Goal: Information Seeking & Learning: Check status

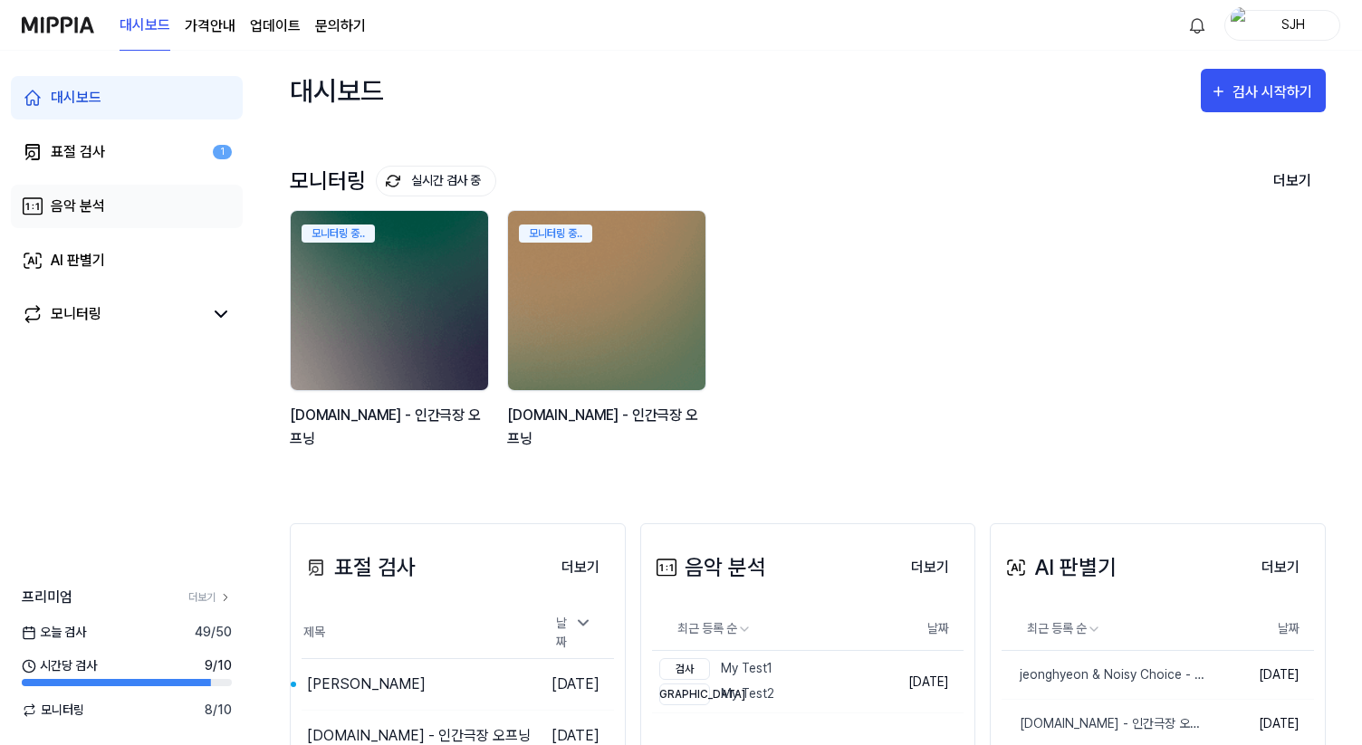
click at [88, 201] on div "음악 분석" at bounding box center [78, 207] width 54 height 22
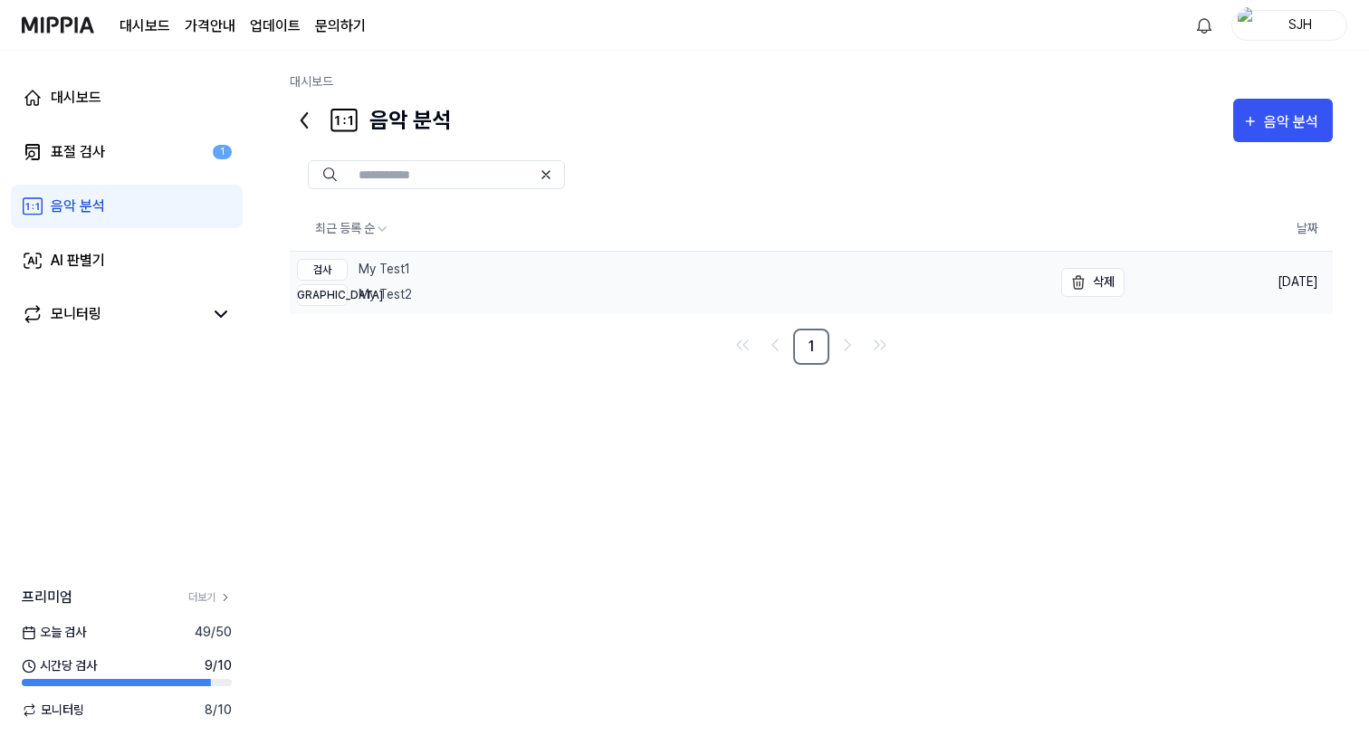
click at [499, 282] on link "검사 My Test1 비교 My Test2" at bounding box center [671, 283] width 762 height 62
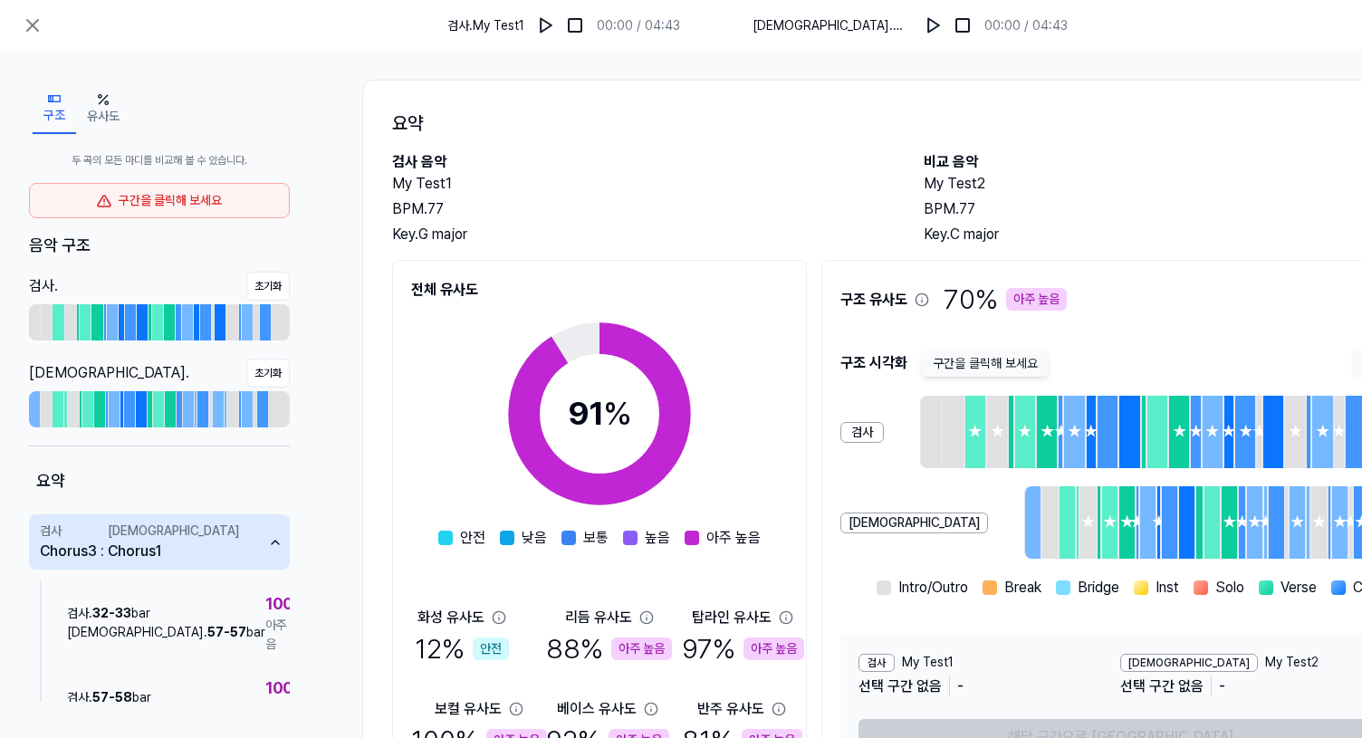
click at [154, 205] on div "구간을 클릭해 보세요" at bounding box center [159, 200] width 261 height 35
click at [51, 28] on div "검사 . My Test1 00:00 / 04:43 비교 . My Test2 00:00 / 04:43" at bounding box center [738, 25] width 1477 height 51
click at [29, 29] on icon at bounding box center [32, 25] width 11 height 11
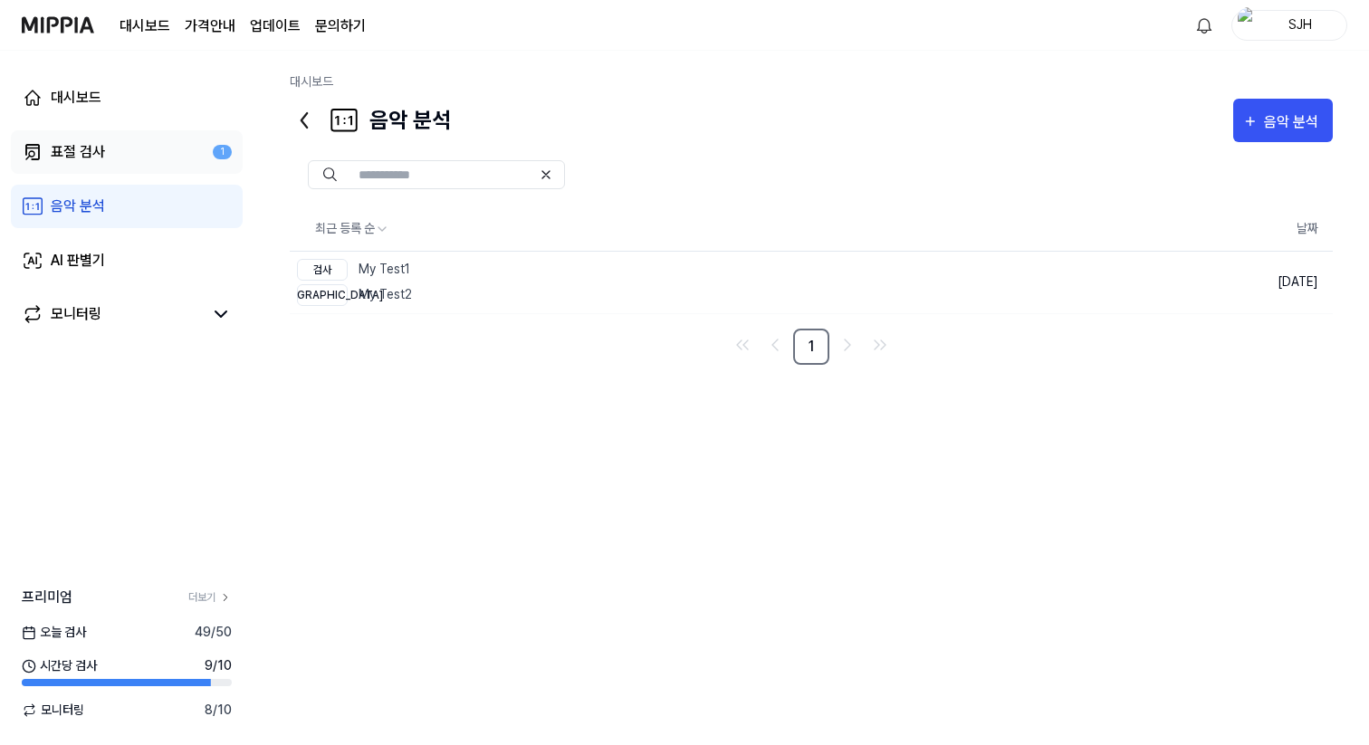
click at [162, 158] on link "표절 검사 1" at bounding box center [127, 151] width 232 height 43
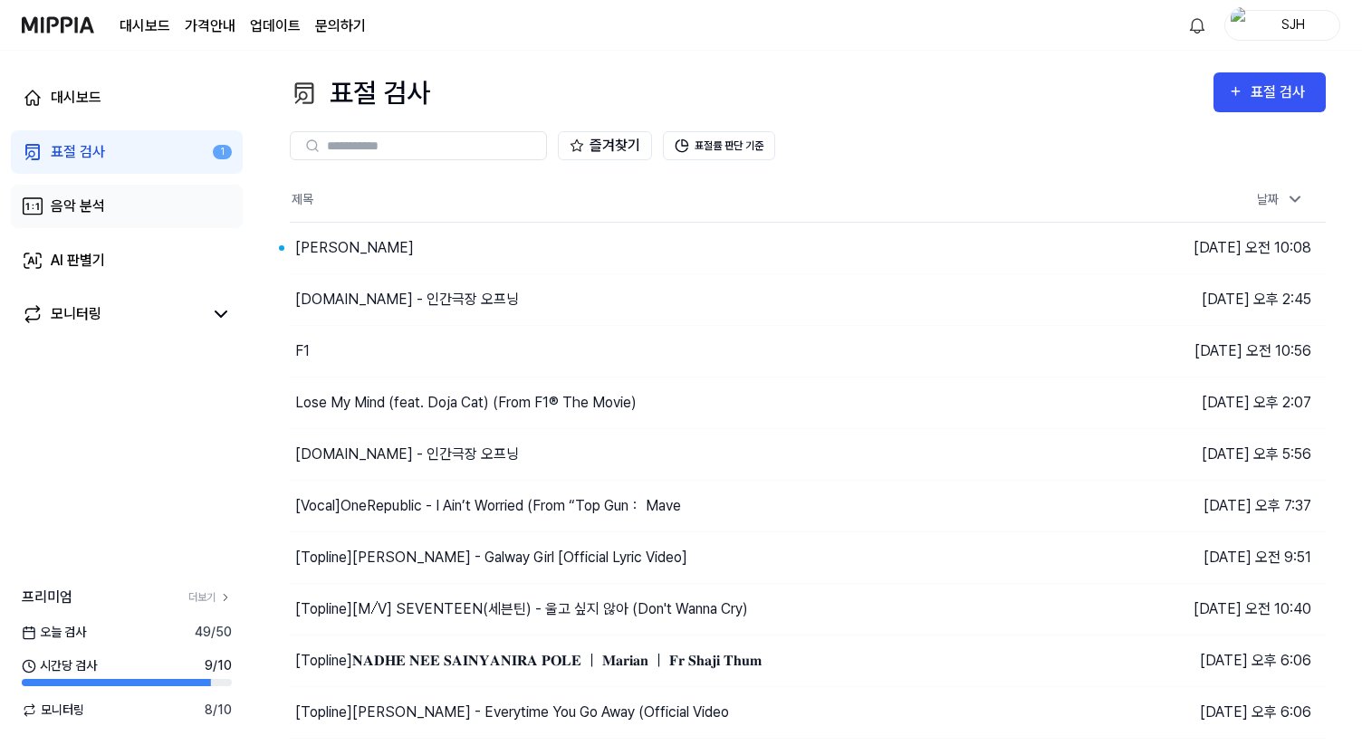
click at [122, 208] on link "음악 분석" at bounding box center [127, 206] width 232 height 43
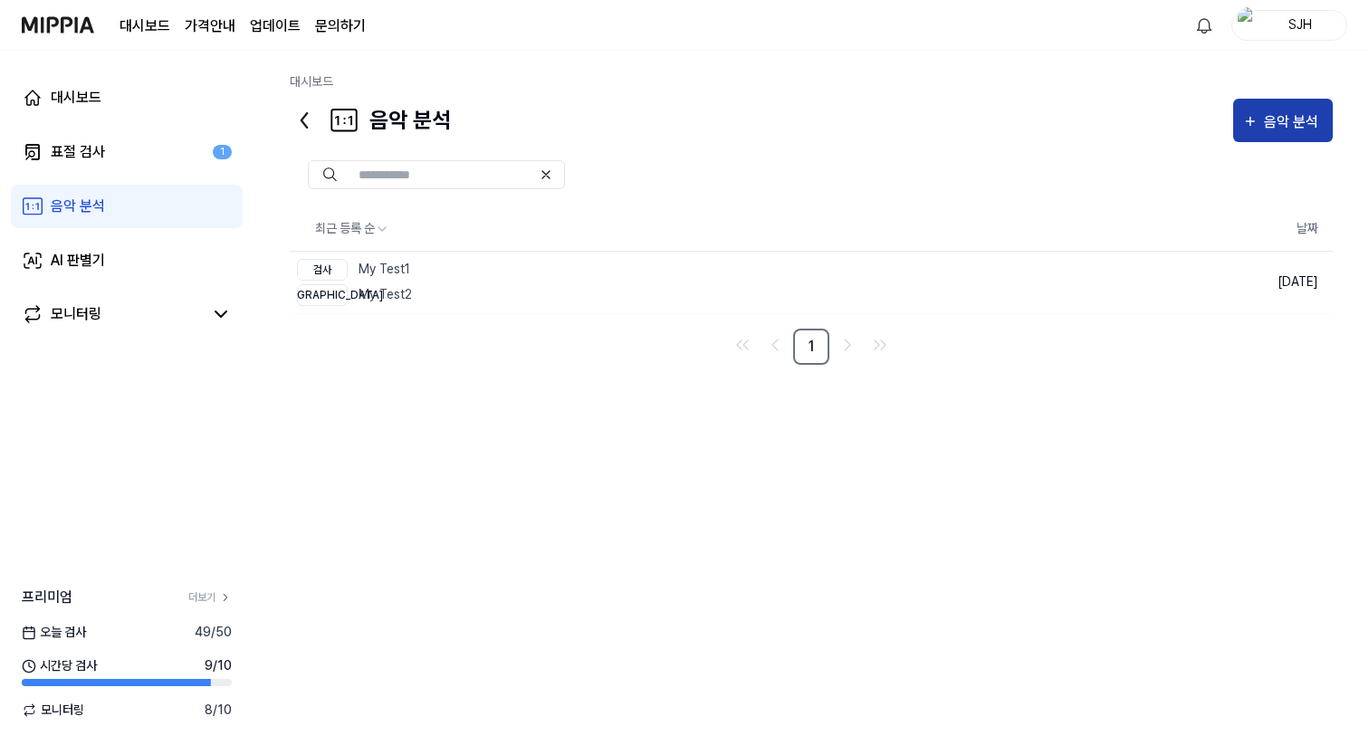
click at [1293, 121] on div "음악 분석" at bounding box center [1294, 122] width 60 height 24
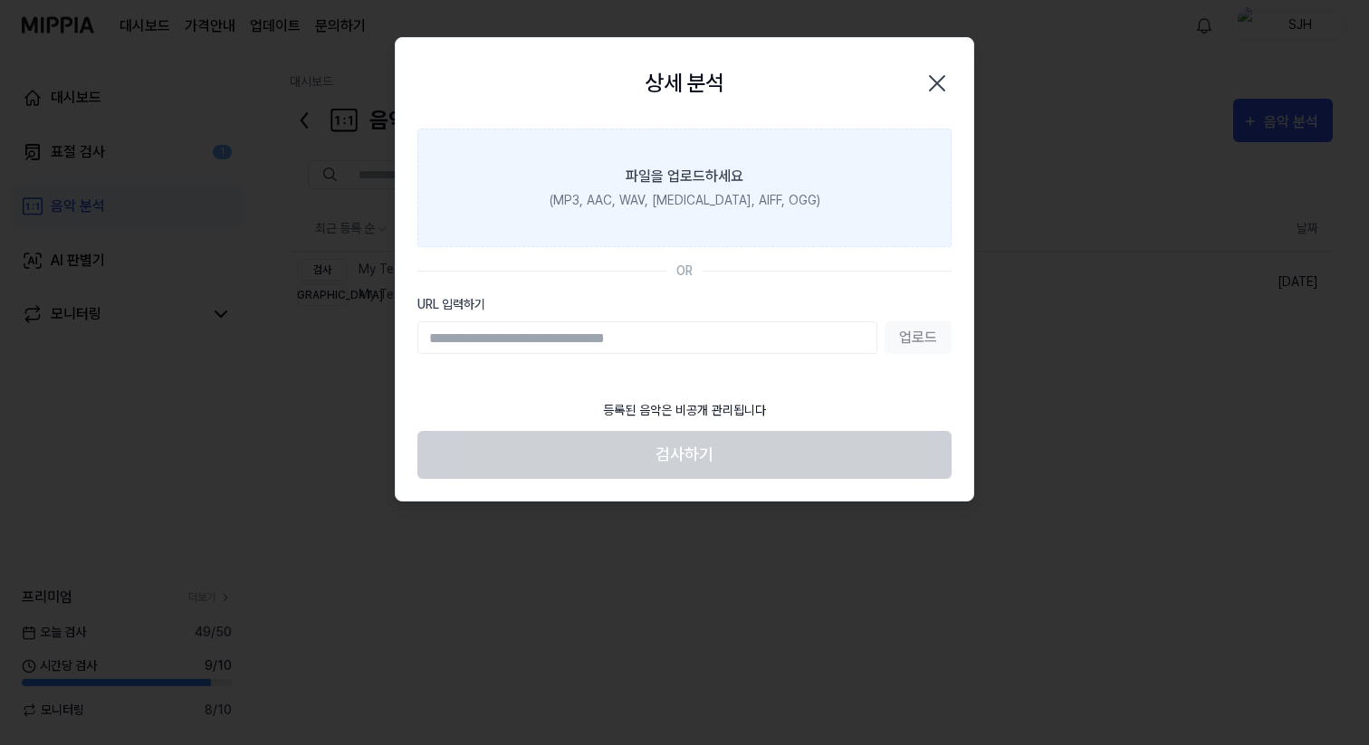
click at [839, 198] on label "파일을 업로드하세요 (MP3, AAC, WAV, FLAC, AIFF, OGG)" at bounding box center [684, 188] width 534 height 119
click at [0, 0] on input "파일을 업로드하세요 (MP3, AAC, WAV, FLAC, AIFF, OGG)" at bounding box center [0, 0] width 0 height 0
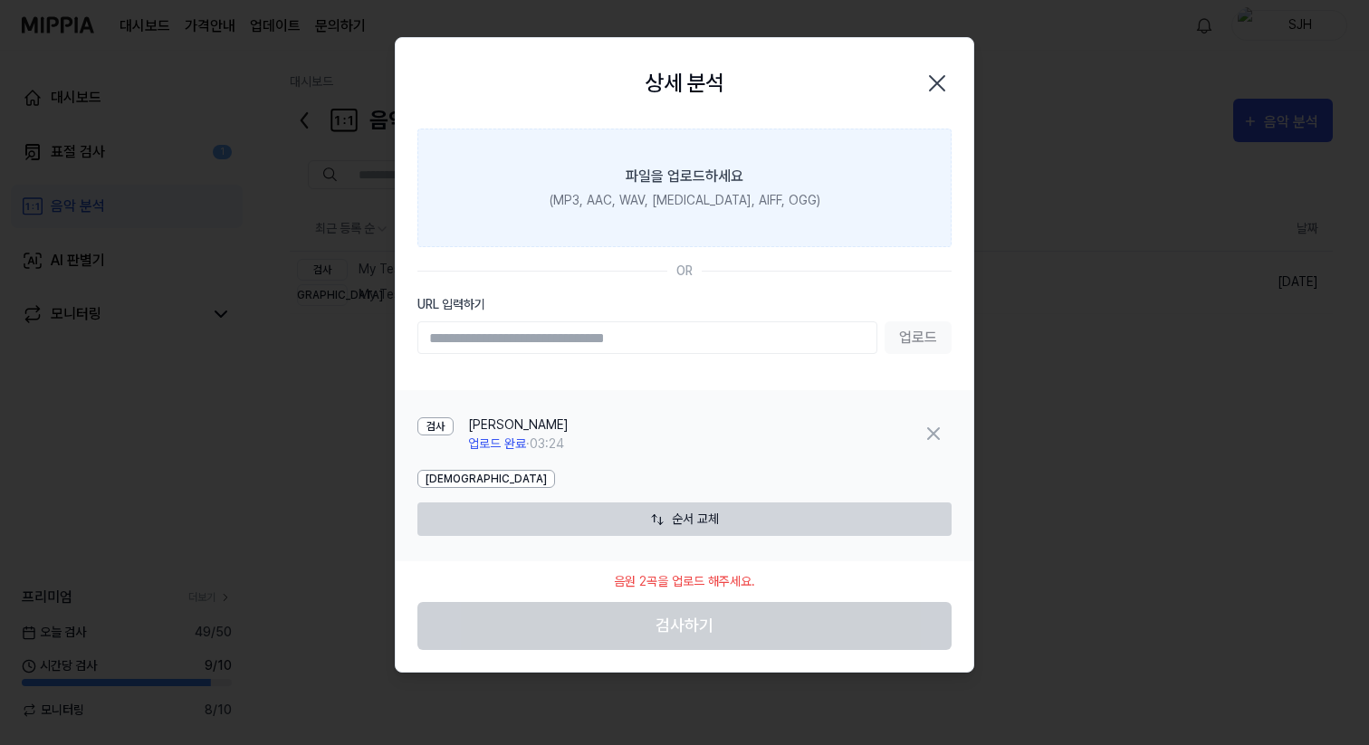
click at [754, 162] on label "파일을 업로드하세요 (MP3, AAC, WAV, FLAC, AIFF, OGG)" at bounding box center [684, 188] width 534 height 119
click at [0, 0] on input "파일을 업로드하세요 (MP3, AAC, WAV, FLAC, AIFF, OGG)" at bounding box center [0, 0] width 0 height 0
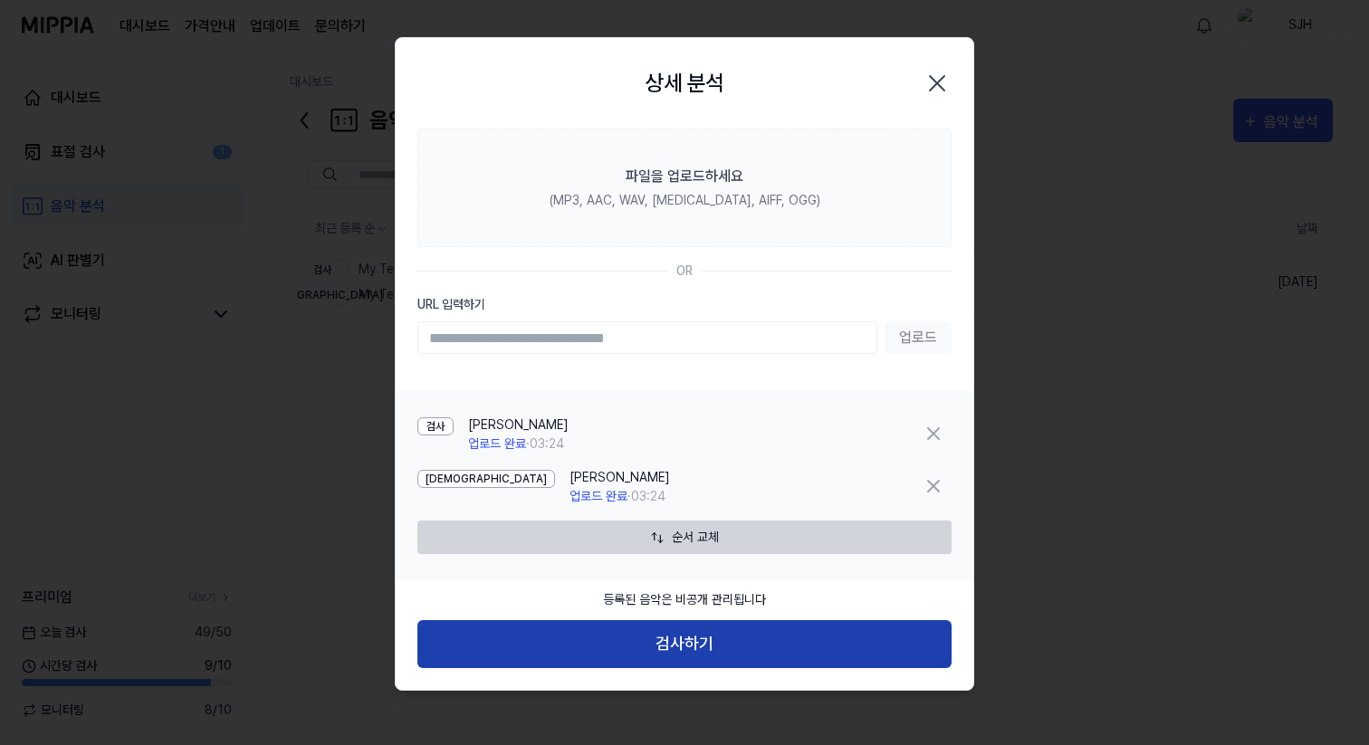
click at [718, 639] on button "검사하기" at bounding box center [684, 644] width 534 height 48
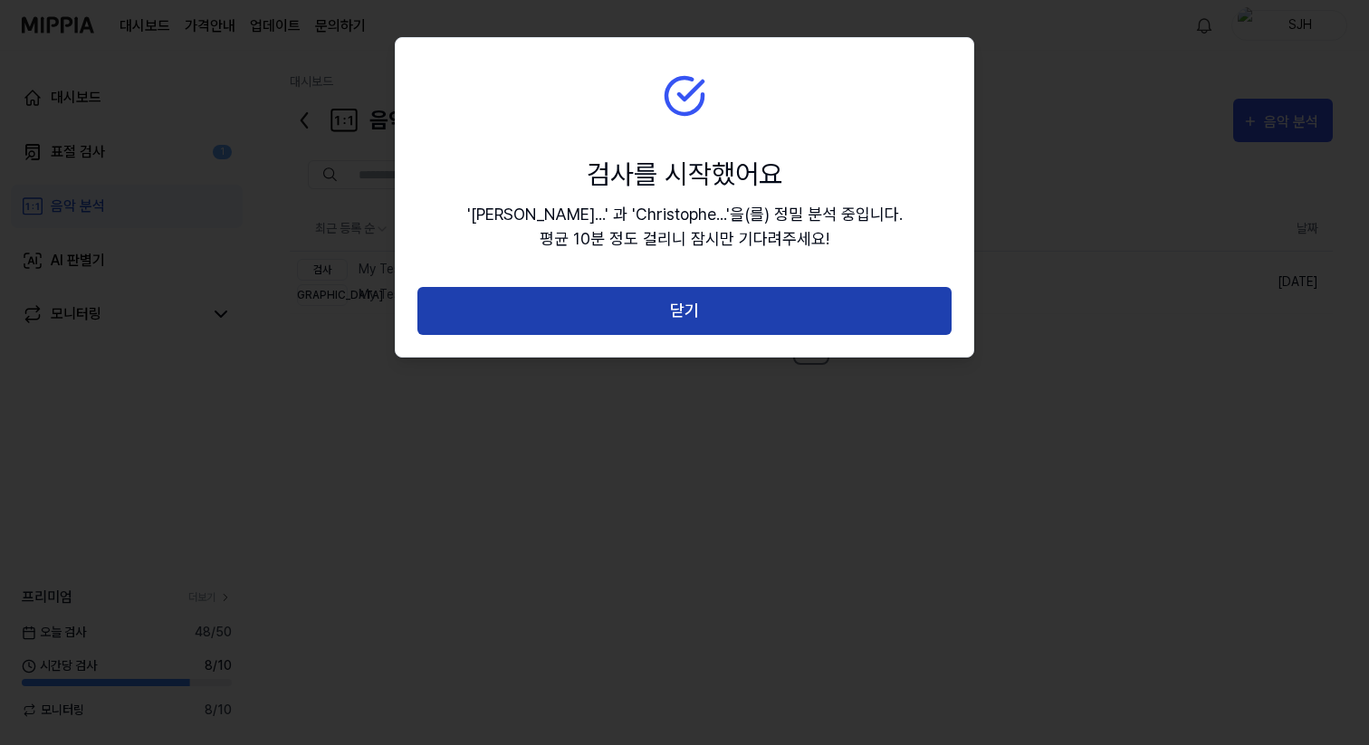
click at [713, 314] on button "닫기" at bounding box center [684, 311] width 534 height 48
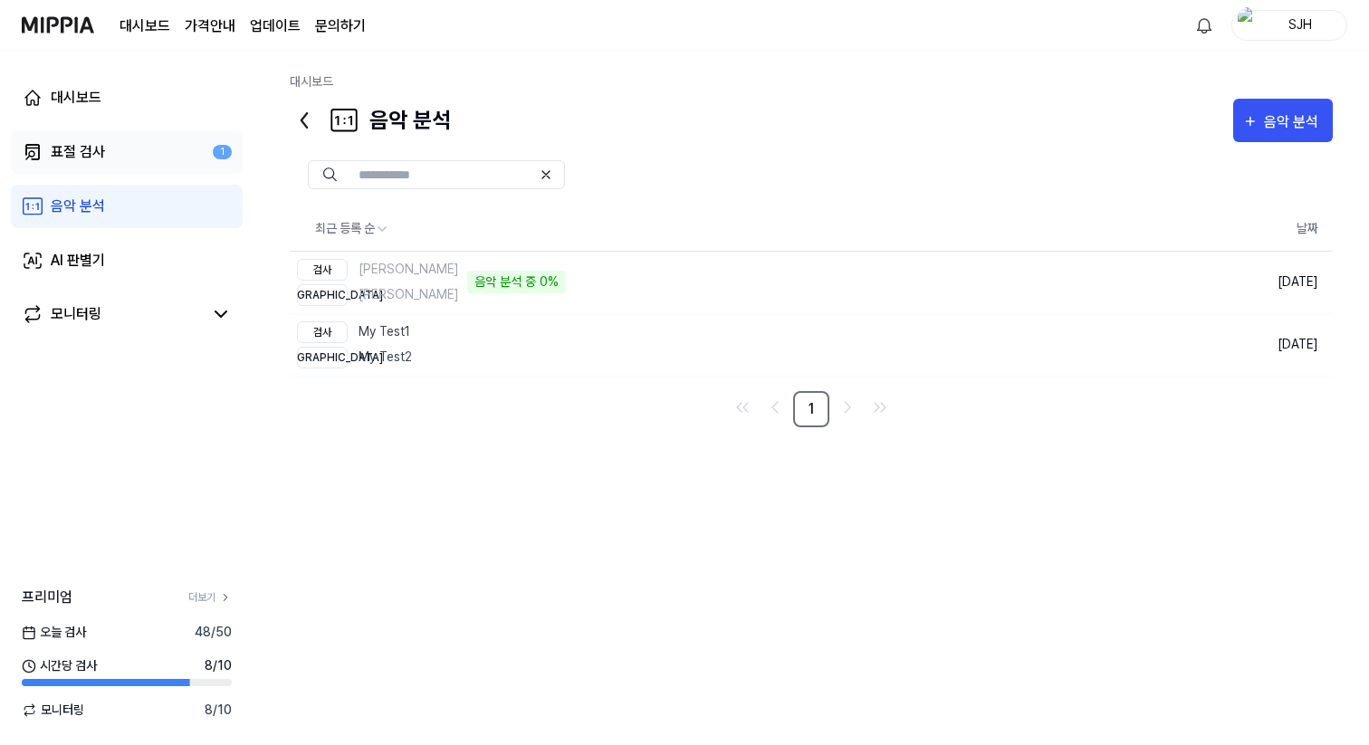
click at [90, 147] on div "표절 검사" at bounding box center [78, 152] width 54 height 22
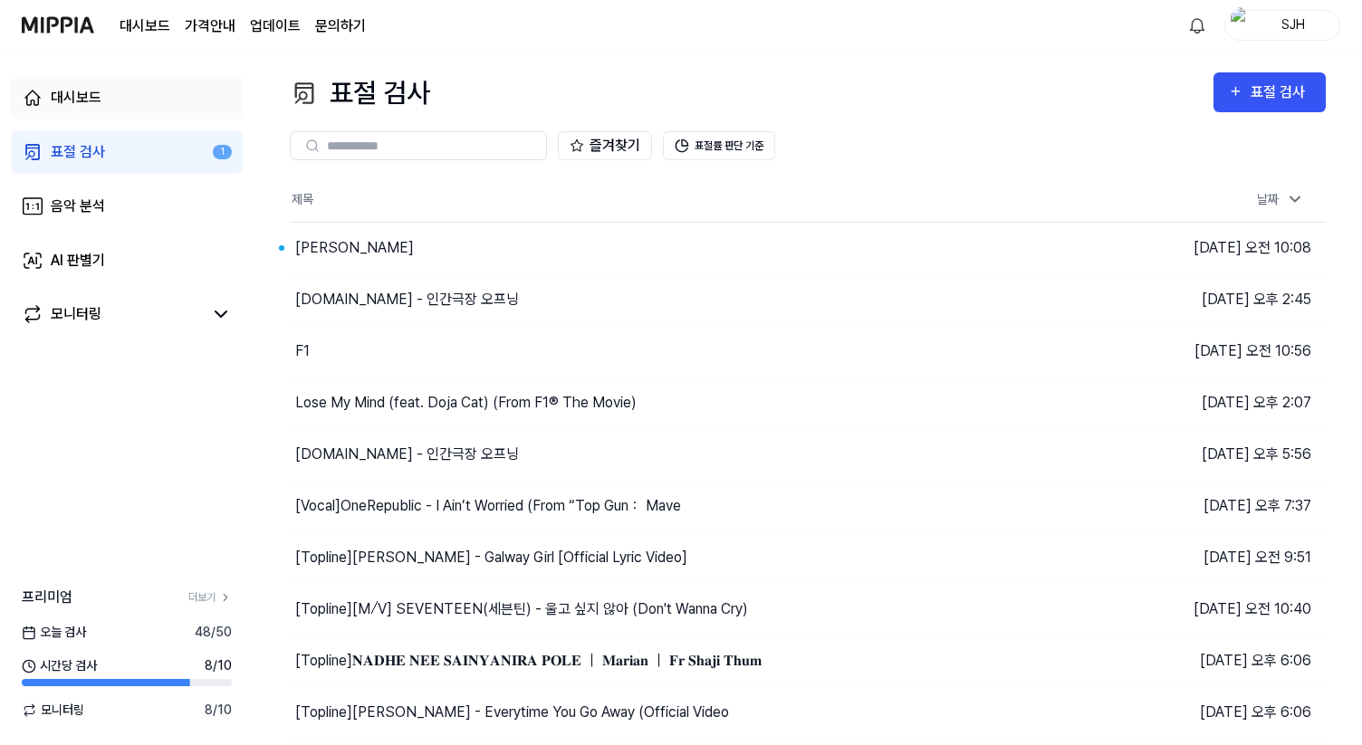
click at [104, 112] on link "대시보드" at bounding box center [127, 97] width 232 height 43
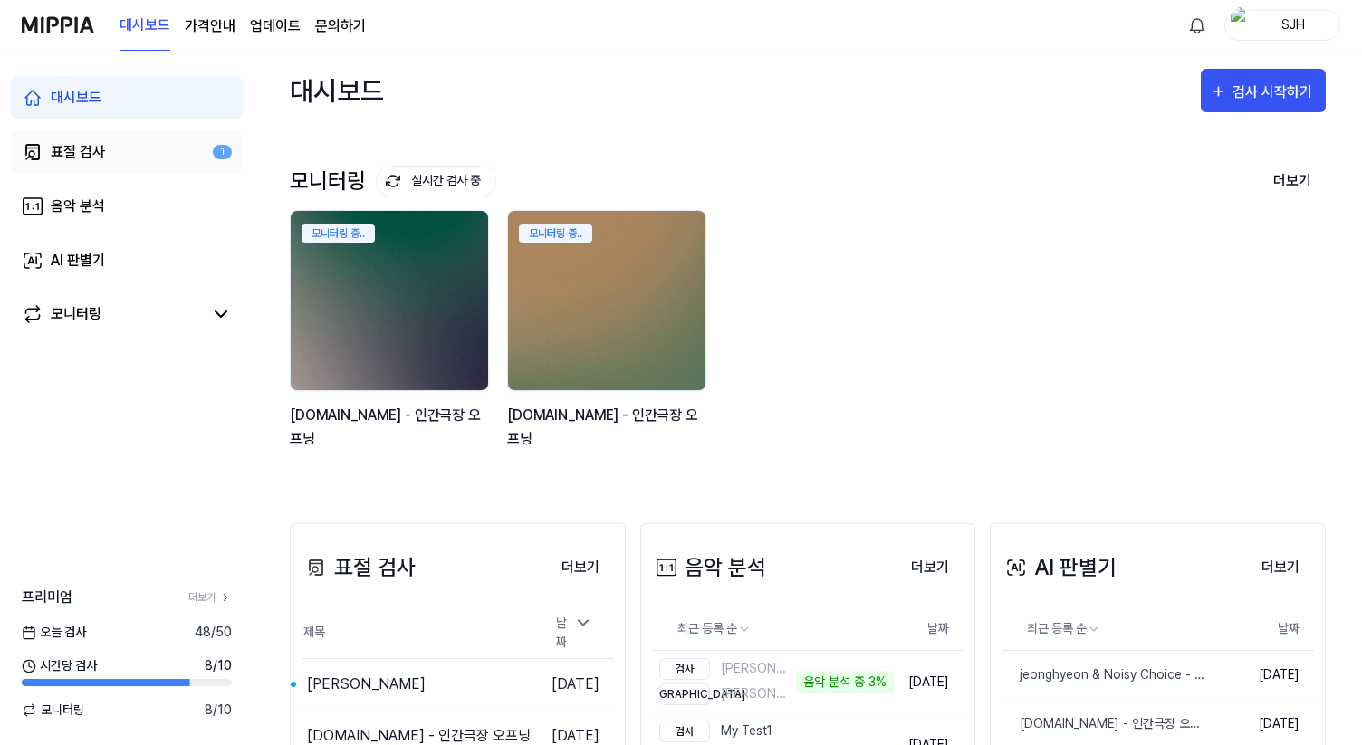
click at [87, 163] on link "표절 검사 1" at bounding box center [127, 151] width 232 height 43
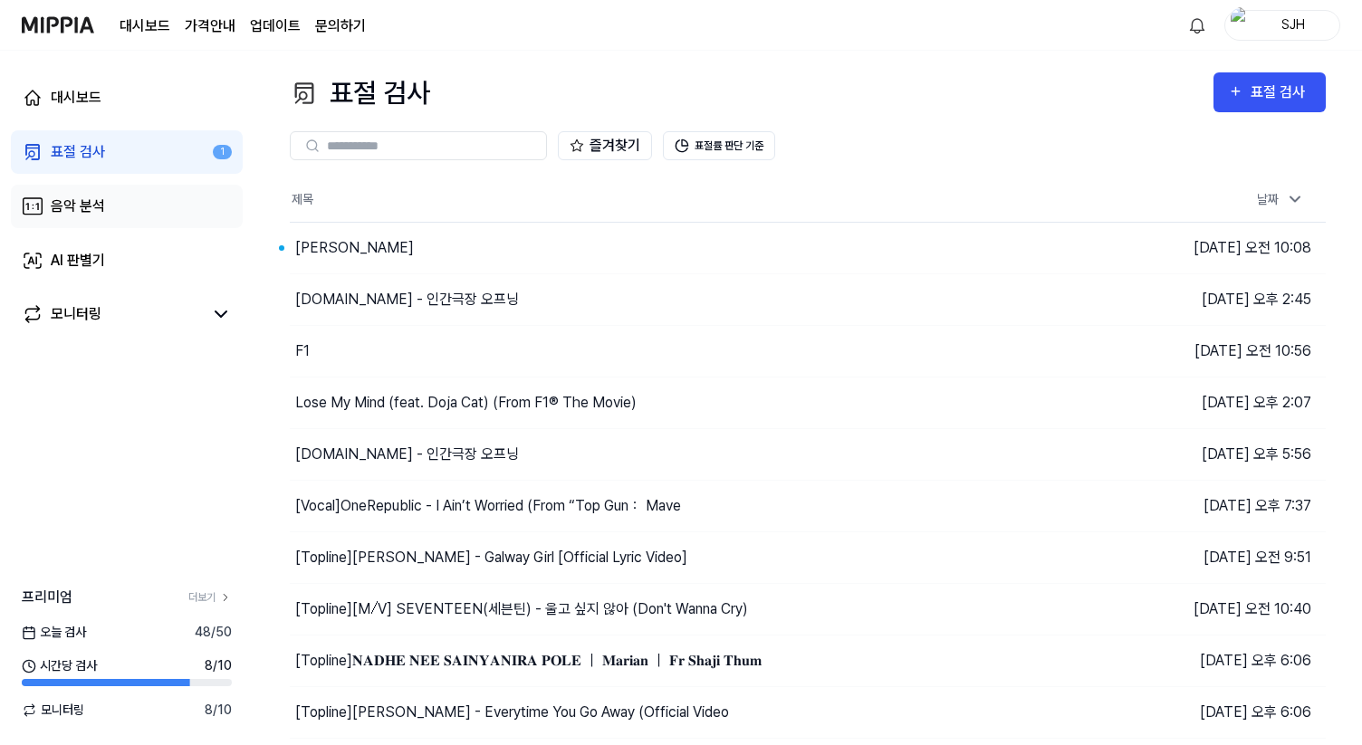
click at [91, 197] on div "음악 분석" at bounding box center [78, 207] width 54 height 22
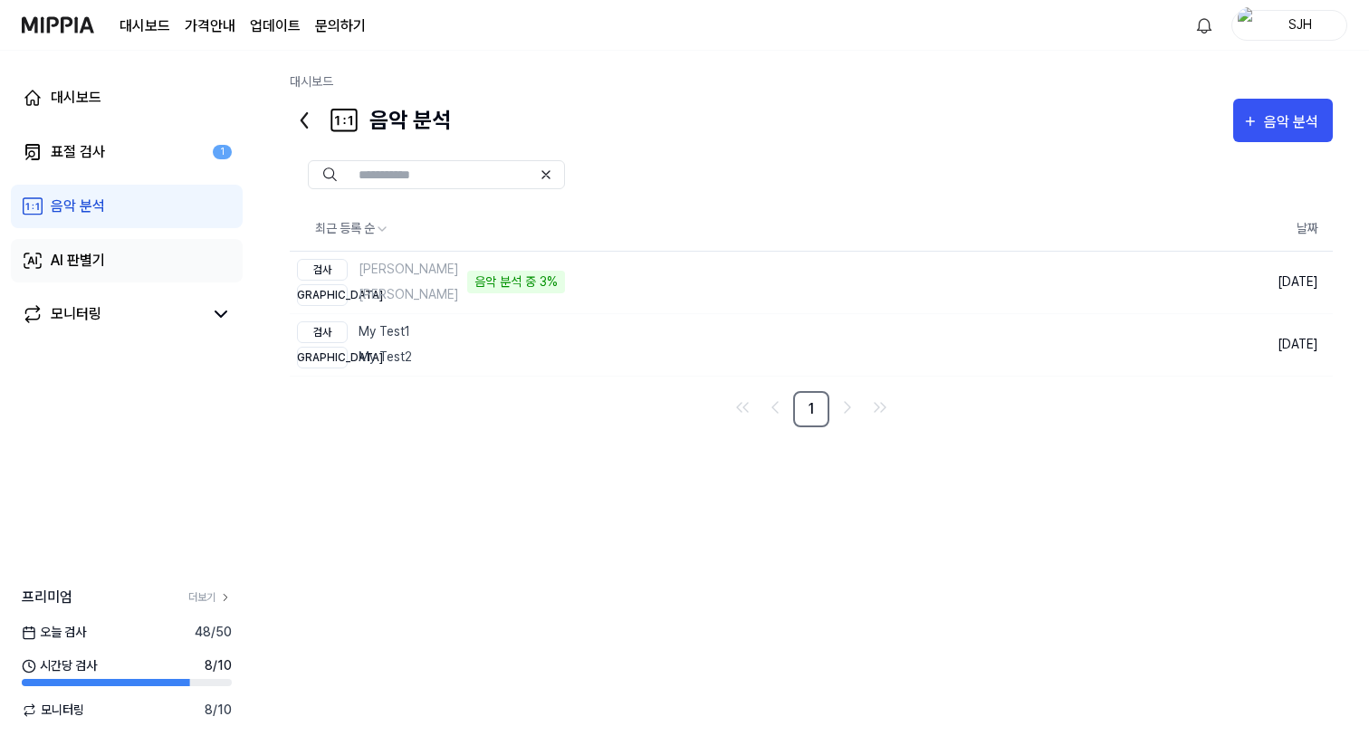
click at [120, 242] on link "AI 판별기" at bounding box center [127, 260] width 232 height 43
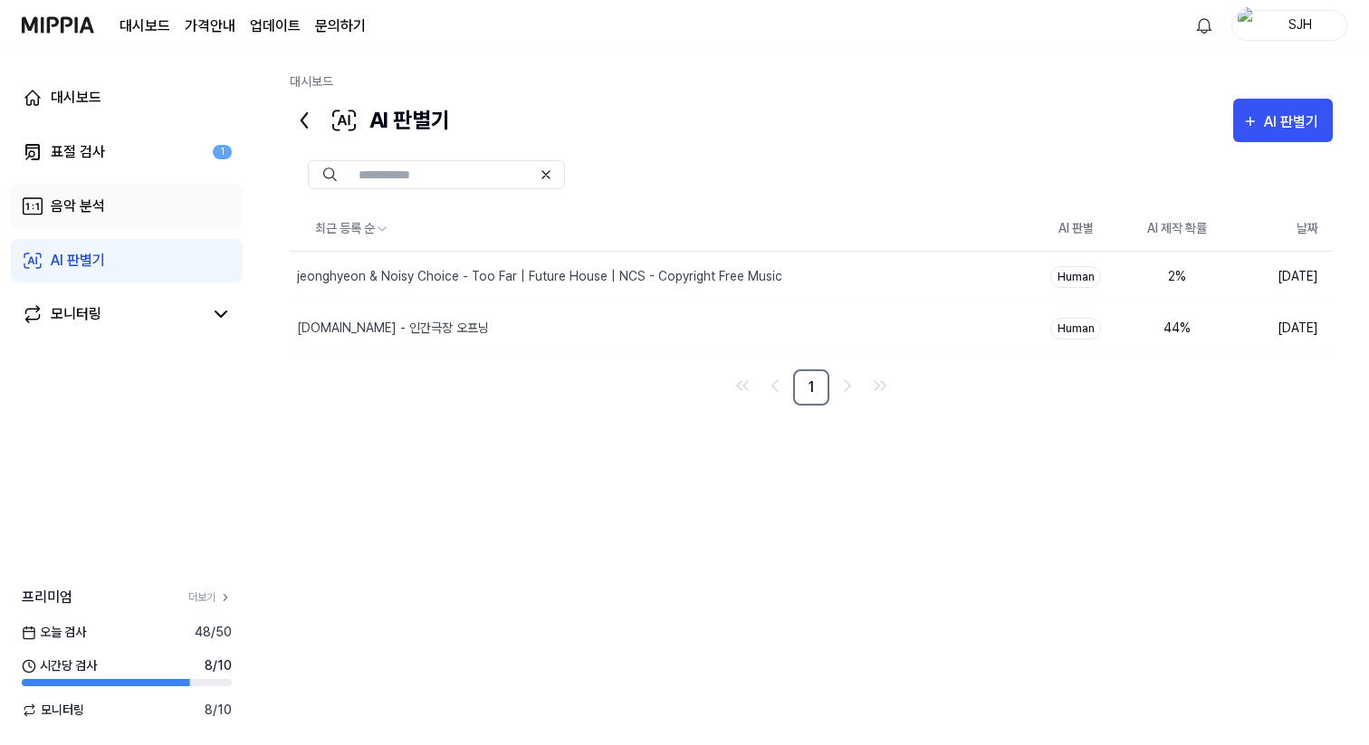
click at [106, 205] on link "음악 분석" at bounding box center [127, 206] width 232 height 43
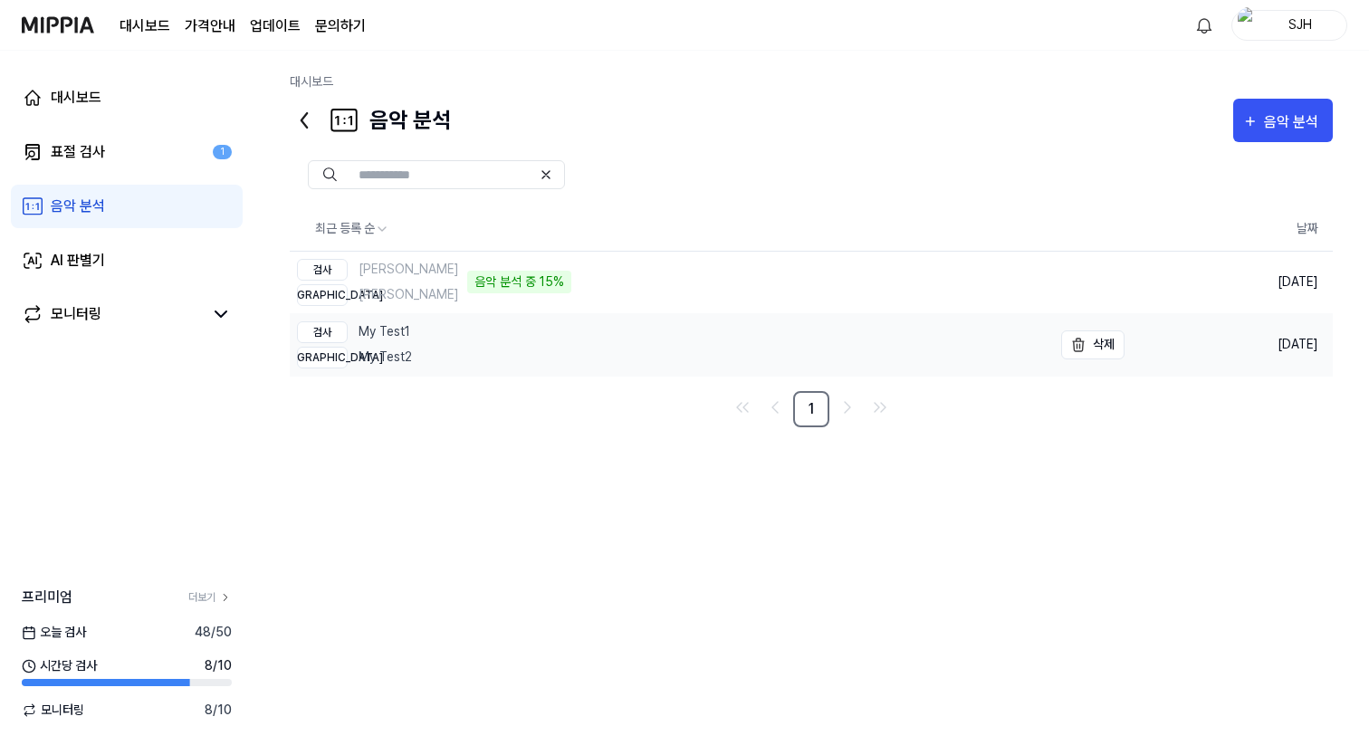
click at [489, 357] on link "검사 My Test1 비교 My Test2" at bounding box center [671, 345] width 762 height 62
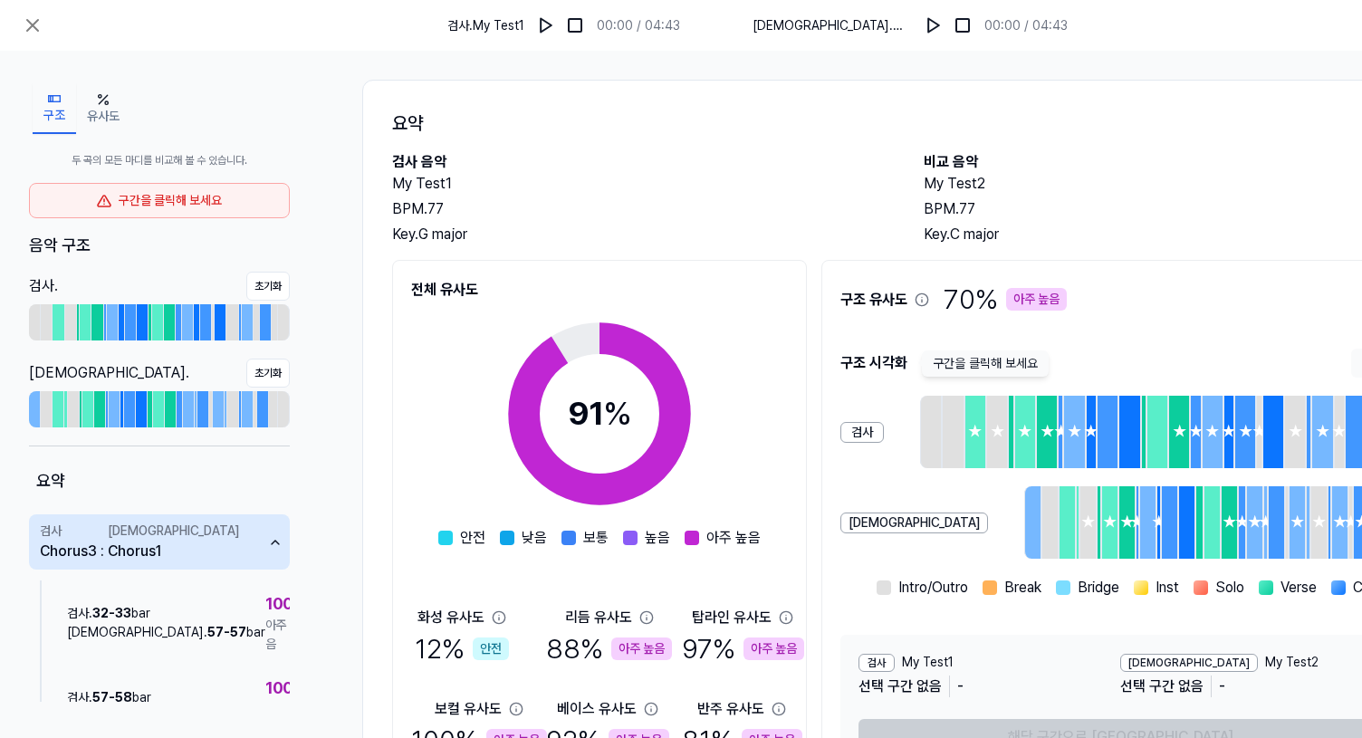
click at [1177, 106] on div "요약 검사 음악 My Test1 BPM. 77 Key. G major 비교 음악 My Test2 BPM. 77 Key. C major 전체 유…" at bounding box center [905, 451] width 1086 height 742
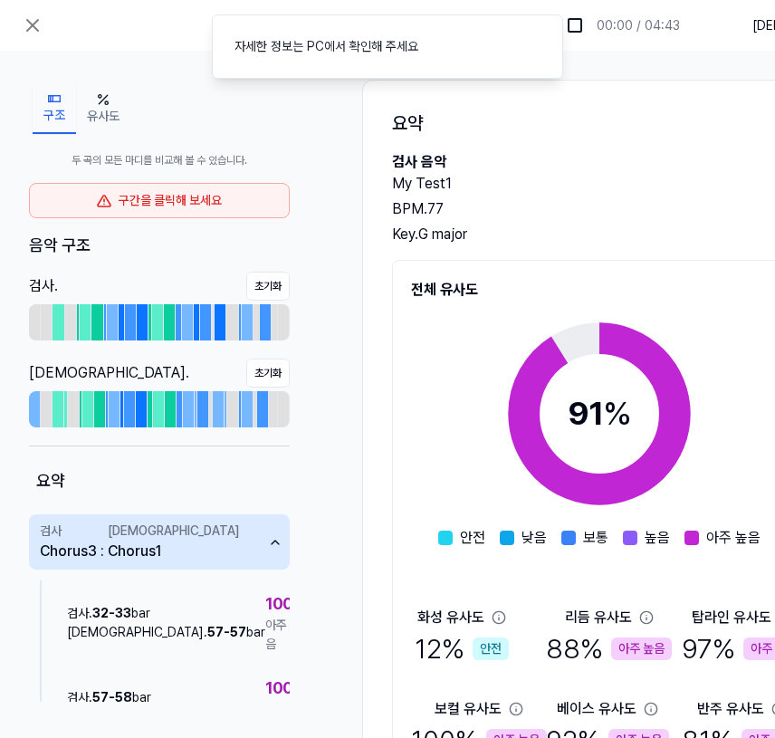
click at [576, 68] on div "구조 유사도 두 곡의 모든 마디를 비교해 볼 수 있습니다. 구간을 클릭해 보세요 음악 구조 검사 . 초기화 비교 . 초기화 요약 검사 Chor…" at bounding box center [738, 451] width 1477 height 800
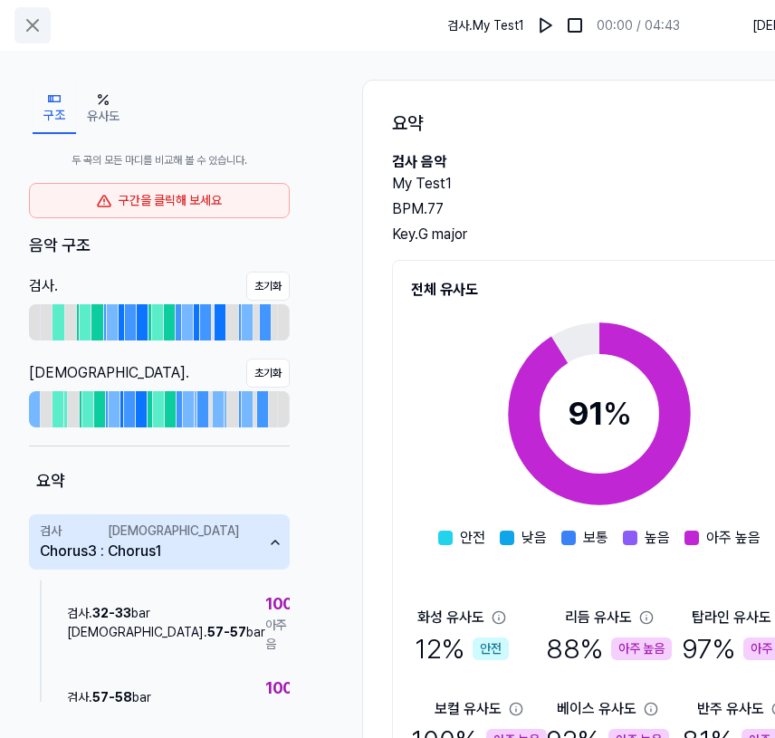
click at [16, 28] on button at bounding box center [32, 25] width 36 height 36
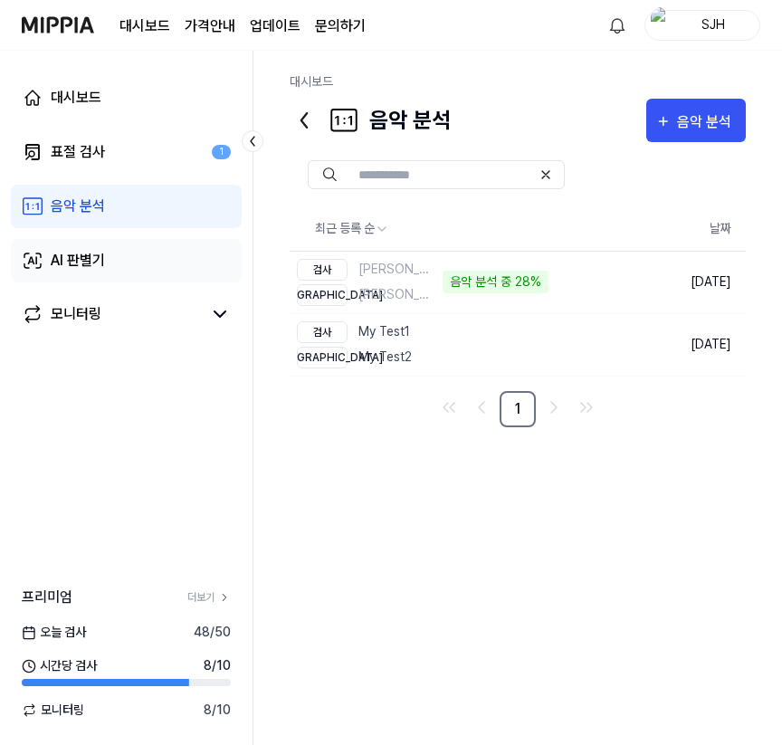
click at [140, 252] on link "AI 판별기" at bounding box center [126, 260] width 231 height 43
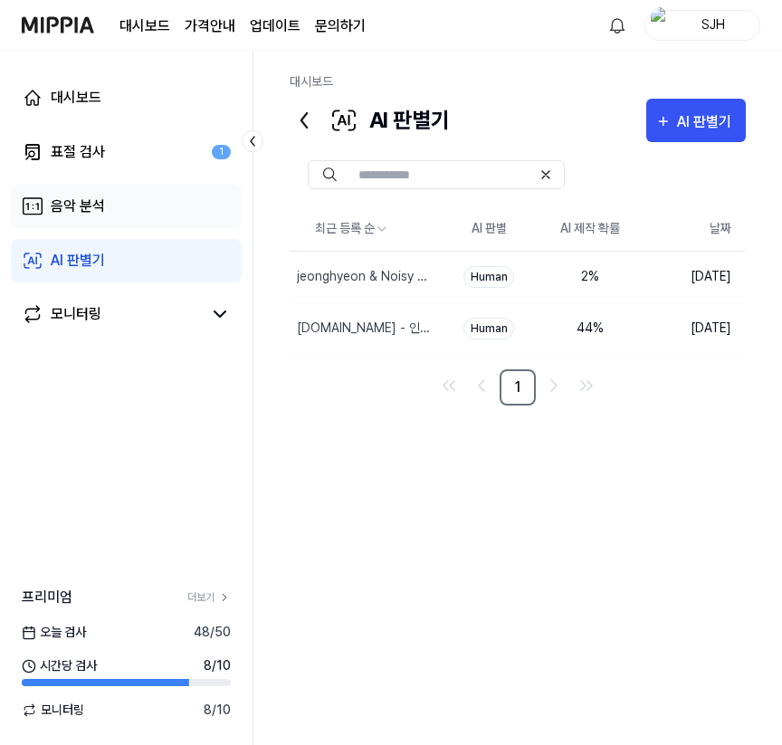
click at [165, 221] on link "음악 분석" at bounding box center [126, 206] width 231 height 43
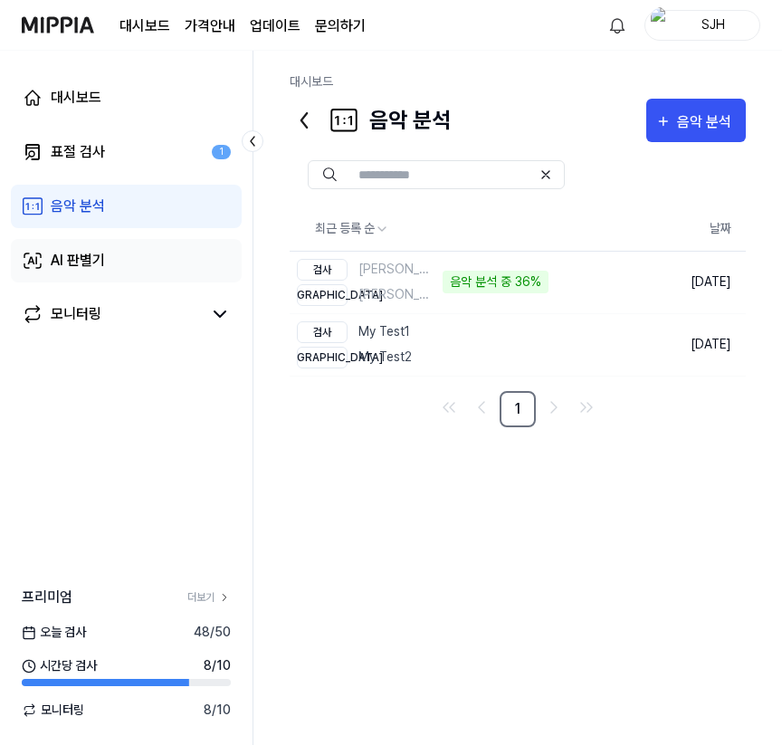
click at [133, 266] on link "AI 판별기" at bounding box center [126, 260] width 231 height 43
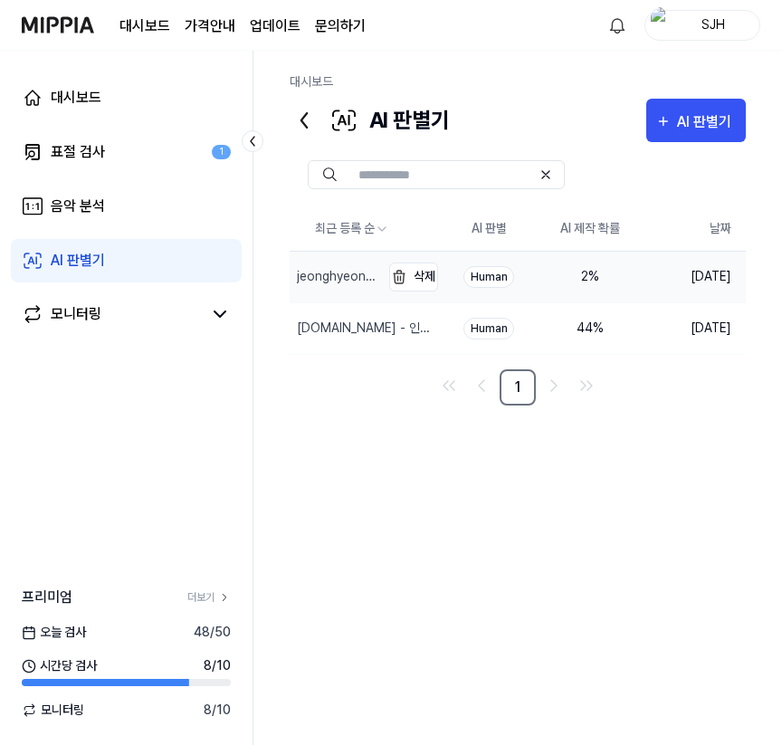
click at [350, 276] on div "jeonghyeon & Noisy Choice - Too Far | Future House | NCS - Copyright Free Music" at bounding box center [337, 276] width 80 height 19
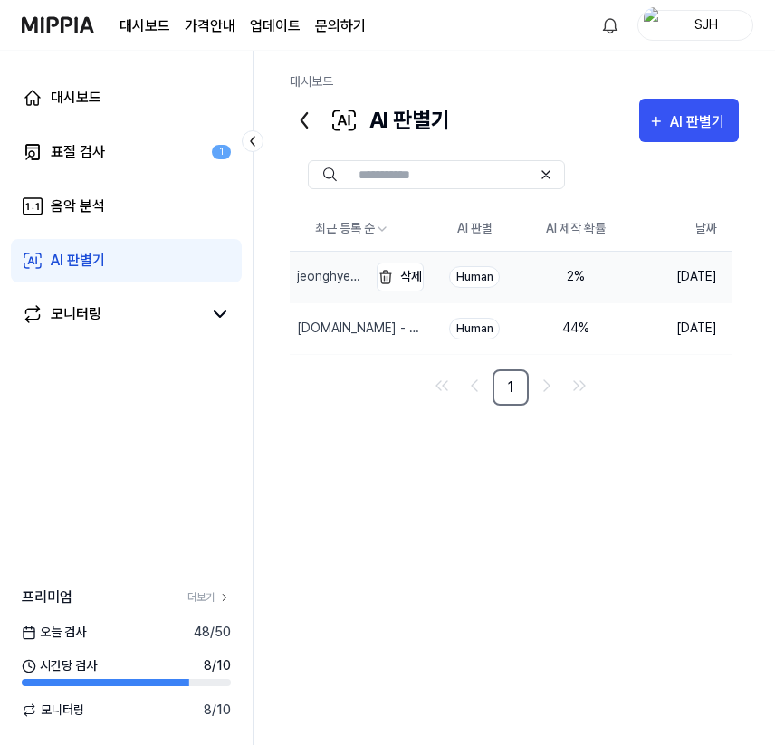
click at [359, 287] on div "jeonghyeon & Noisy Choice - Too Far | Future House | NCS - Copyright Free Music" at bounding box center [329, 277] width 78 height 51
click at [348, 288] on div "jeonghyeon & Noisy Choice - Too Far | Future House | NCS - Copyright Free Music" at bounding box center [329, 277] width 78 height 51
click at [110, 313] on link "모니터링" at bounding box center [112, 314] width 180 height 22
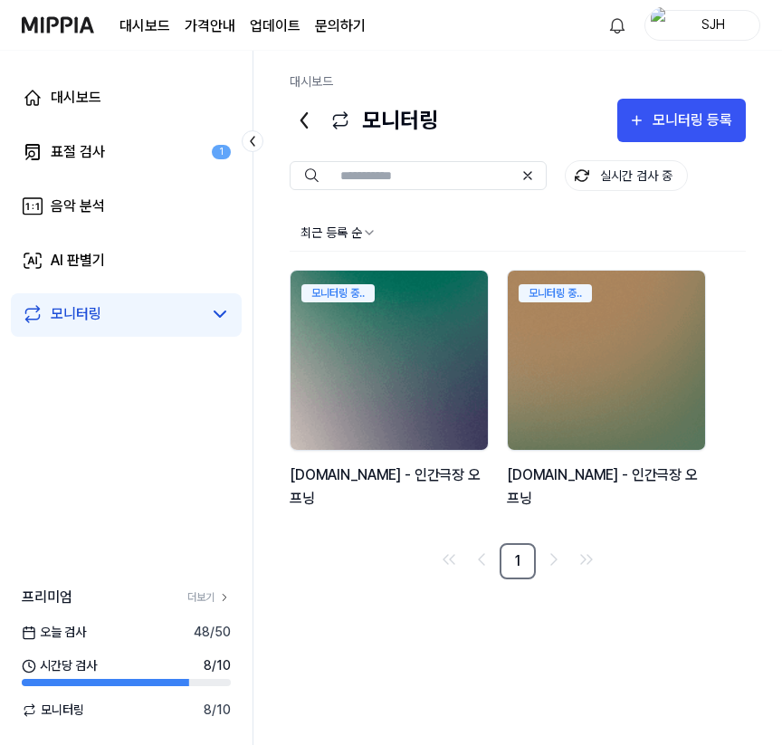
click at [378, 349] on img at bounding box center [389, 360] width 217 height 197
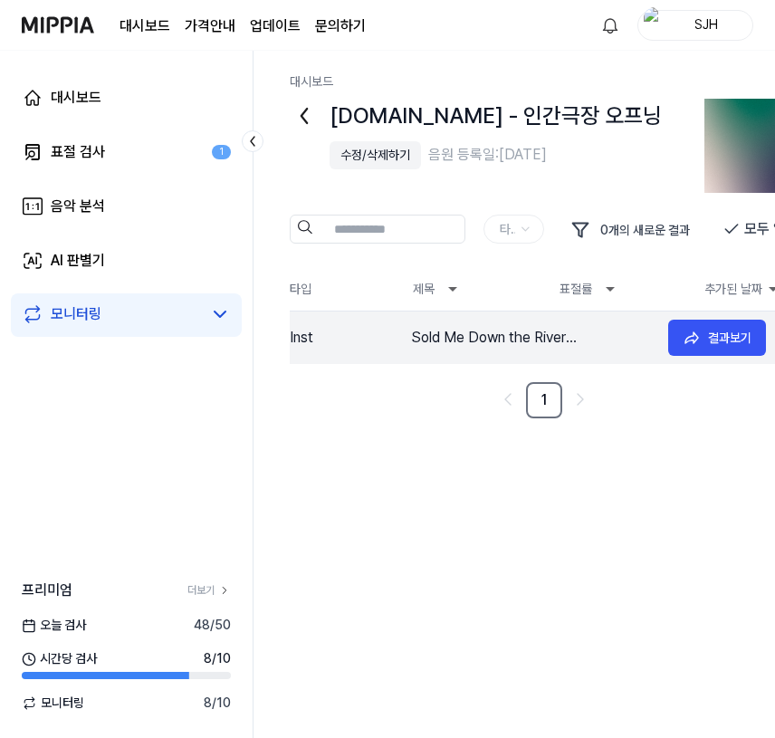
click at [454, 342] on div "Sold Me Down the River (Remastered)" at bounding box center [532, 338] width 243 height 22
click at [722, 445] on div "y2mate.com - 인간극장 오프닝 수정/삭제하기 음원 등록일: 2025.08.18. 타입 0 개의 새로운 결과 모두 읽음 타입 제목 표절…" at bounding box center [514, 468] width 449 height 739
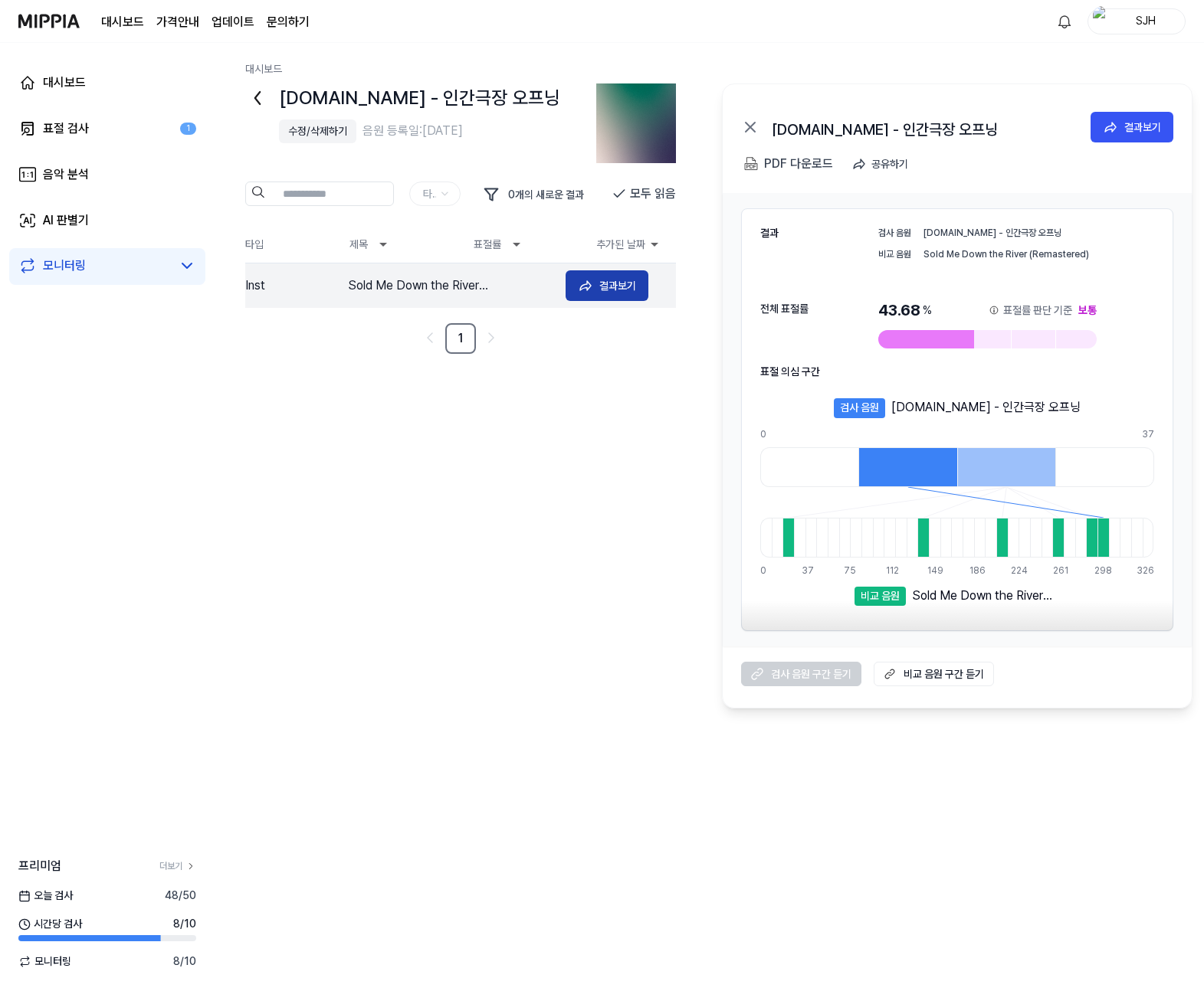
click at [585, 276] on button "결과보기" at bounding box center [607, 286] width 83 height 30
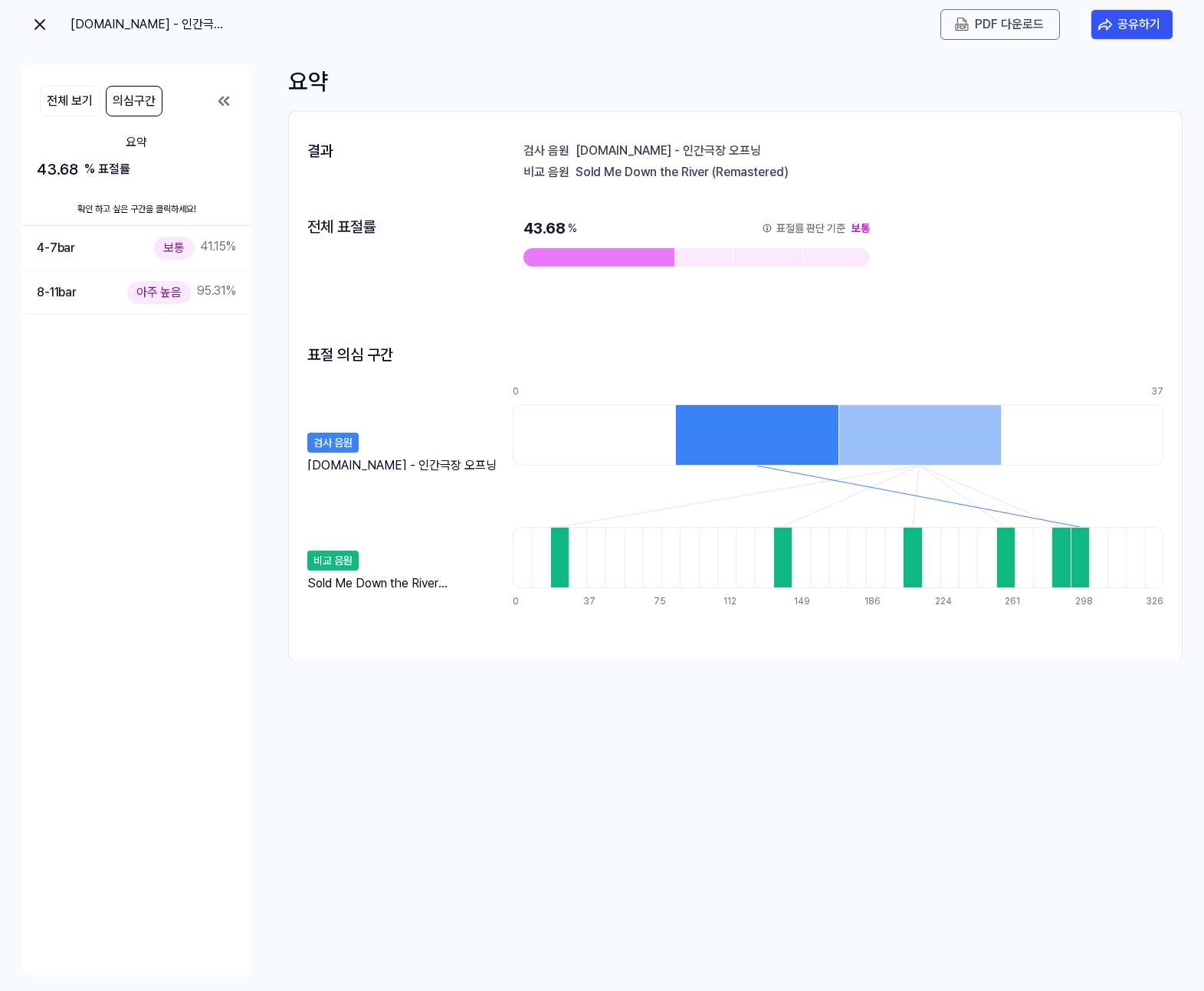
click at [44, 28] on img at bounding box center [40, 25] width 19 height 19
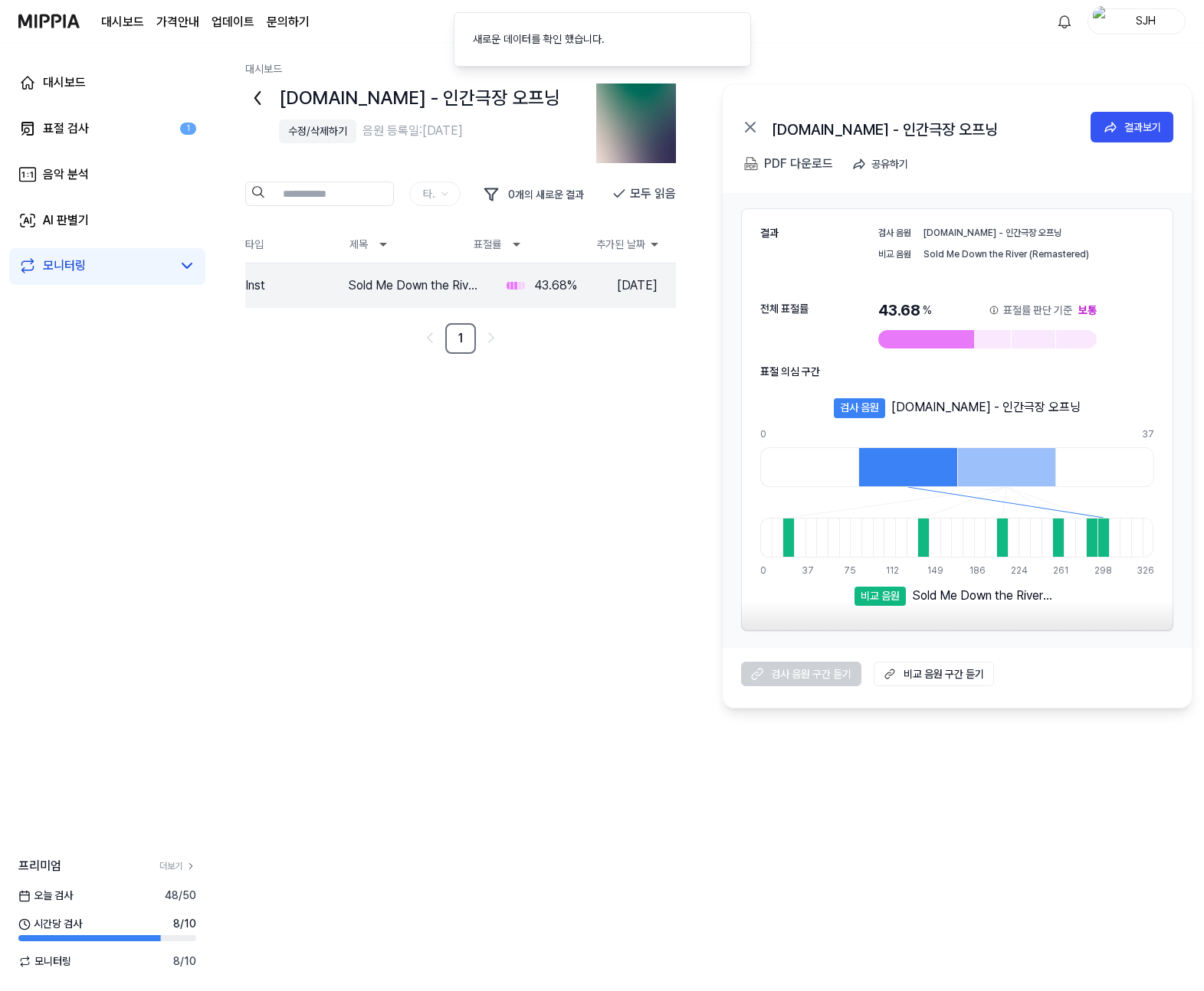
click at [389, 347] on nav "1" at bounding box center [461, 339] width 431 height 30
click at [394, 271] on tr "Inst Sold Me Down the River (Remastered) 43.68 % 2025.08.18. 결과보기" at bounding box center [461, 285] width 431 height 45
click at [621, 291] on div "결과보기" at bounding box center [617, 286] width 36 height 17
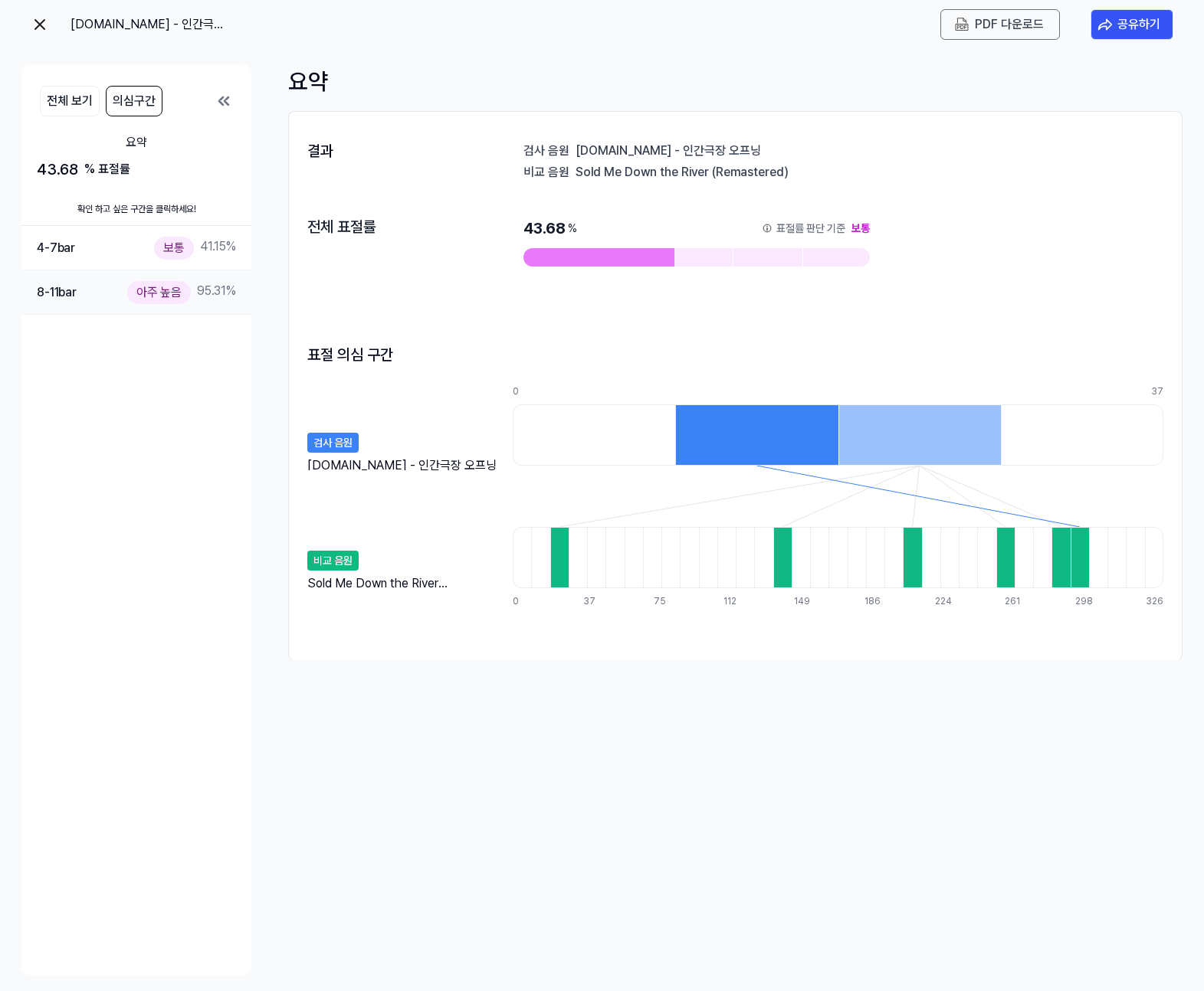
drag, startPoint x: 171, startPoint y: 350, endPoint x: 165, endPoint y: 303, distance: 47.4
click at [170, 350] on div "요약 43.68 % 표절률 확인 하고 싶은 구간을 클릭하세요! 4-7 bar 보통 41.15 % 8-11 bar 아주 높음 95.31 %" at bounding box center [136, 549] width 230 height 854
click at [35, 30] on img at bounding box center [40, 25] width 19 height 19
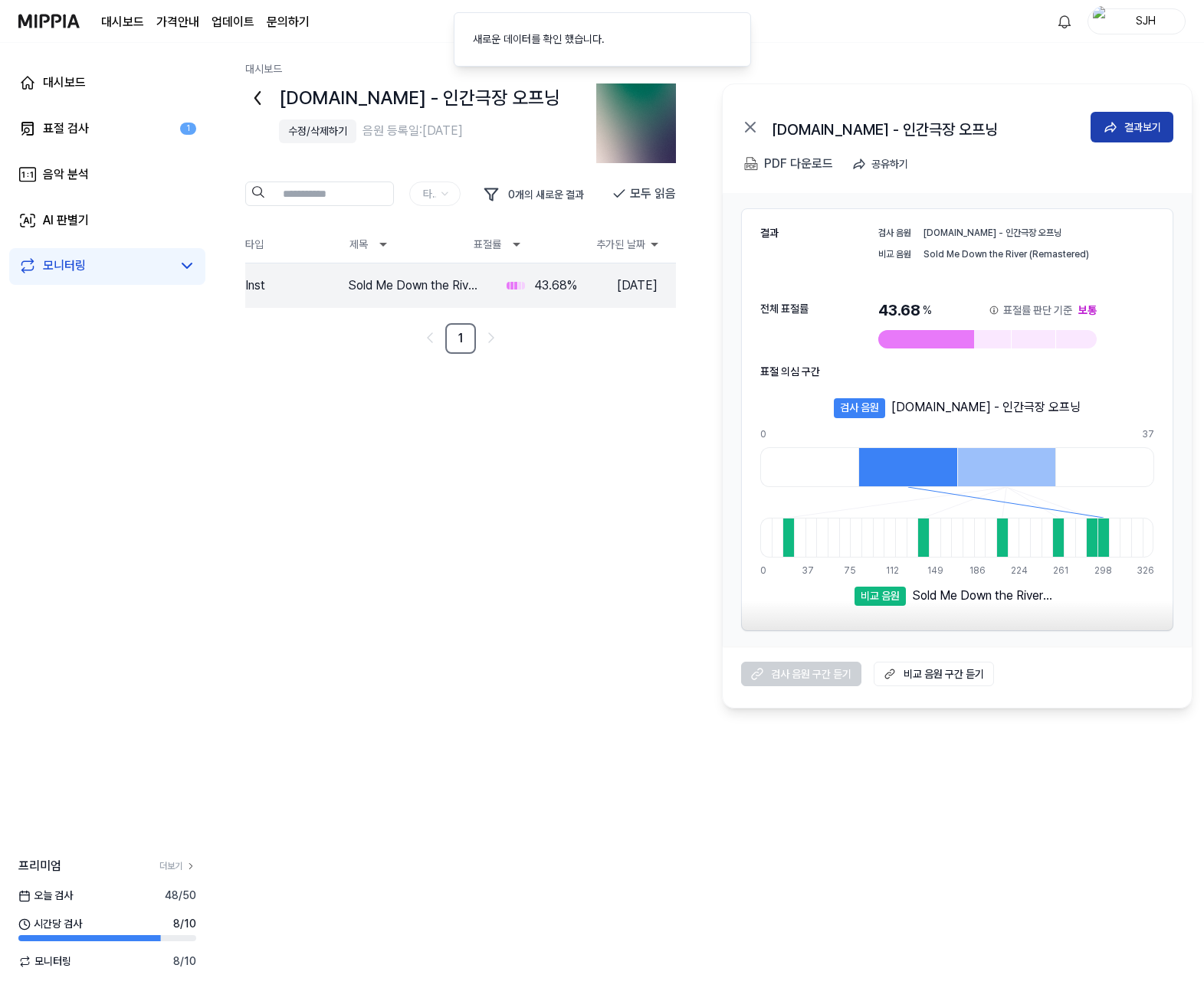
click at [661, 123] on button "결과보기" at bounding box center [1132, 127] width 83 height 30
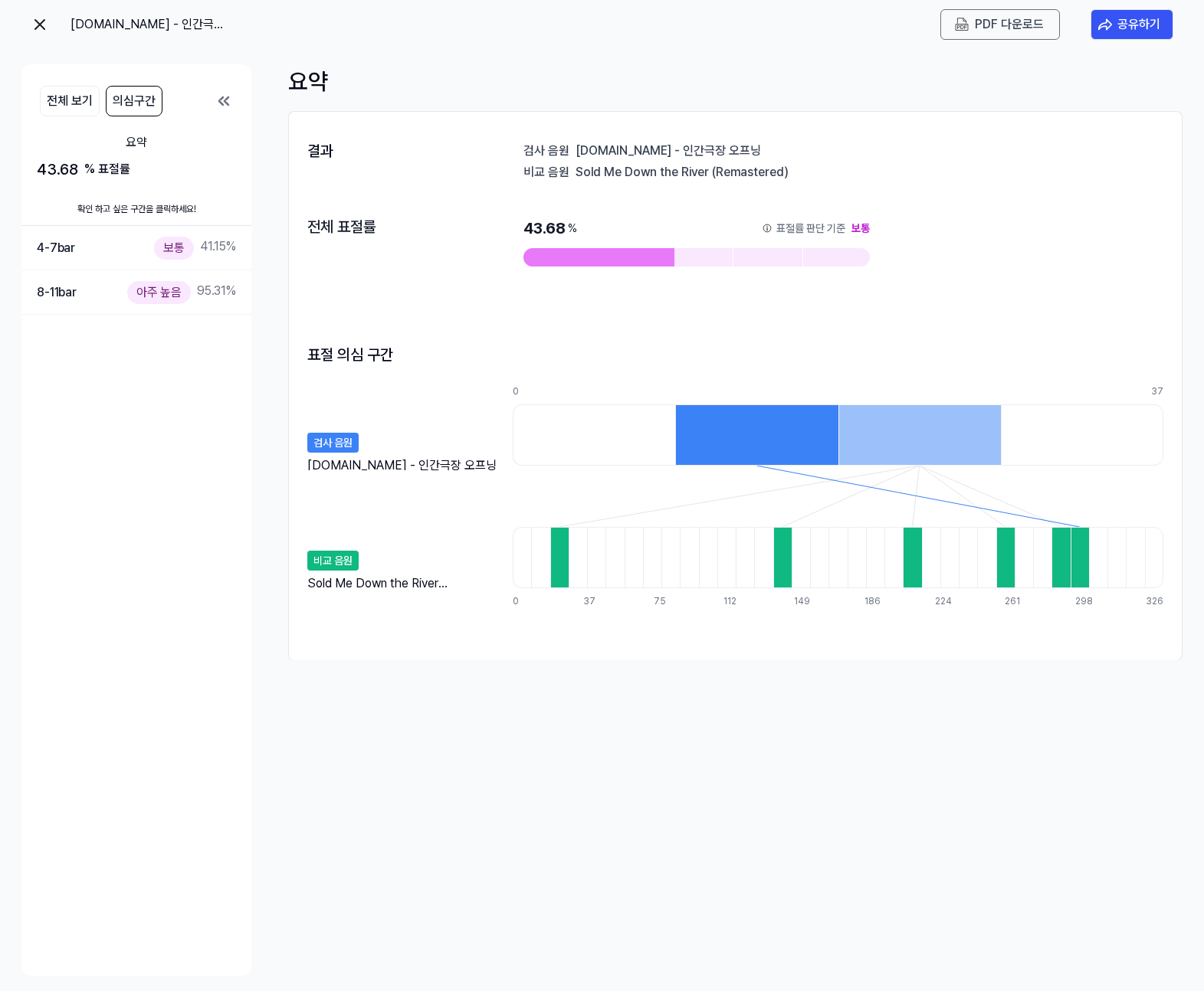
click at [954, 636] on div "결과 검사 음원 y2mate.com - 인간극장 오프닝 비교 음원 Sold Me Down the River (Remastered) 전체 표절률…" at bounding box center [735, 386] width 893 height 518
click at [34, 19] on img at bounding box center [40, 25] width 19 height 19
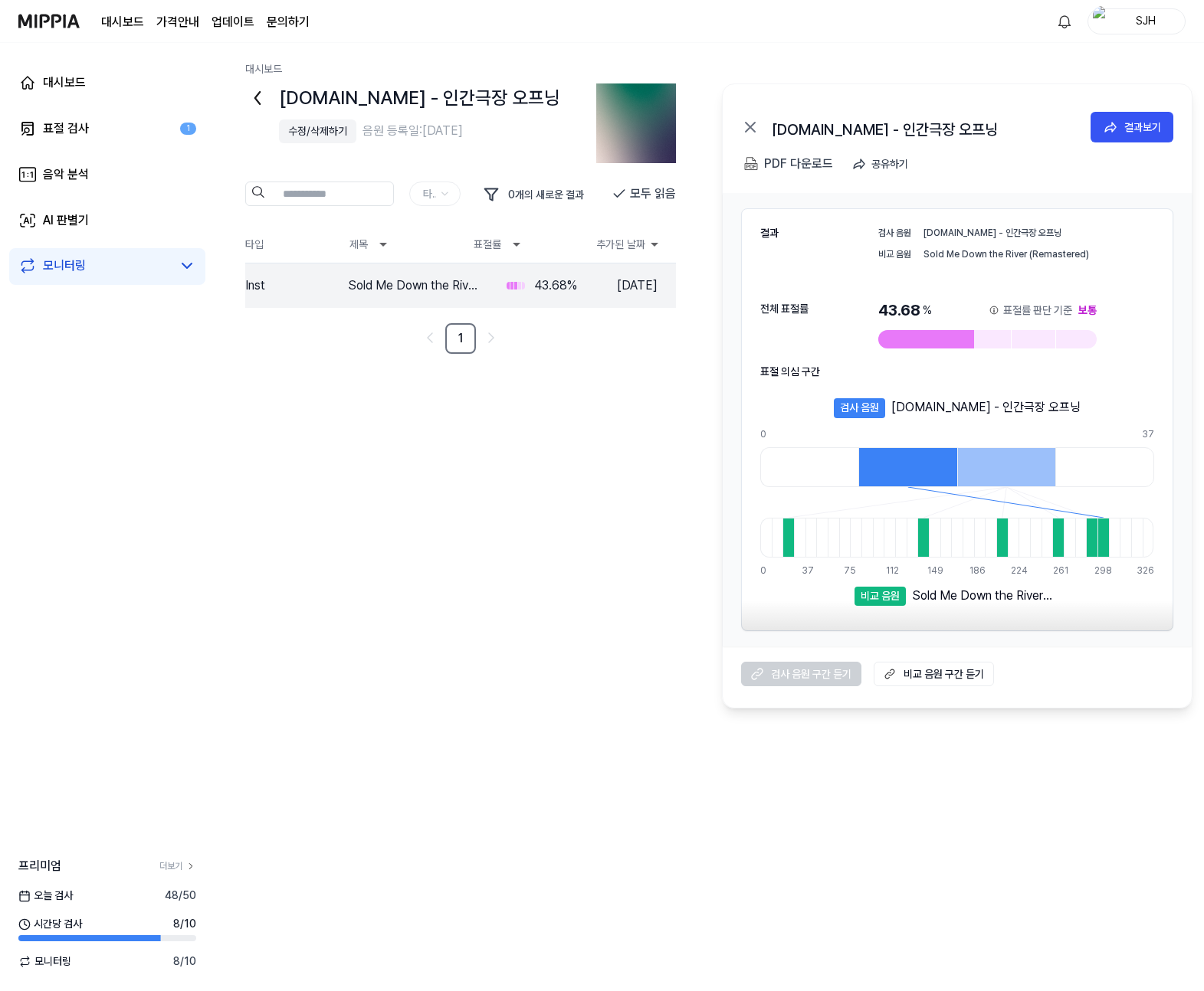
click at [544, 416] on div "[DOMAIN_NAME] - 인간극장 오프닝 수정/삭제하기 음원 등록일: [DATE] 타입 0 개의 새로운 결과 모두 읽음 타입 제목 표절률 …" at bounding box center [710, 396] width 928 height 625
click at [601, 538] on div "[DOMAIN_NAME] - 인간극장 오프닝 수정/삭제하기 음원 등록일: [DATE] 타입 0 개의 새로운 결과 모두 읽음 타입 제목 표절률 …" at bounding box center [710, 396] width 928 height 625
click at [1118, 129] on icon at bounding box center [1111, 127] width 15 height 15
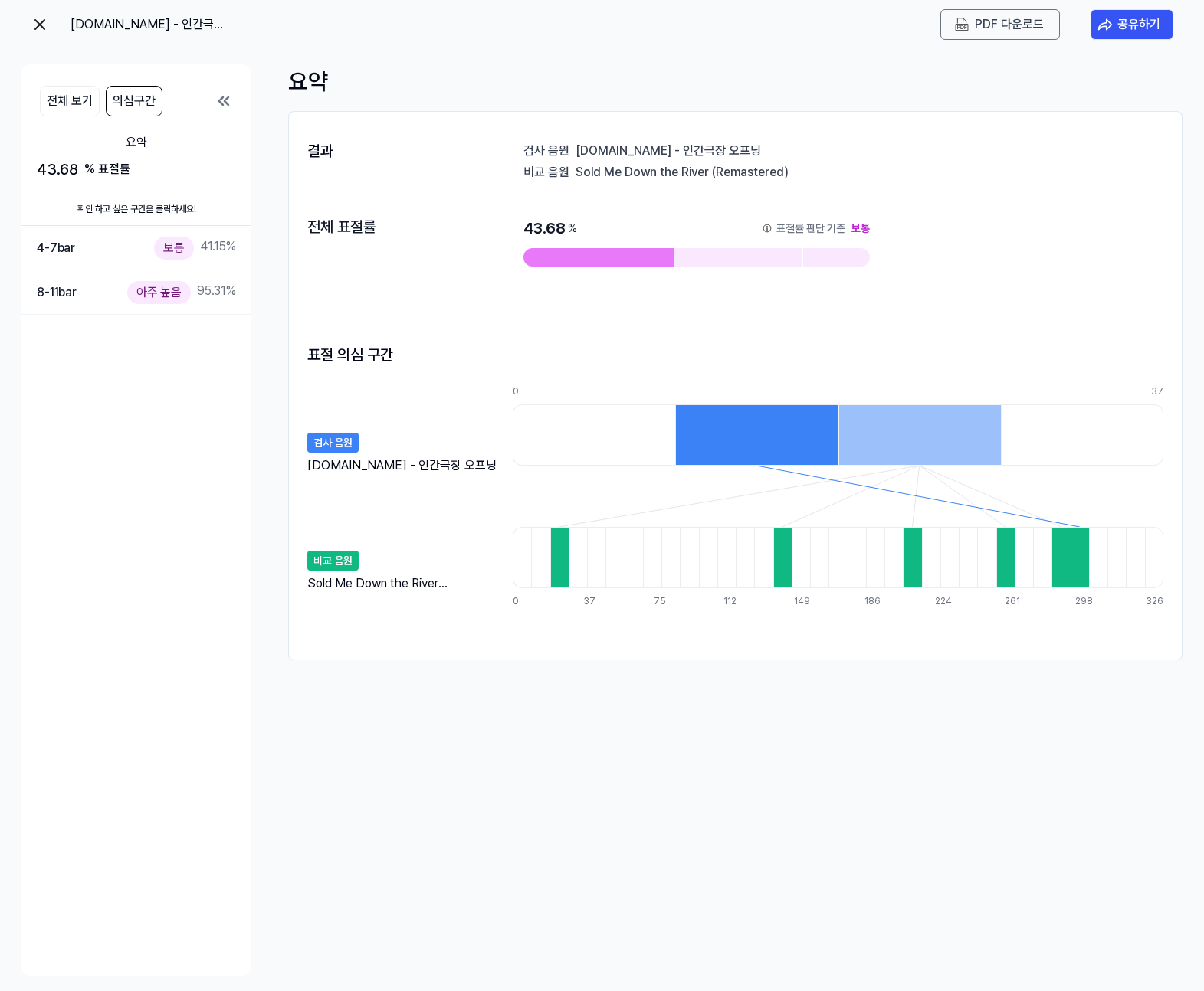
click at [966, 80] on div "요약" at bounding box center [735, 81] width 895 height 35
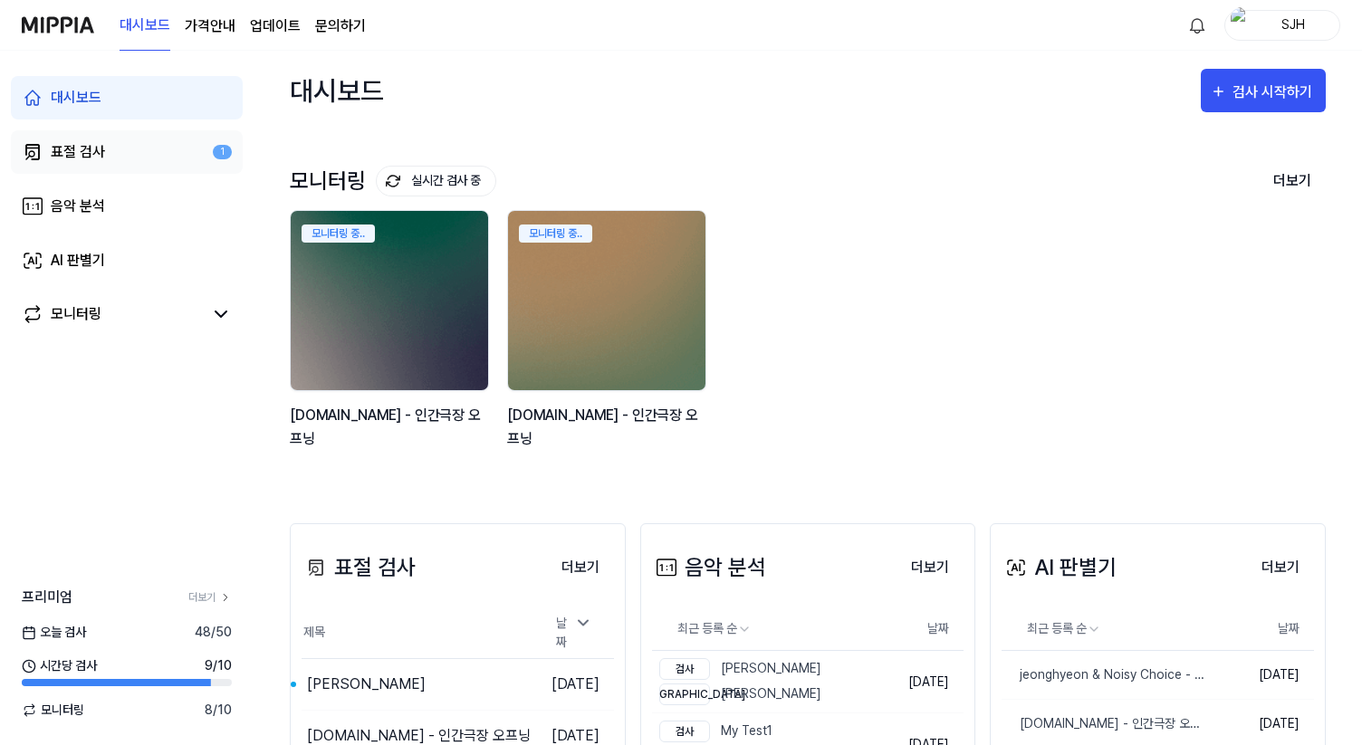
click at [113, 162] on link "표절 검사 1" at bounding box center [127, 151] width 232 height 43
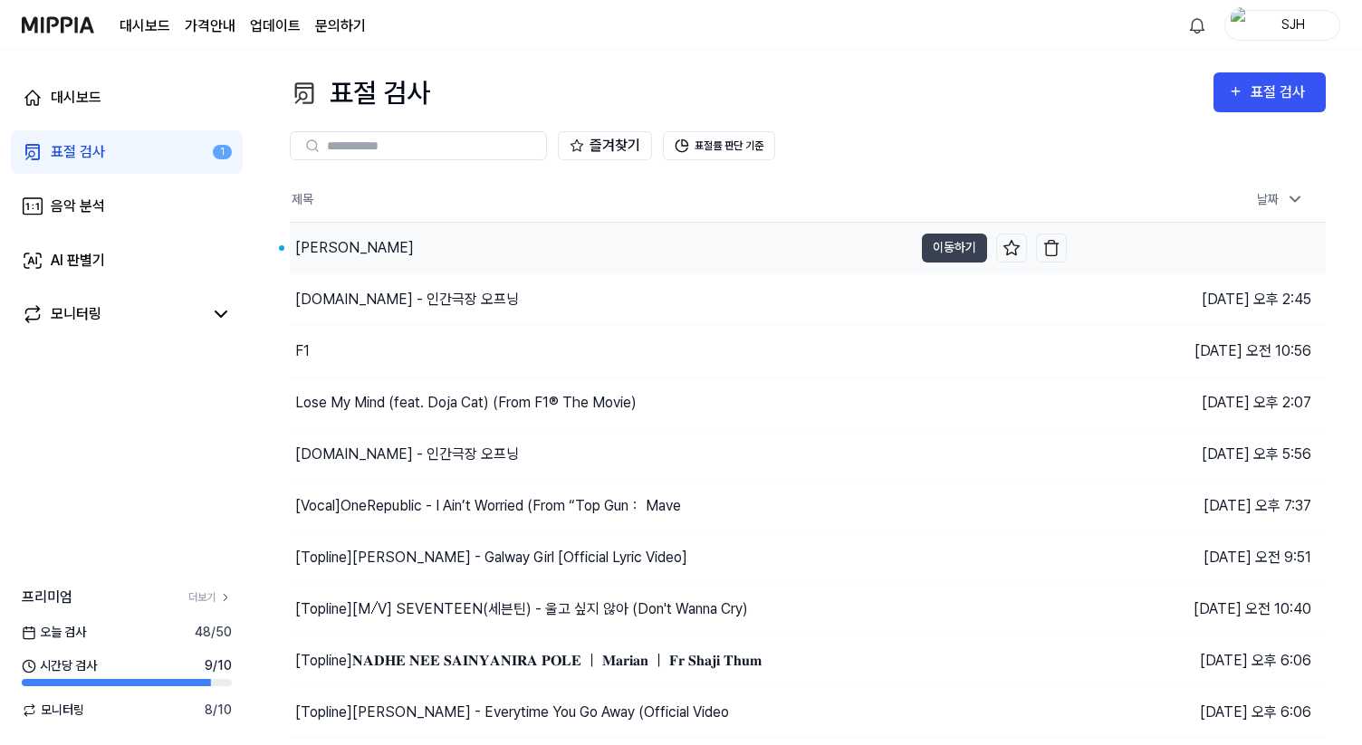
click at [391, 260] on div "Christopher - BAD" at bounding box center [601, 248] width 623 height 51
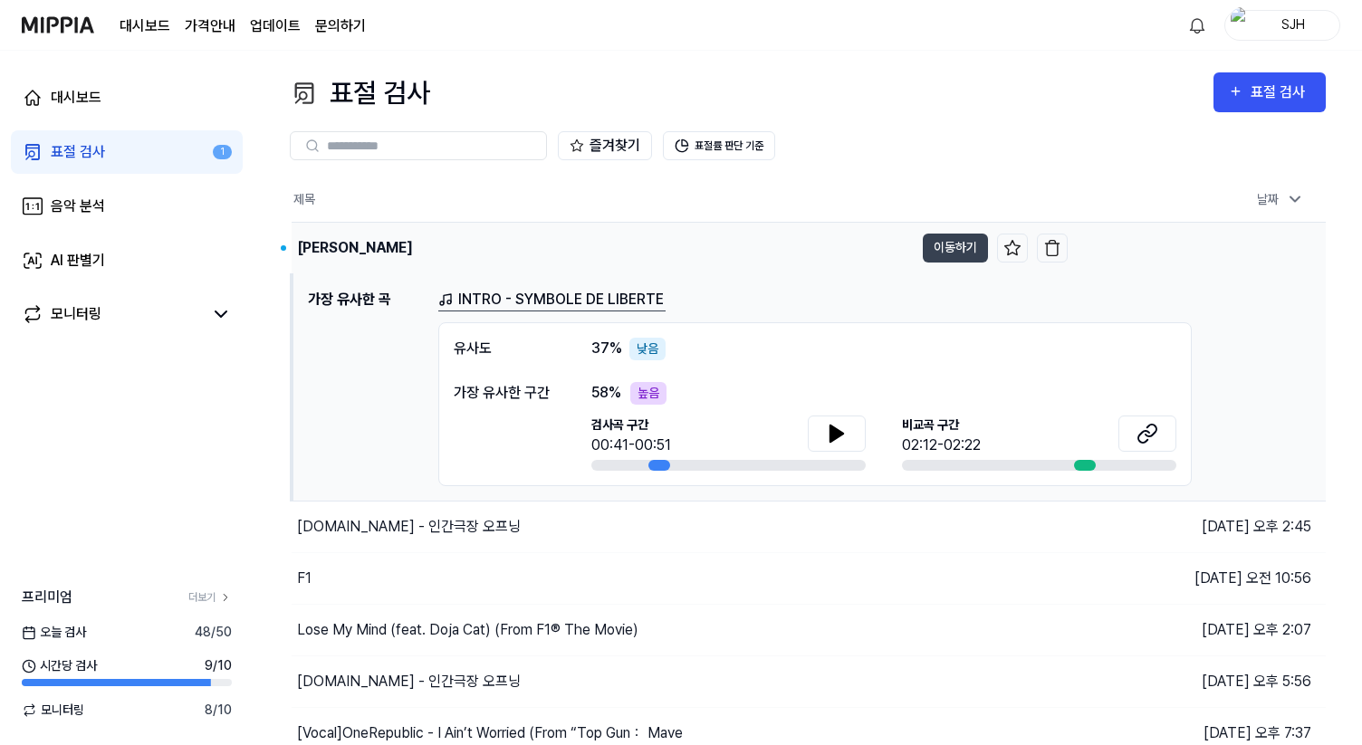
drag, startPoint x: 610, startPoint y: 186, endPoint x: 837, endPoint y: 241, distance: 233.6
click at [610, 186] on th "제목" at bounding box center [680, 199] width 776 height 43
click at [967, 244] on button "이동하기" at bounding box center [955, 248] width 65 height 29
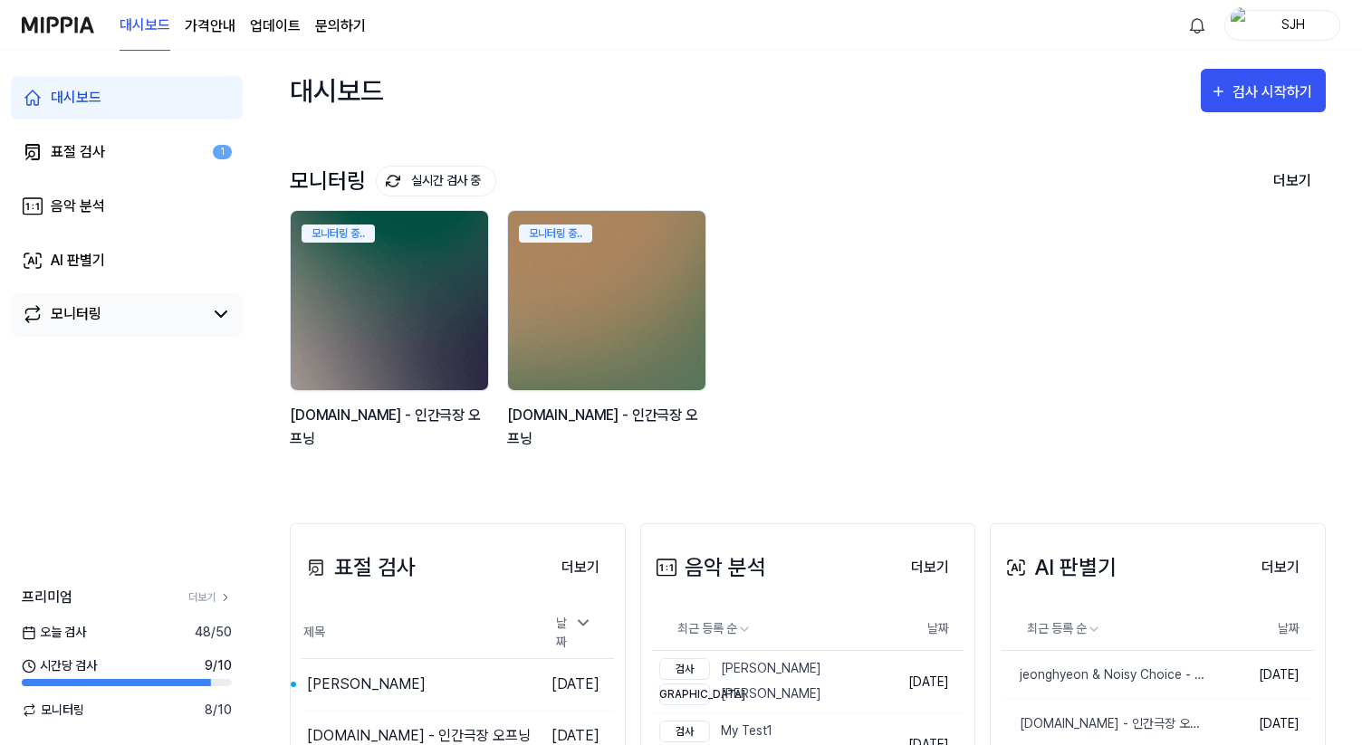
click at [101, 304] on link "모니터링" at bounding box center [112, 314] width 181 height 22
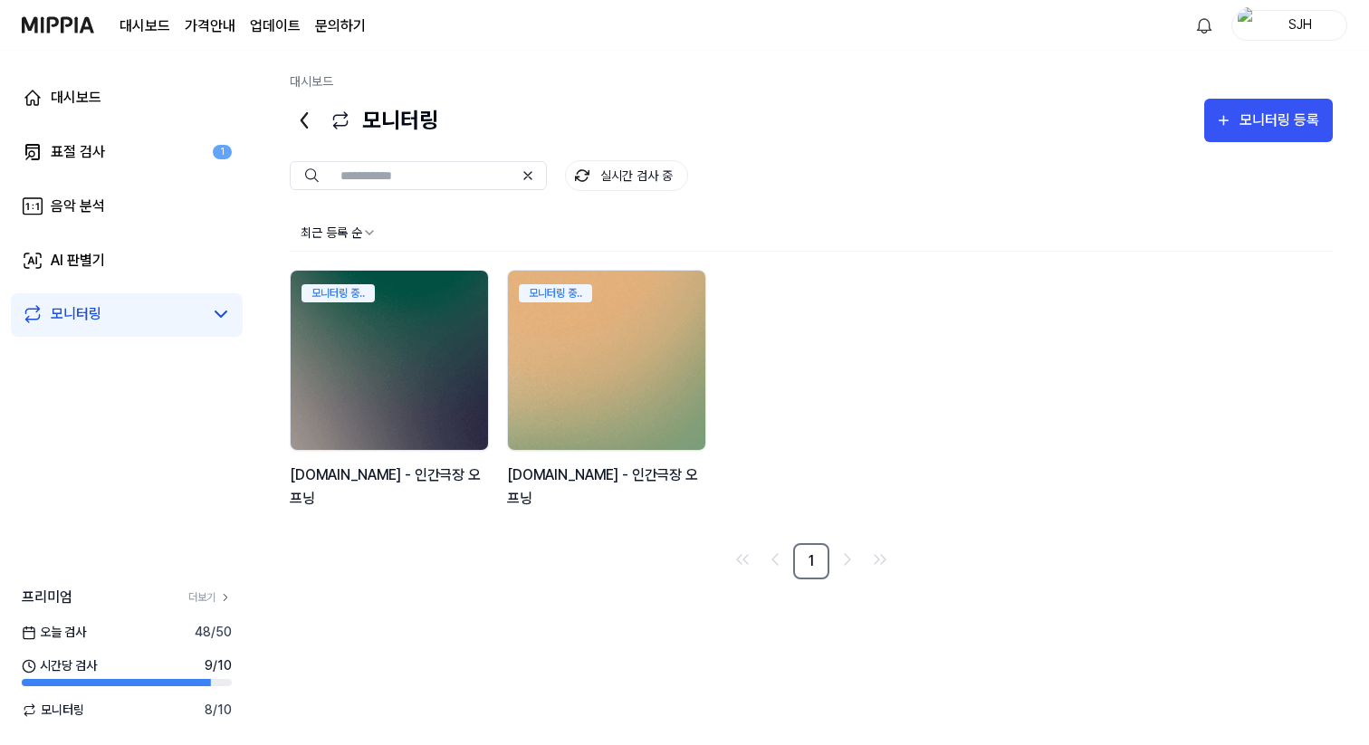
click at [636, 365] on img at bounding box center [606, 360] width 217 height 197
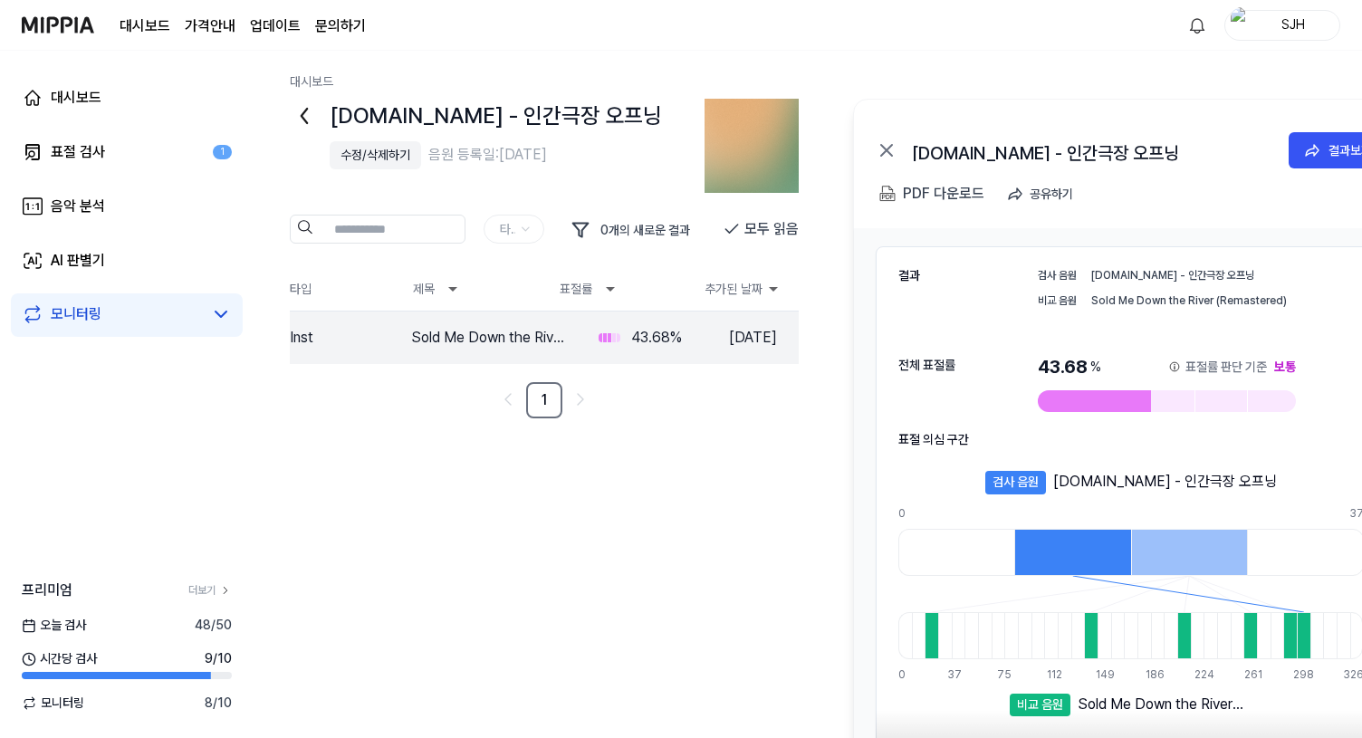
click at [650, 521] on div "y2mate.com - 인간극장 오프닝 수정/삭제하기 음원 등록일: 2025.08.18. 타입 0 개의 새로운 결과 모두 읽음 타입 제목 표절…" at bounding box center [808, 468] width 1036 height 739
click at [741, 338] on div "결과보기" at bounding box center [729, 338] width 43 height 20
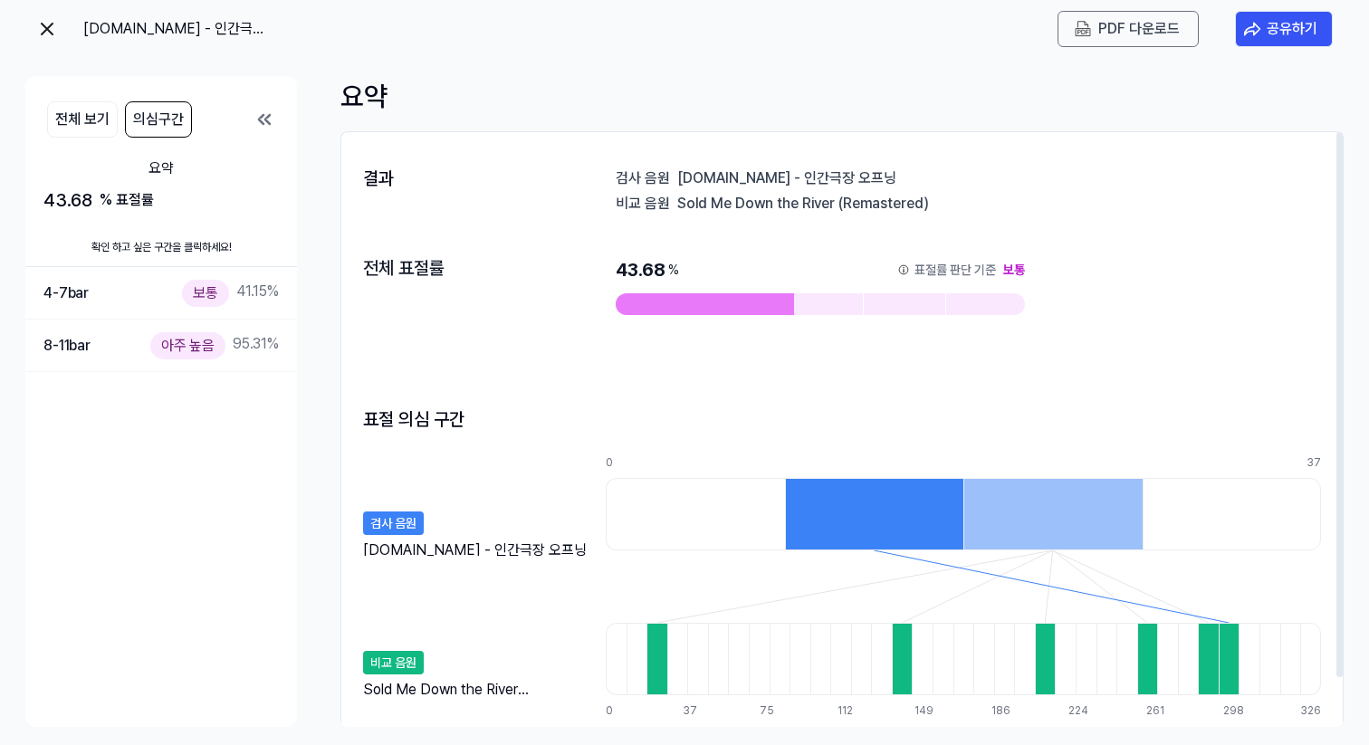
click at [45, 29] on img at bounding box center [47, 29] width 22 height 22
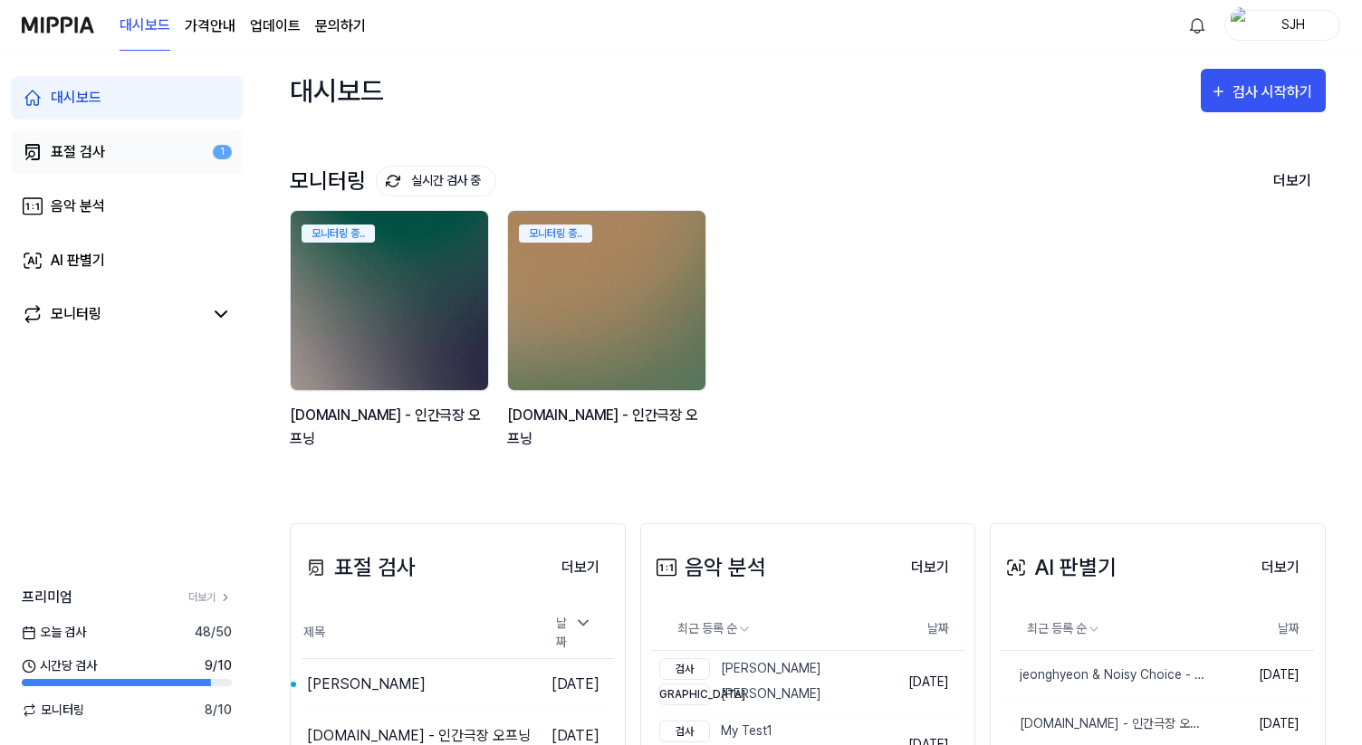
click at [119, 143] on link "표절 검사 1" at bounding box center [127, 151] width 232 height 43
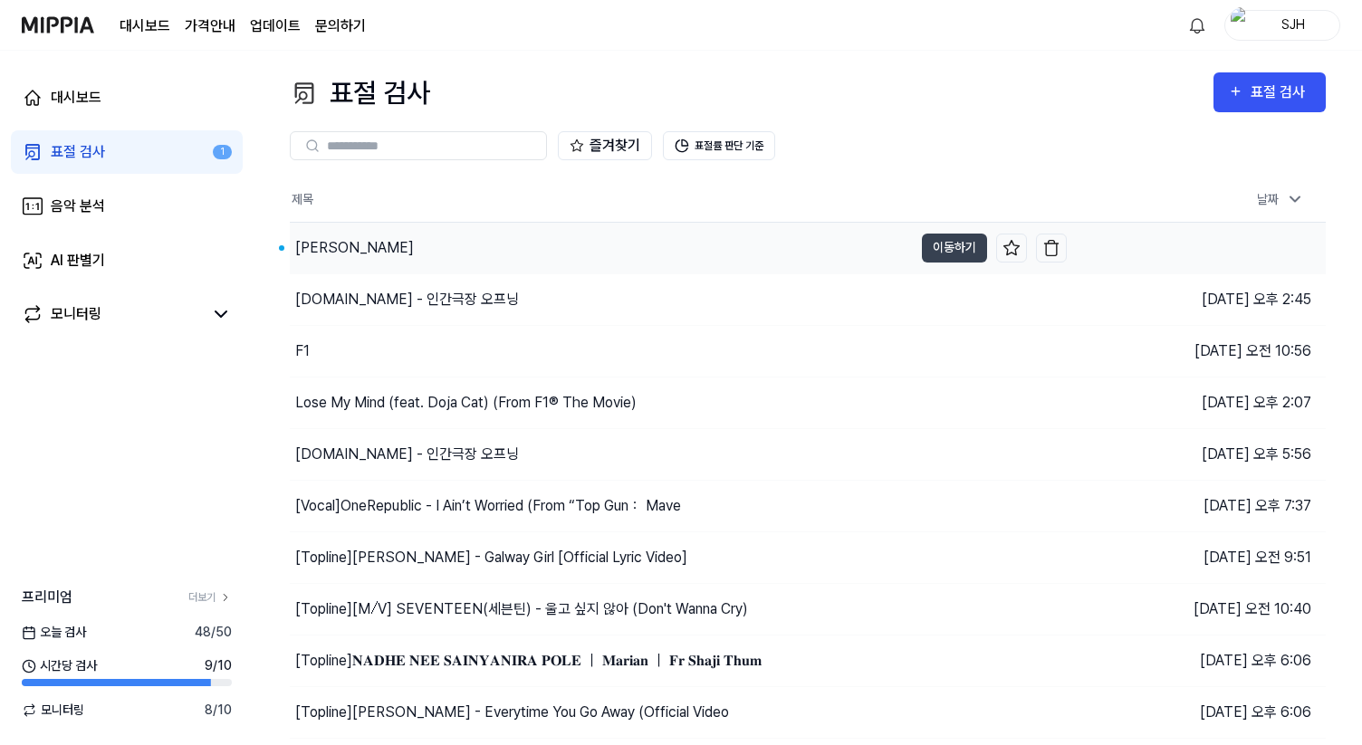
click at [473, 259] on div "[PERSON_NAME]" at bounding box center [601, 248] width 623 height 51
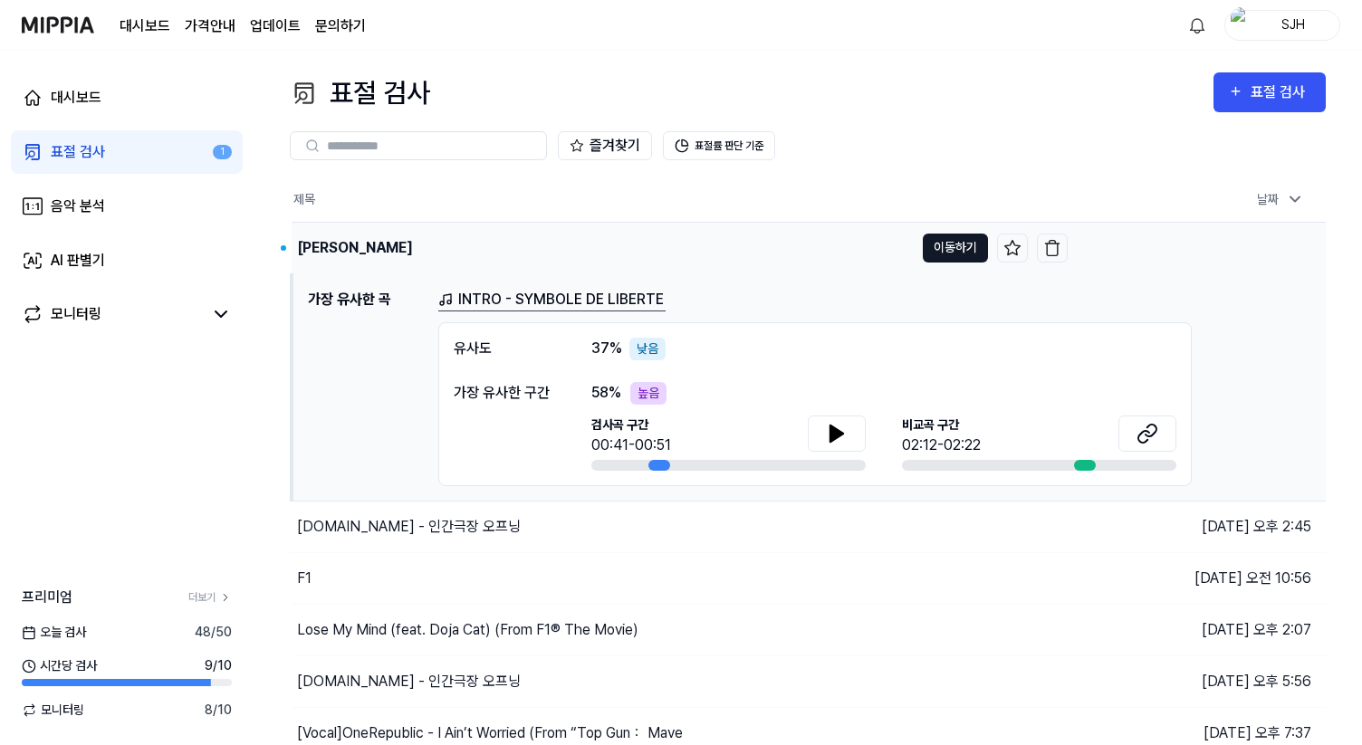
click at [960, 248] on button "이동하기" at bounding box center [955, 248] width 65 height 29
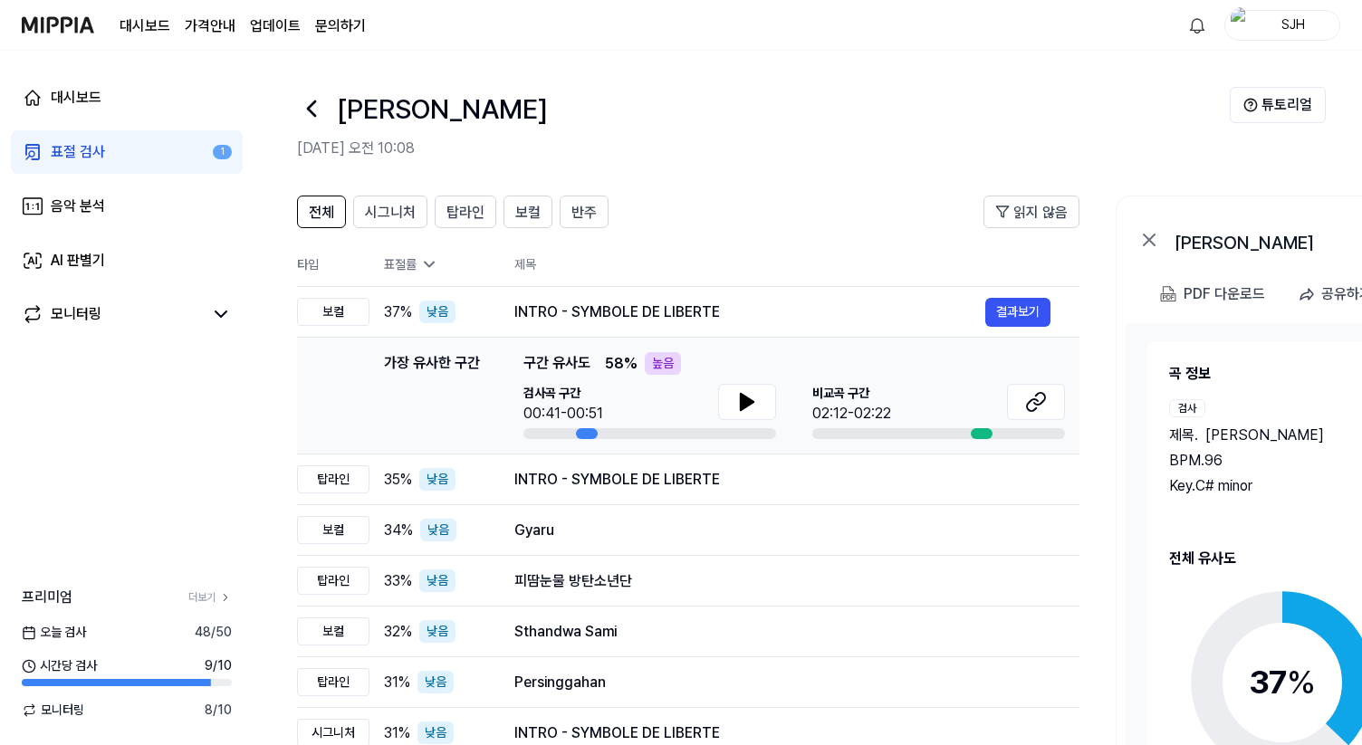
click at [80, 25] on img at bounding box center [58, 25] width 72 height 50
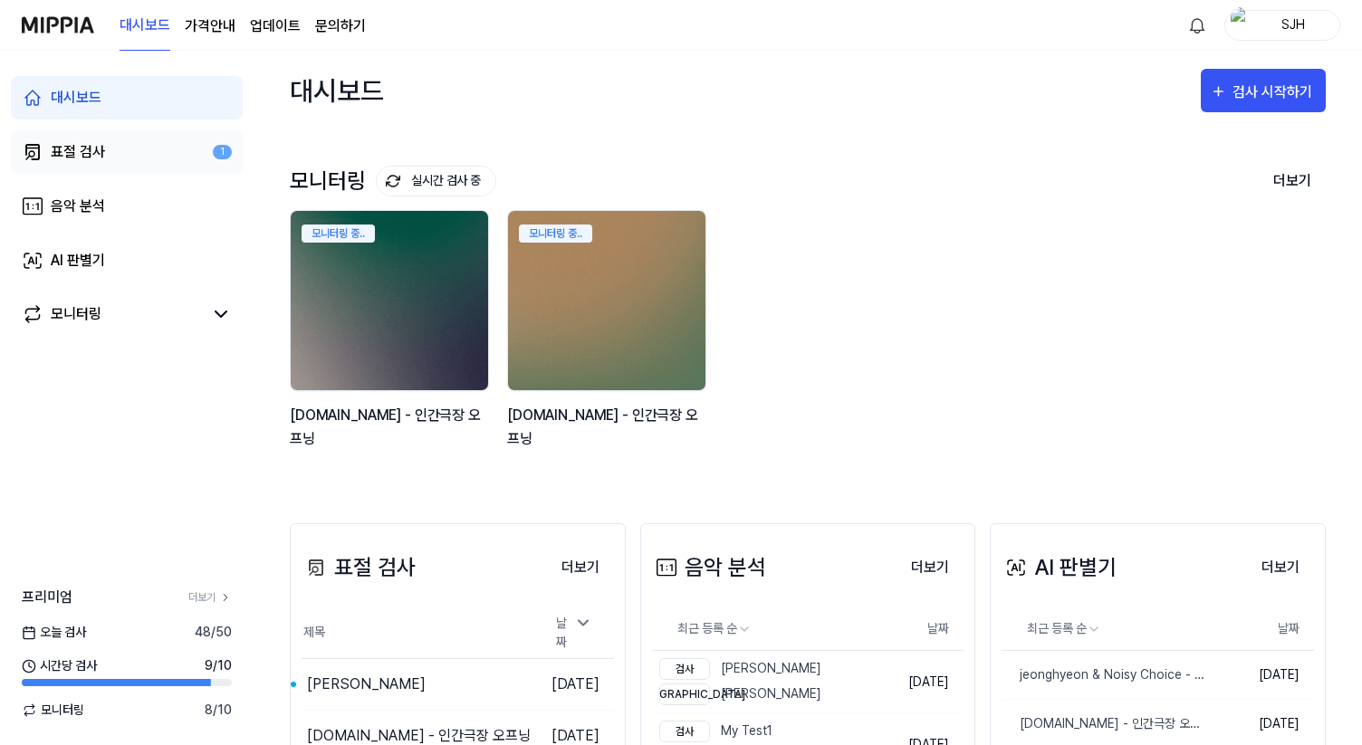
click at [151, 153] on link "표절 검사 1" at bounding box center [127, 151] width 232 height 43
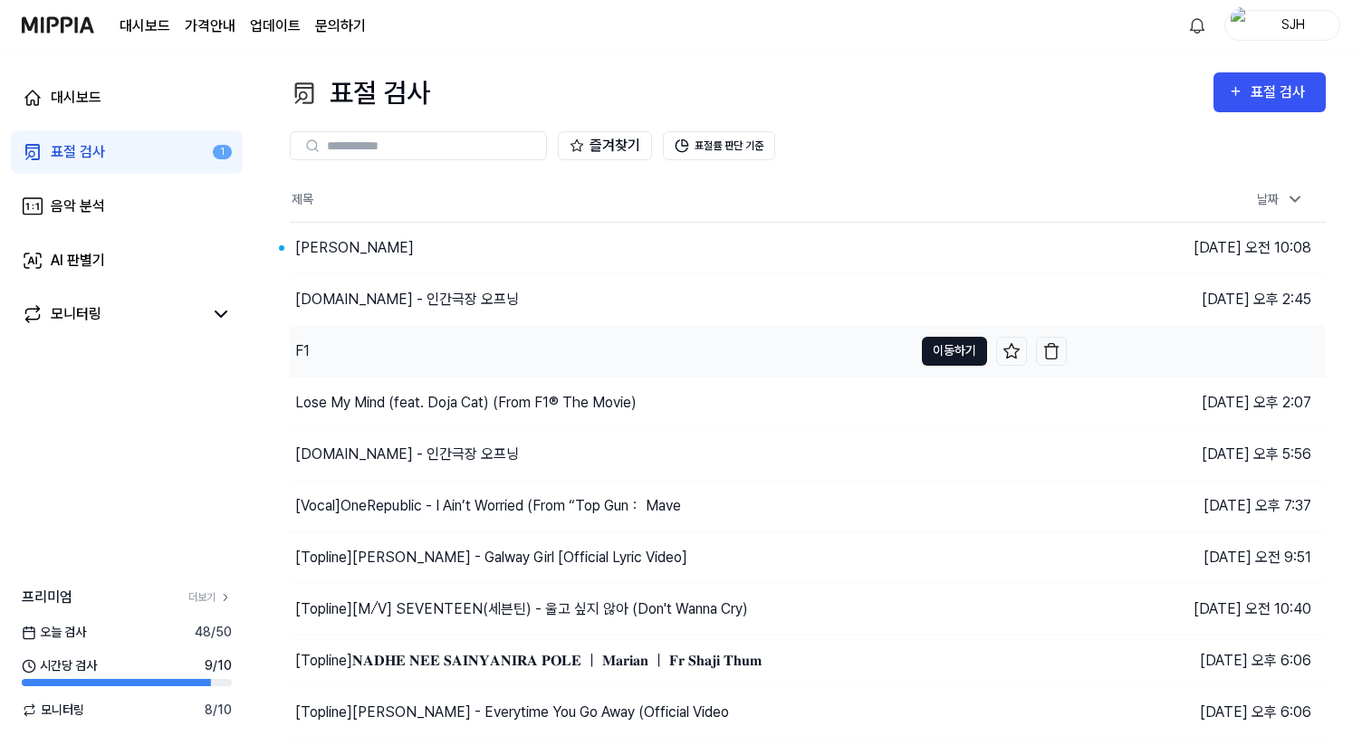
click at [935, 353] on button "이동하기" at bounding box center [954, 351] width 65 height 29
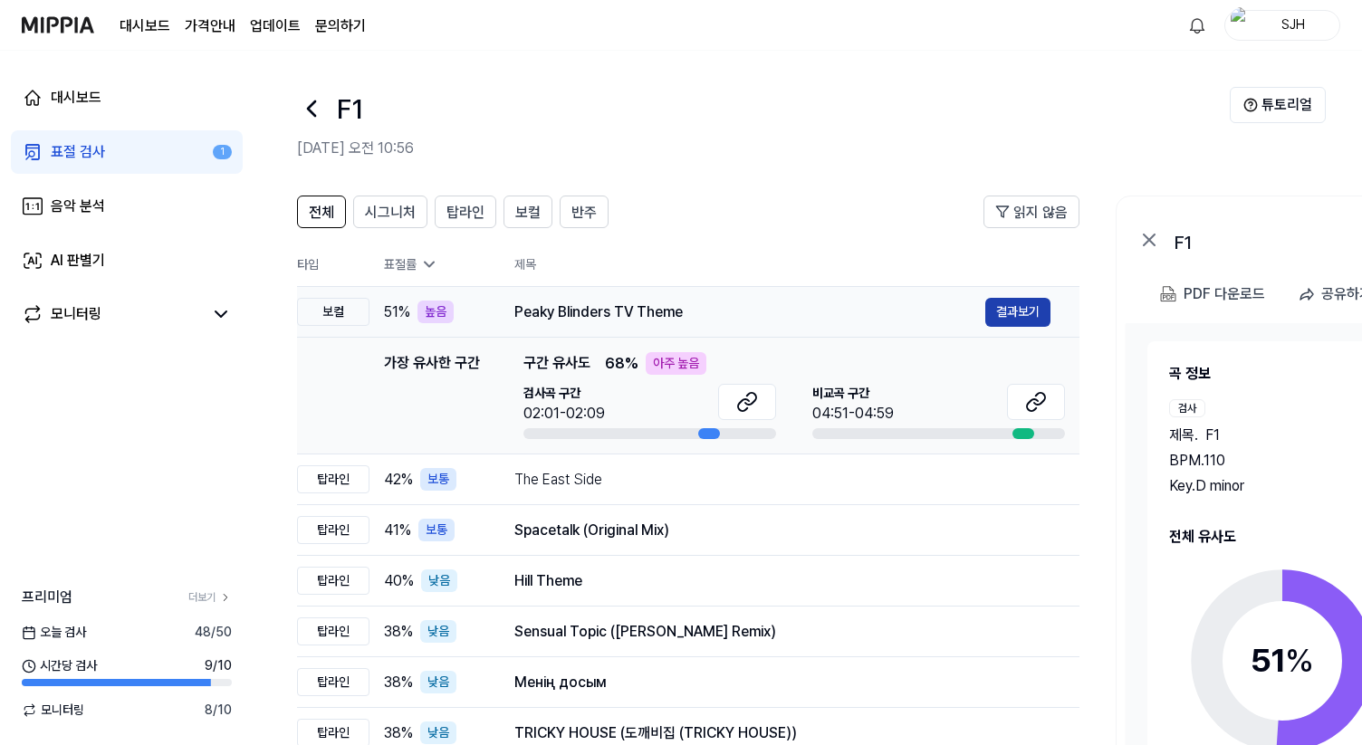
click at [1007, 311] on button "결과보기" at bounding box center [1017, 312] width 65 height 29
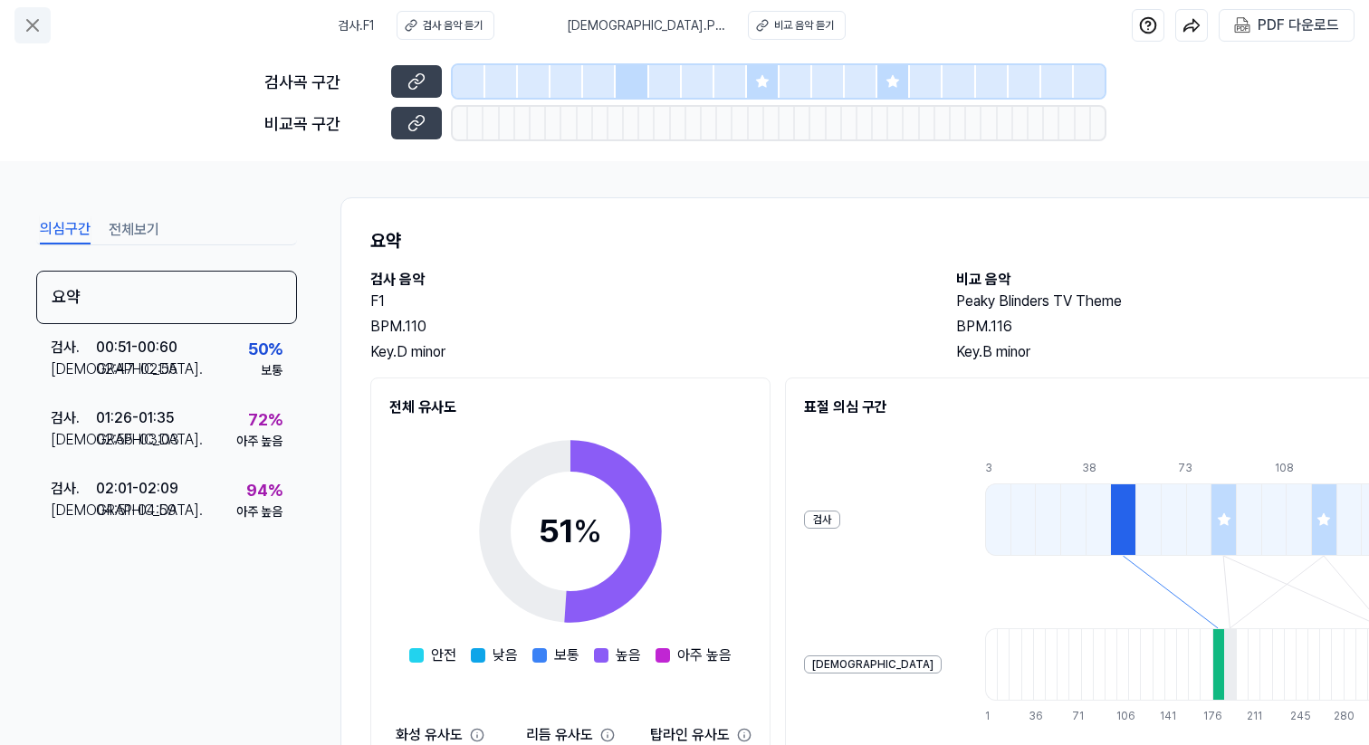
click at [32, 25] on icon at bounding box center [32, 25] width 11 height 11
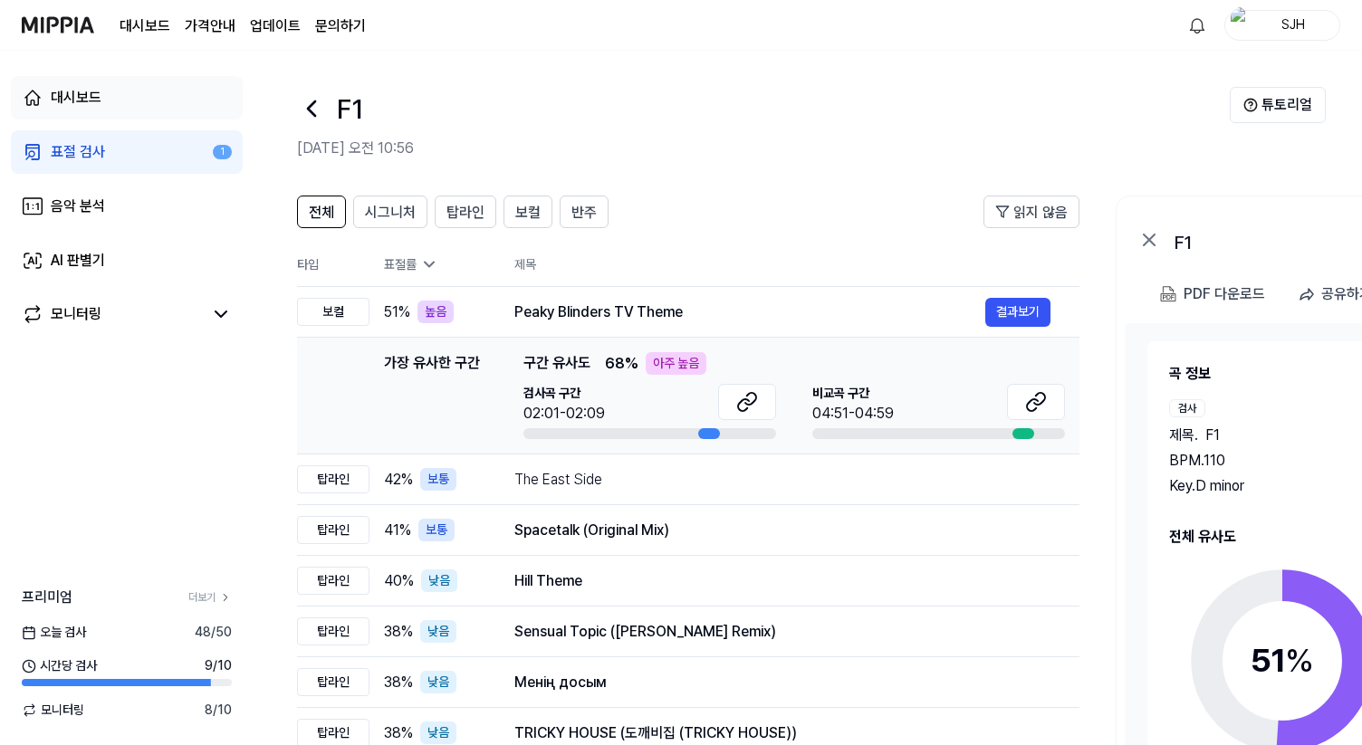
click at [77, 94] on div "대시보드" at bounding box center [76, 98] width 51 height 22
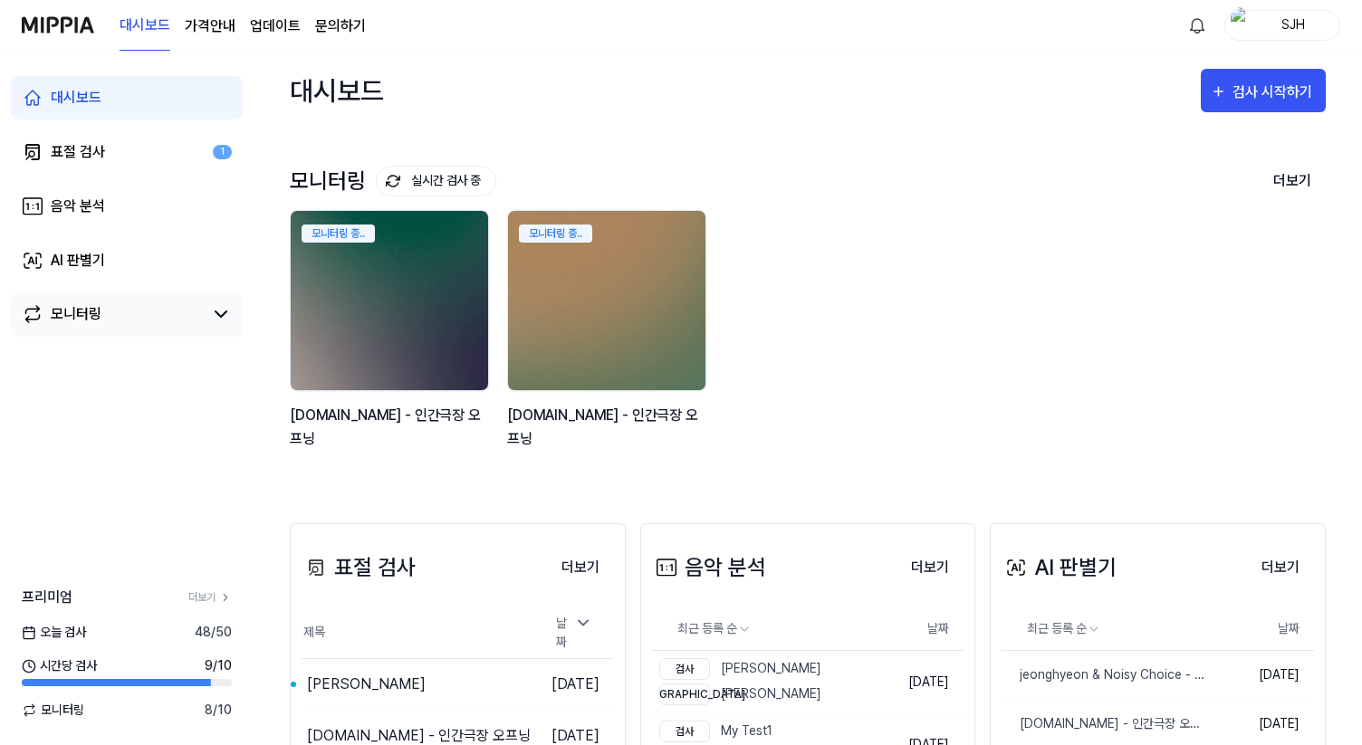
click at [141, 316] on link "모니터링" at bounding box center [112, 314] width 181 height 22
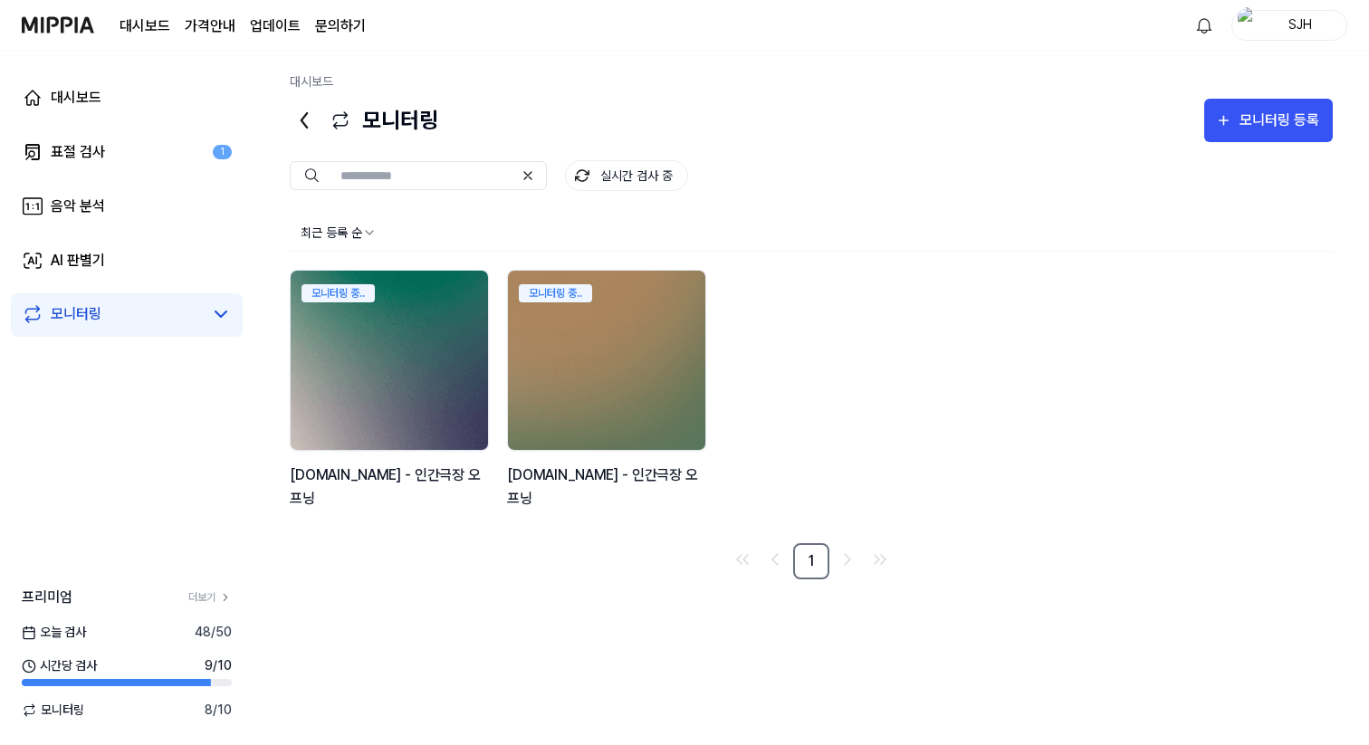
click at [397, 329] on img at bounding box center [389, 360] width 217 height 197
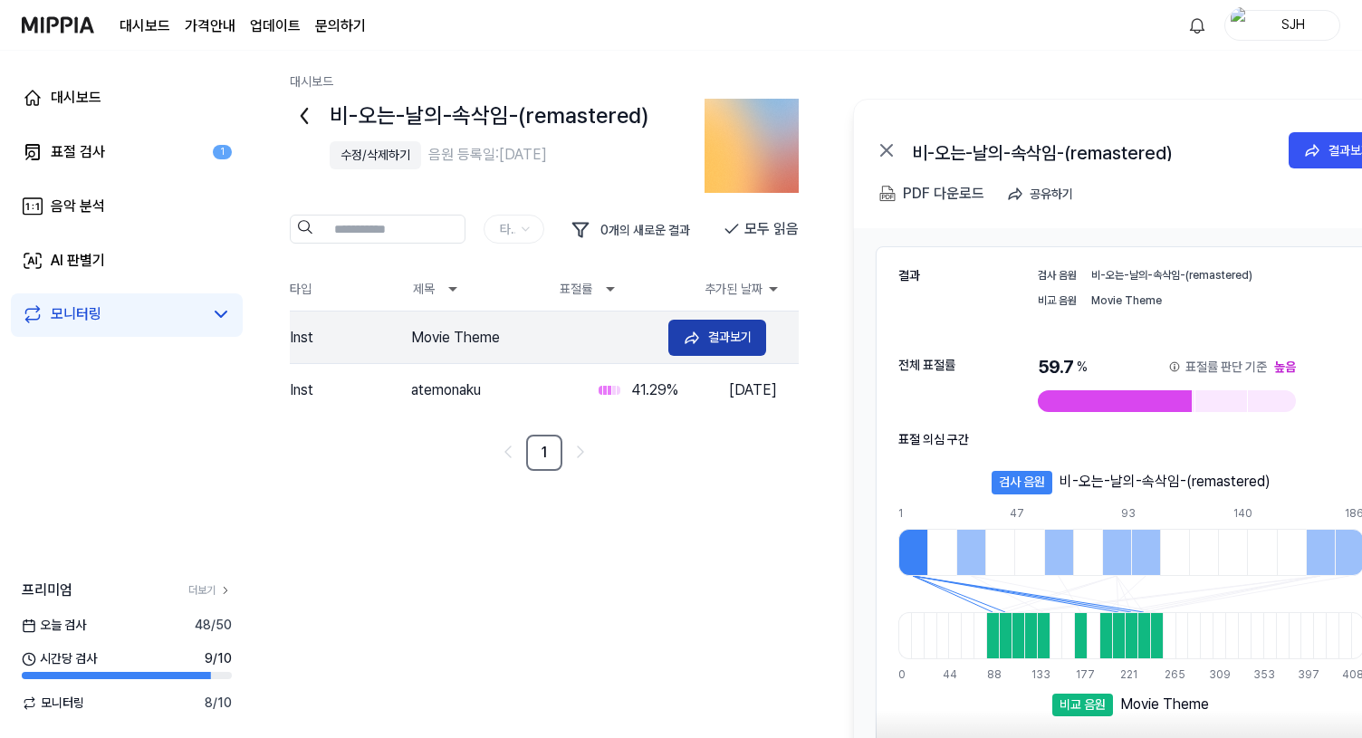
click at [729, 340] on div "결과보기" at bounding box center [729, 337] width 43 height 20
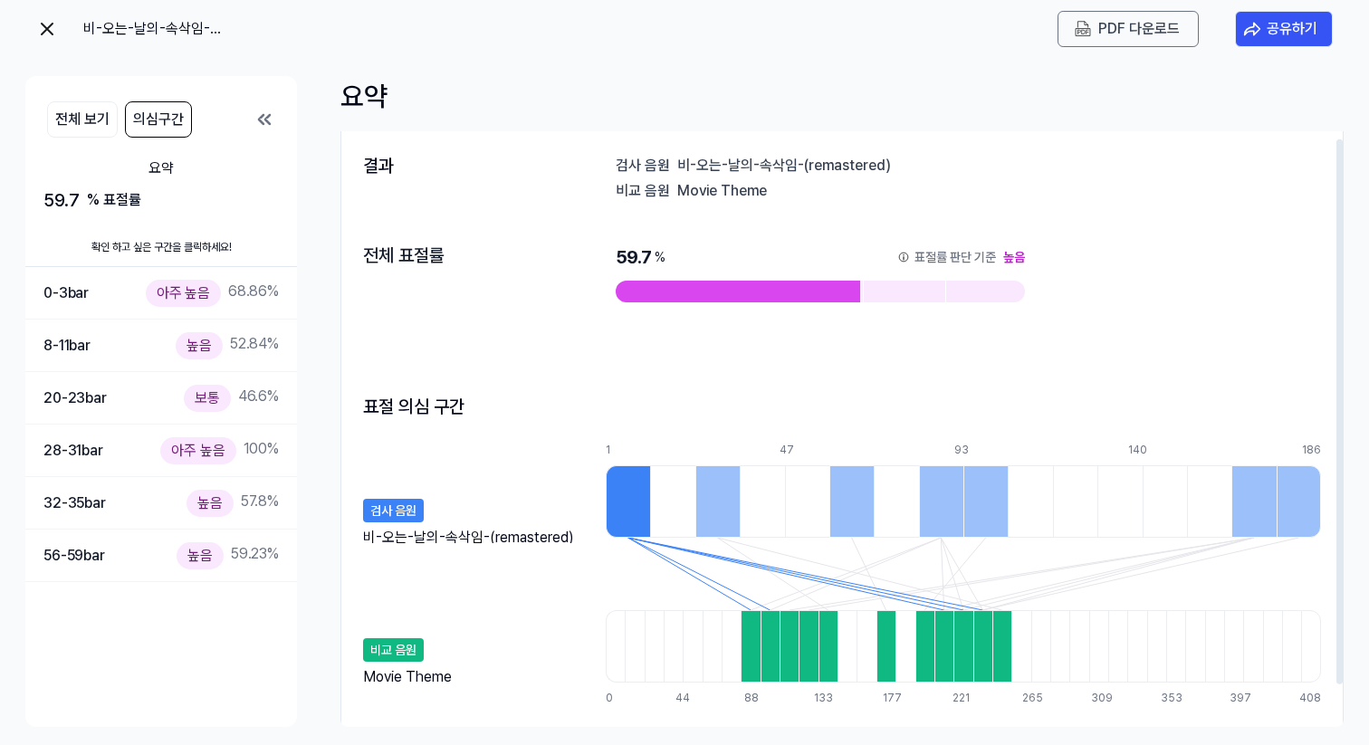
scroll to position [53, 0]
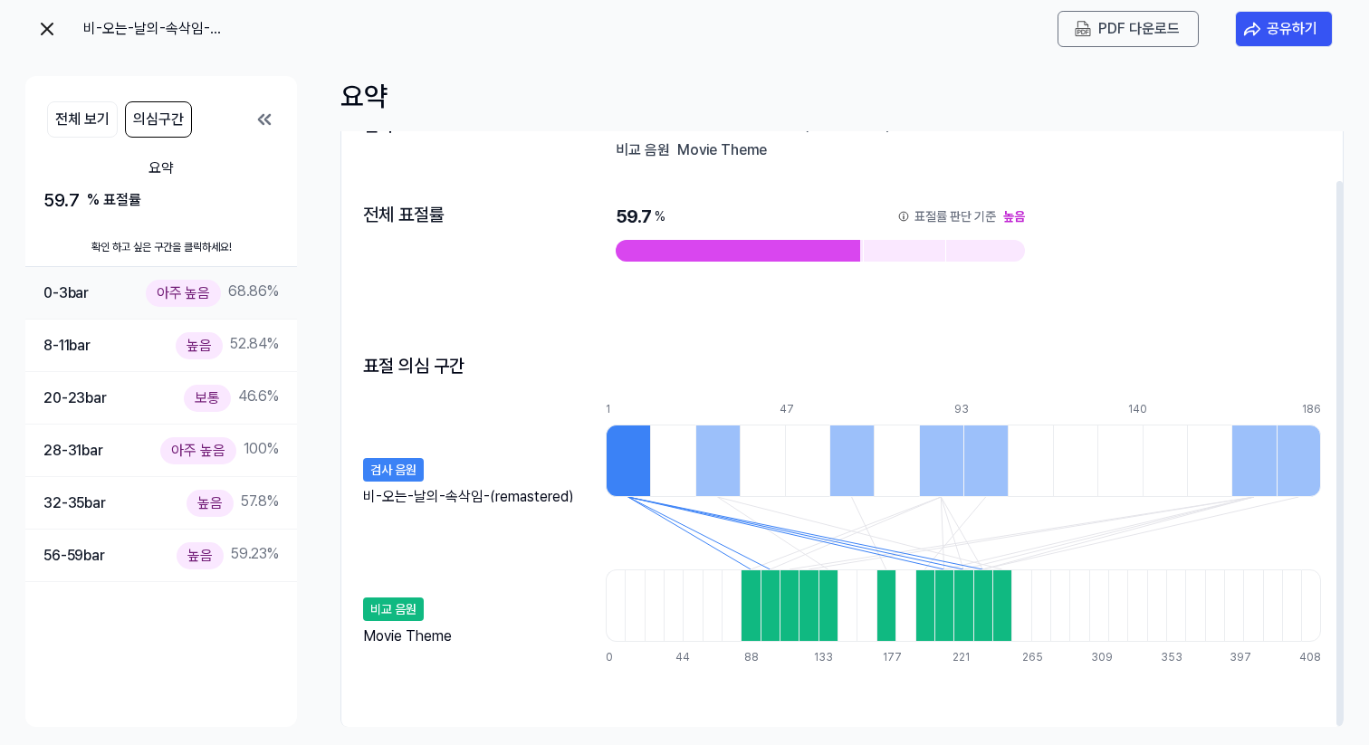
click at [78, 306] on div "0-3 bar 아주 높음 68.86 %" at bounding box center [160, 293] width 235 height 26
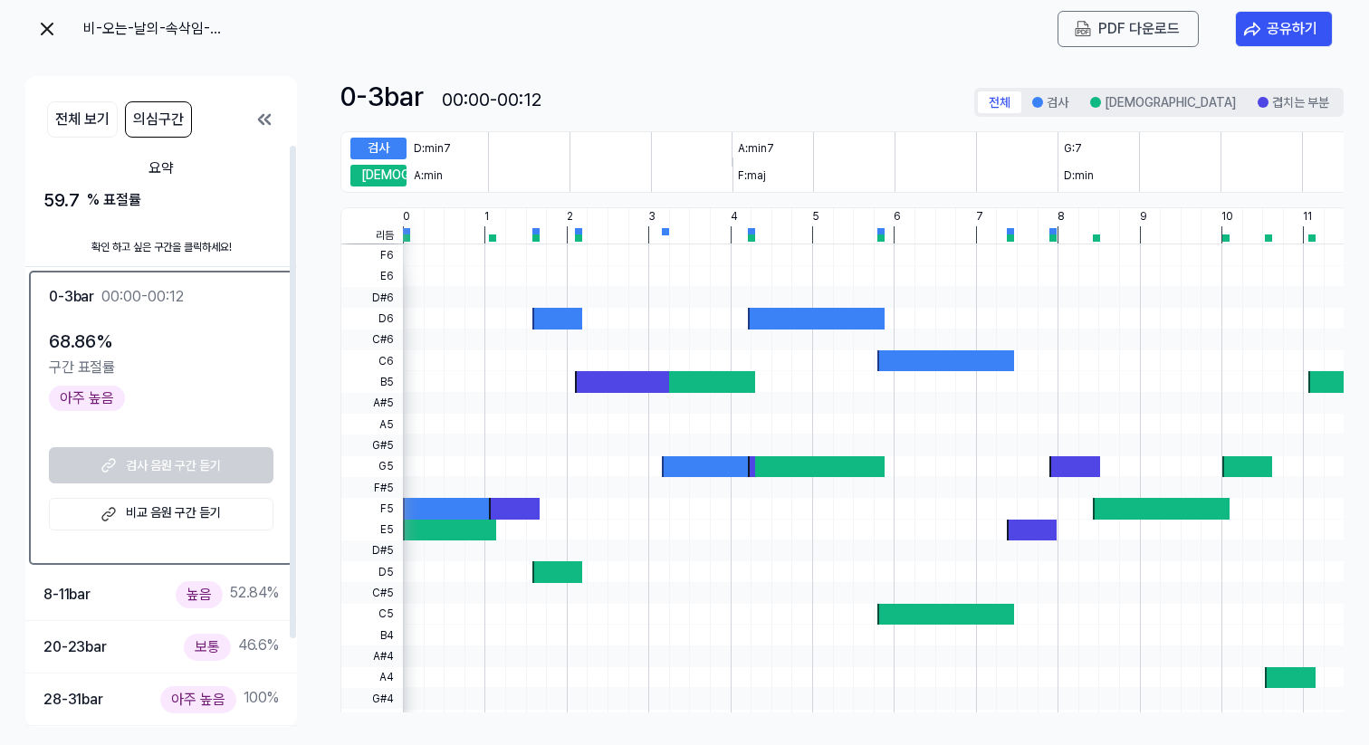
click at [199, 474] on div "검사 음원 구간 듣기 비교 음원 구간 듣기" at bounding box center [161, 488] width 225 height 83
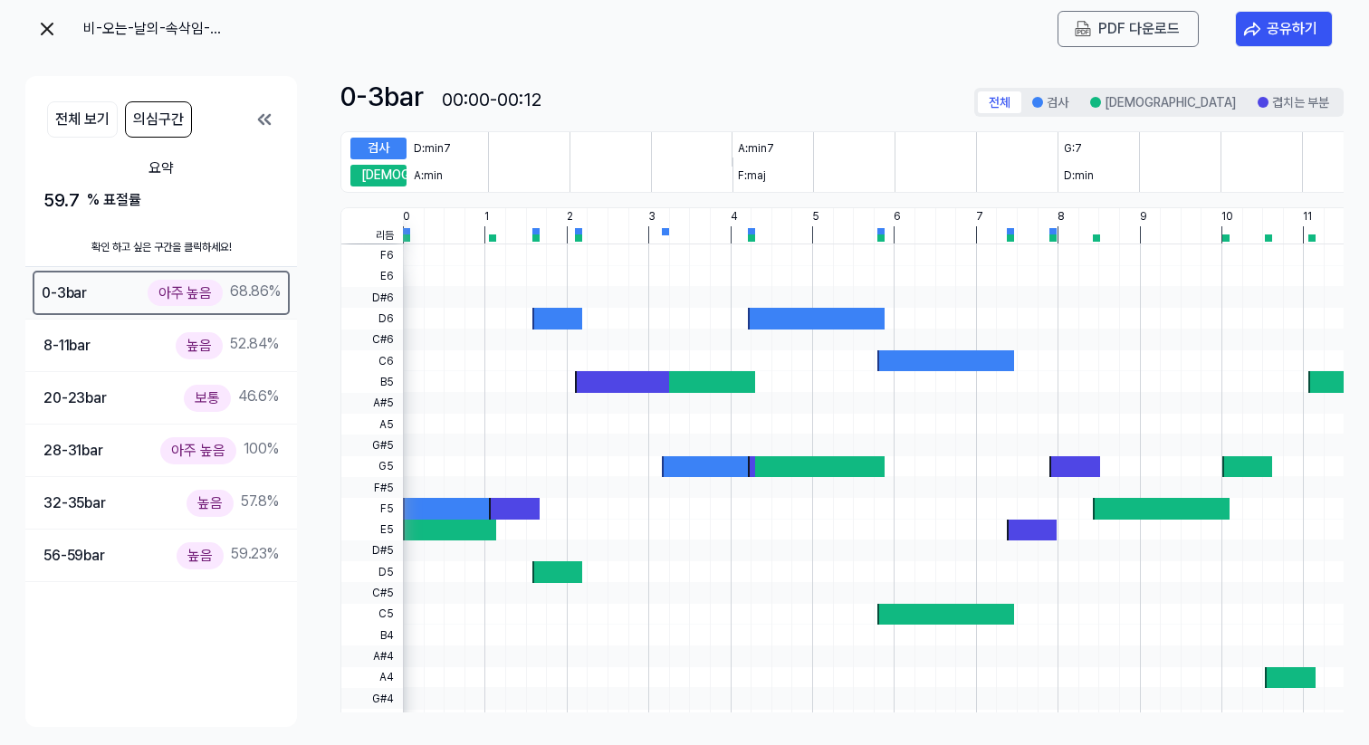
click at [222, 293] on div "아주 높음" at bounding box center [185, 293] width 75 height 26
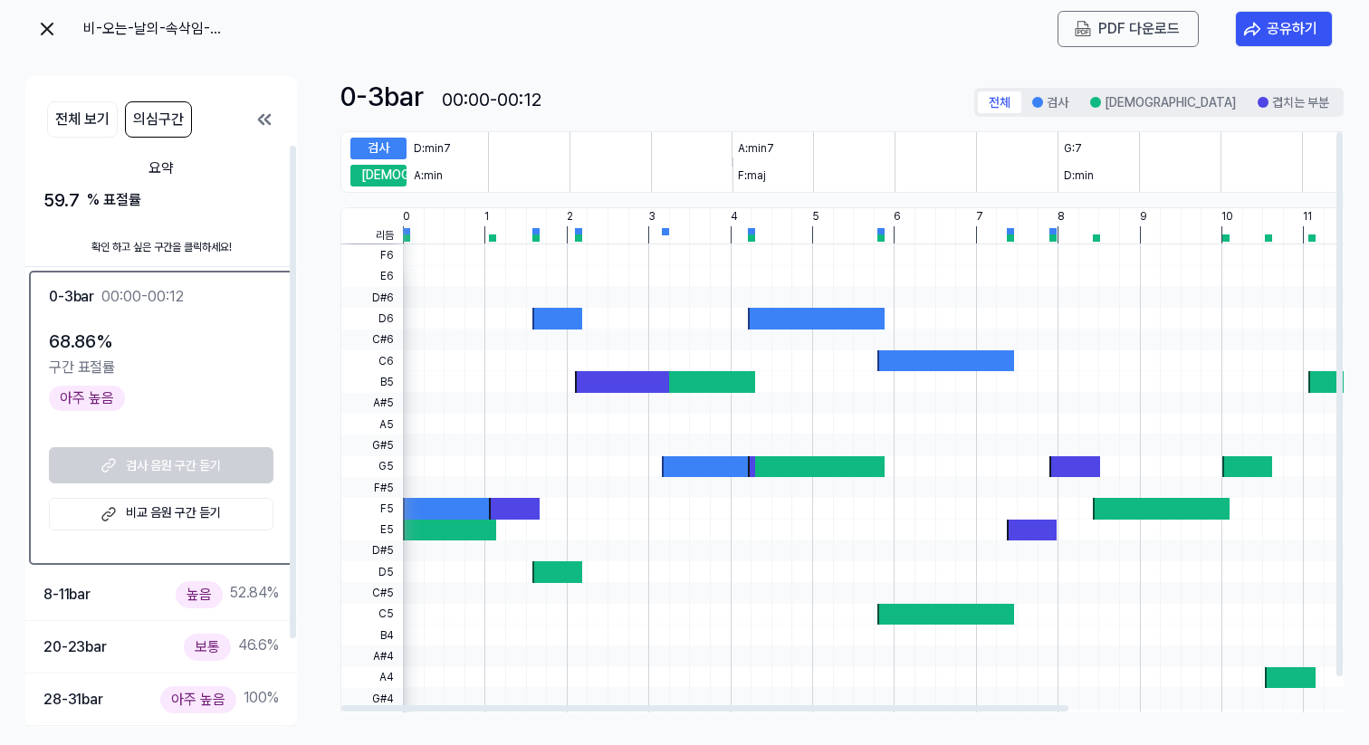
click at [169, 516] on link "비교 음원 구간 듣기" at bounding box center [161, 514] width 225 height 33
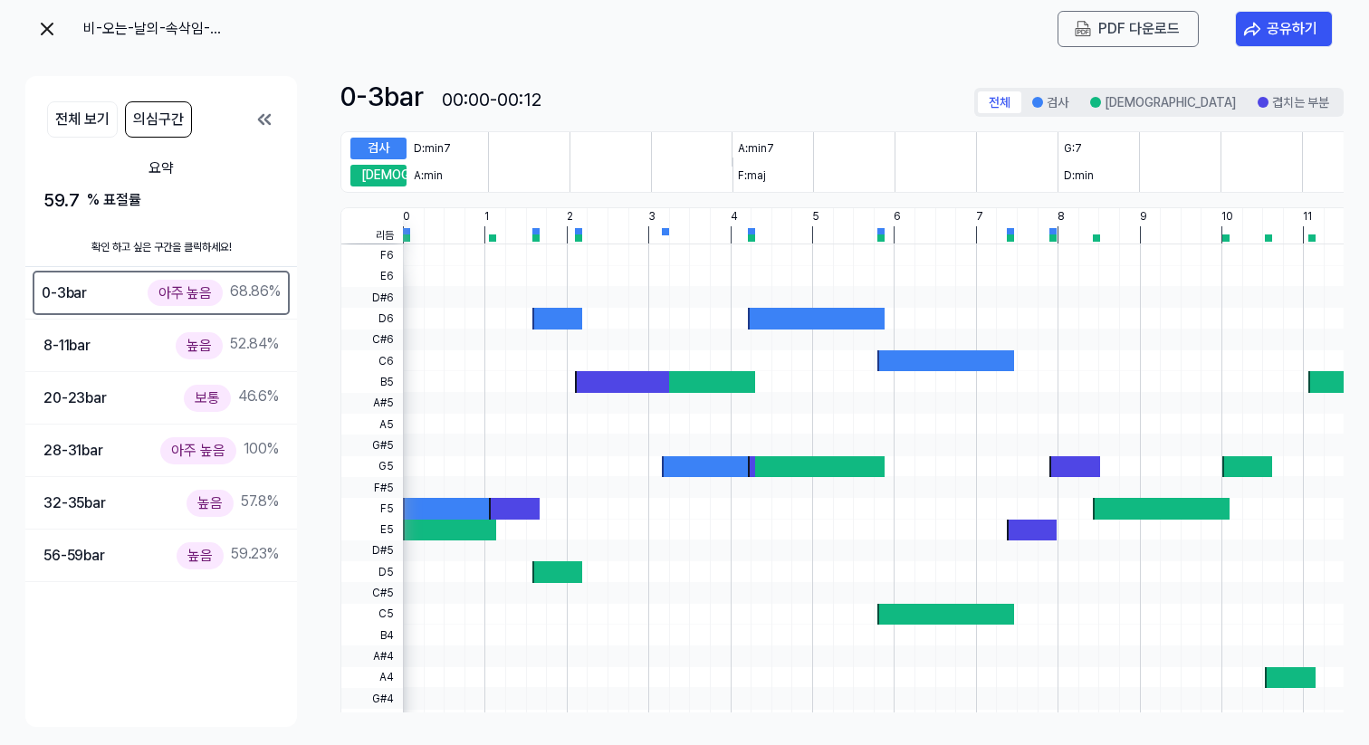
click at [28, 32] on div "비-오는-날의-속삭임-(remastered) PDF 다운로드 공유하기" at bounding box center [684, 29] width 1318 height 58
click at [36, 29] on img at bounding box center [47, 29] width 22 height 22
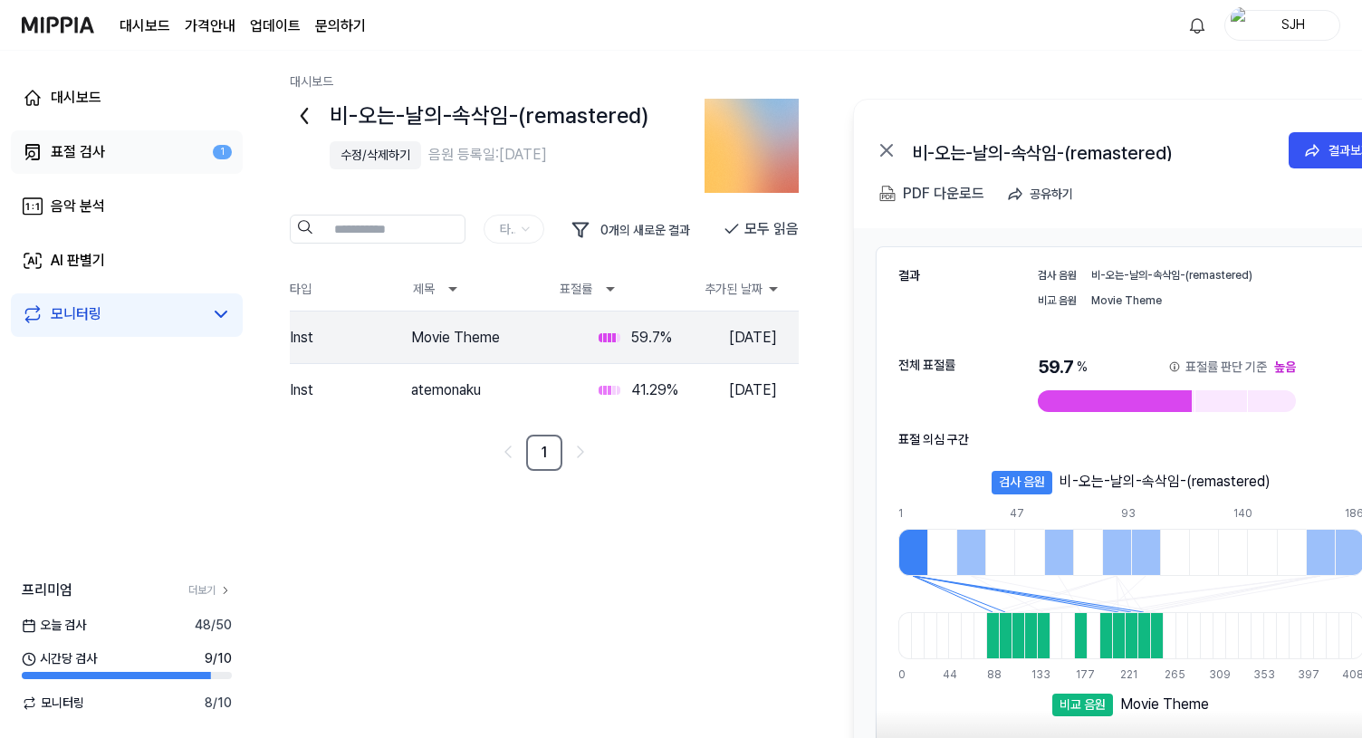
click at [110, 144] on link "표절 검사 1" at bounding box center [127, 151] width 232 height 43
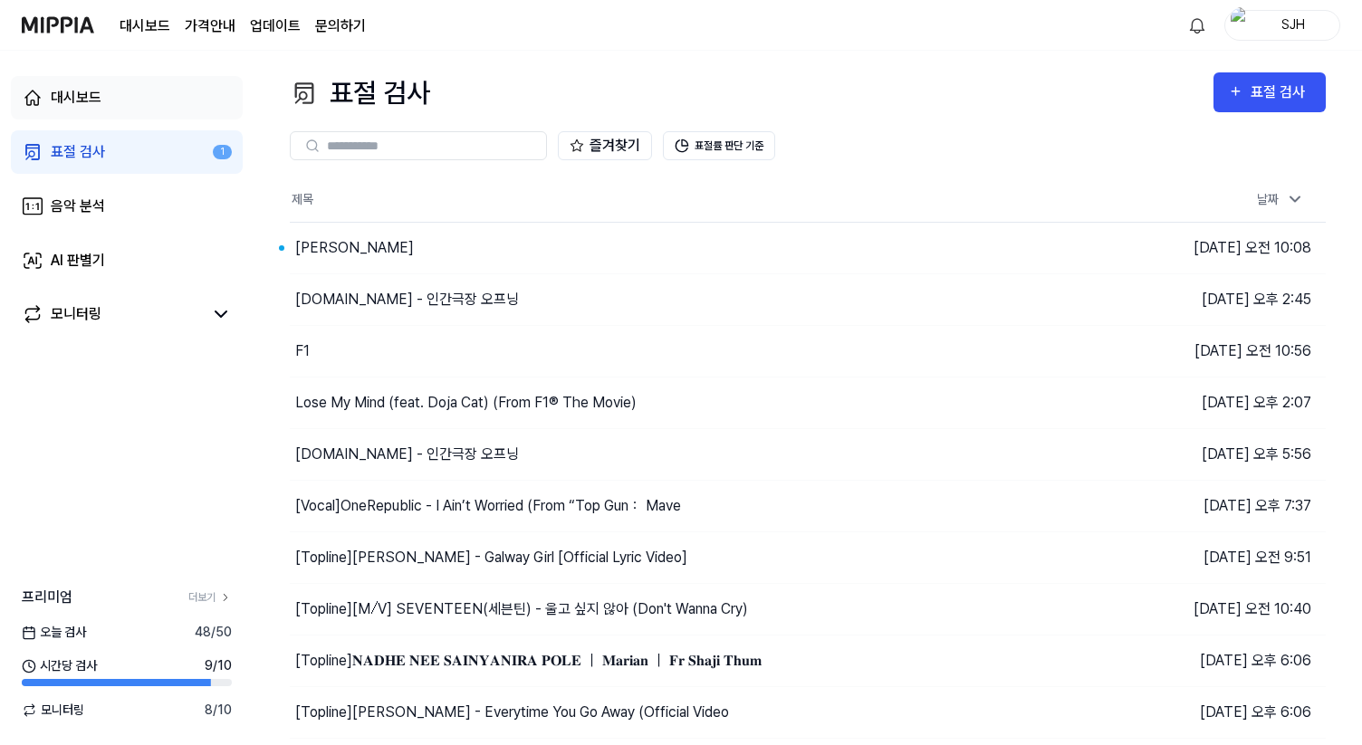
click at [139, 107] on link "대시보드" at bounding box center [127, 97] width 232 height 43
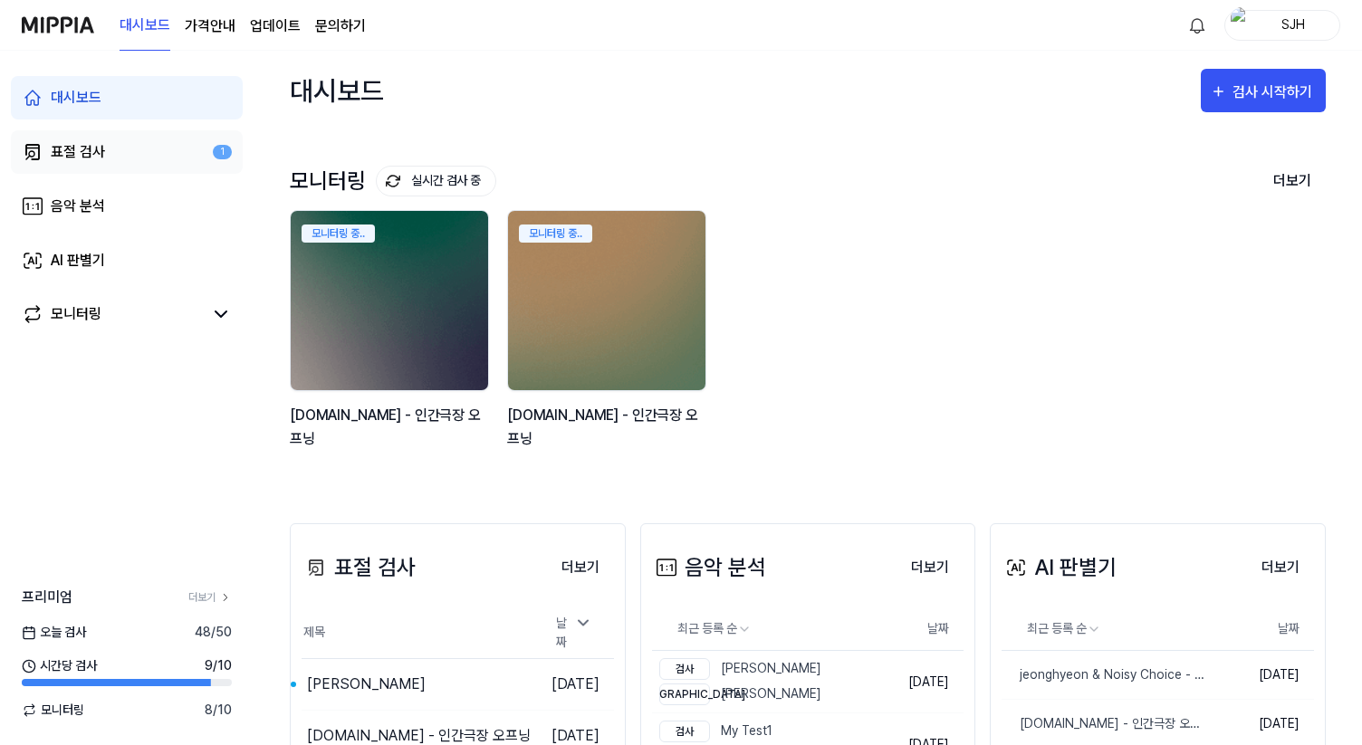
click at [122, 148] on link "표절 검사 1" at bounding box center [127, 151] width 232 height 43
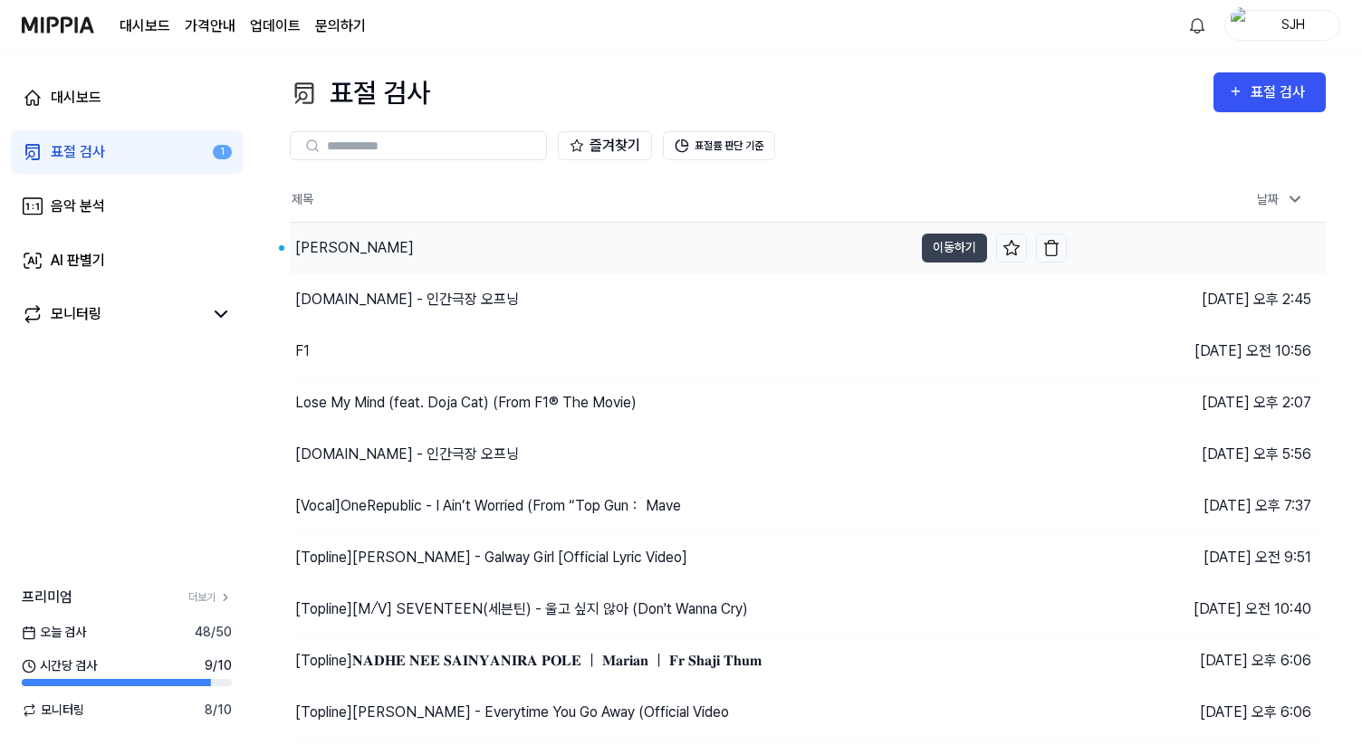
click at [524, 268] on div "[PERSON_NAME]" at bounding box center [601, 248] width 623 height 51
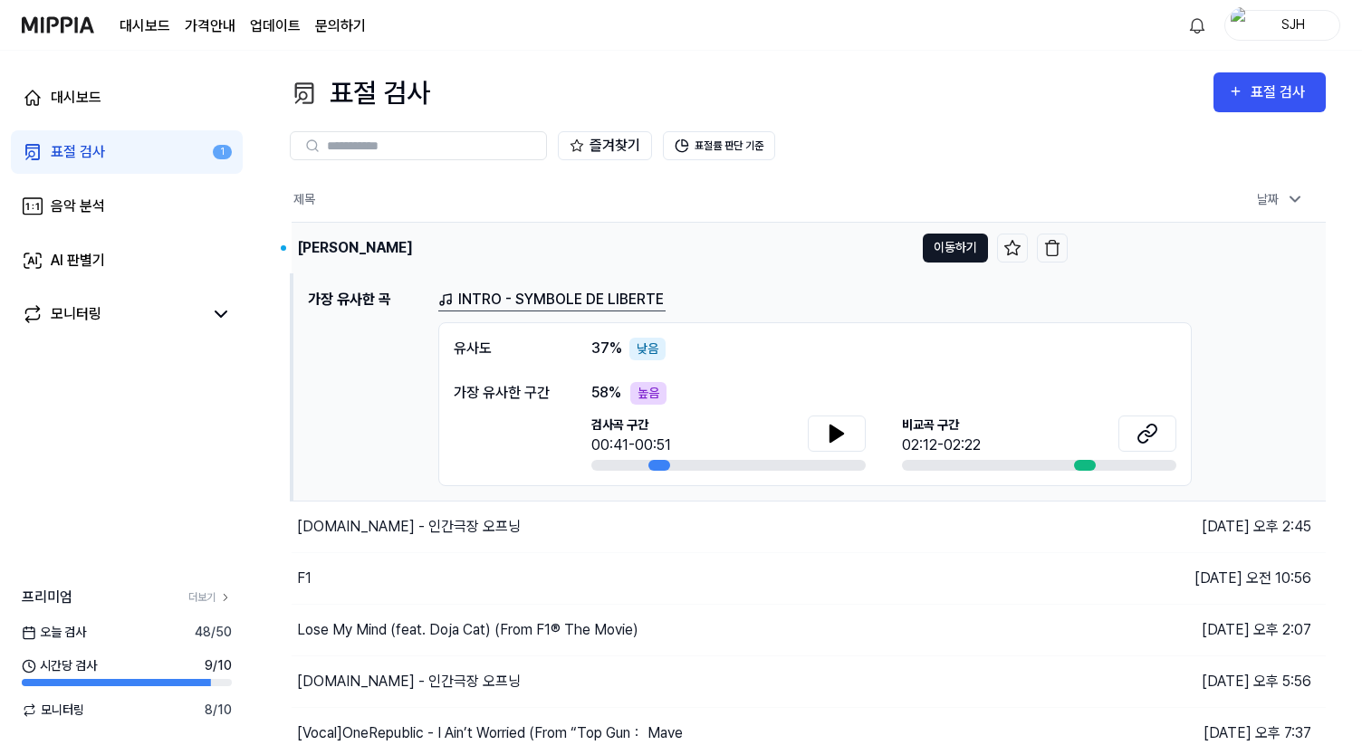
click at [942, 247] on button "이동하기" at bounding box center [955, 248] width 65 height 29
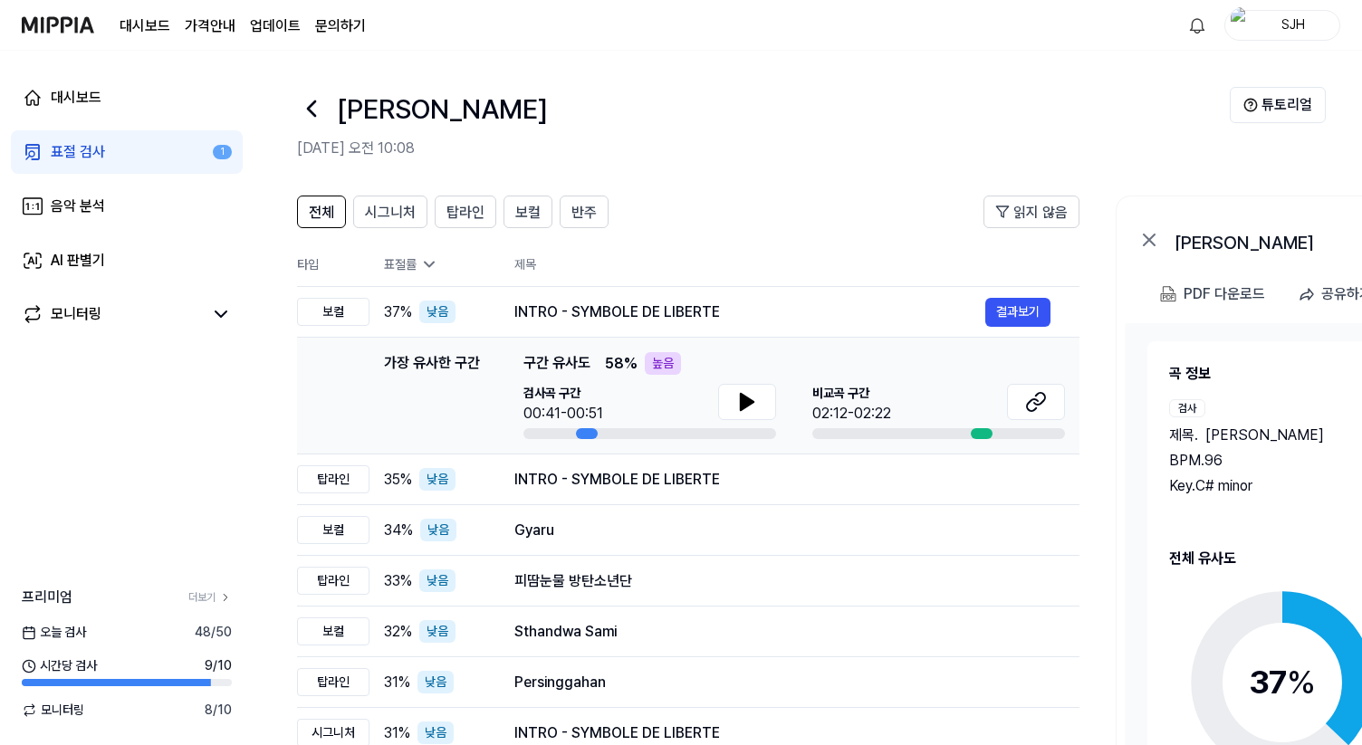
click at [311, 110] on icon at bounding box center [311, 108] width 7 height 14
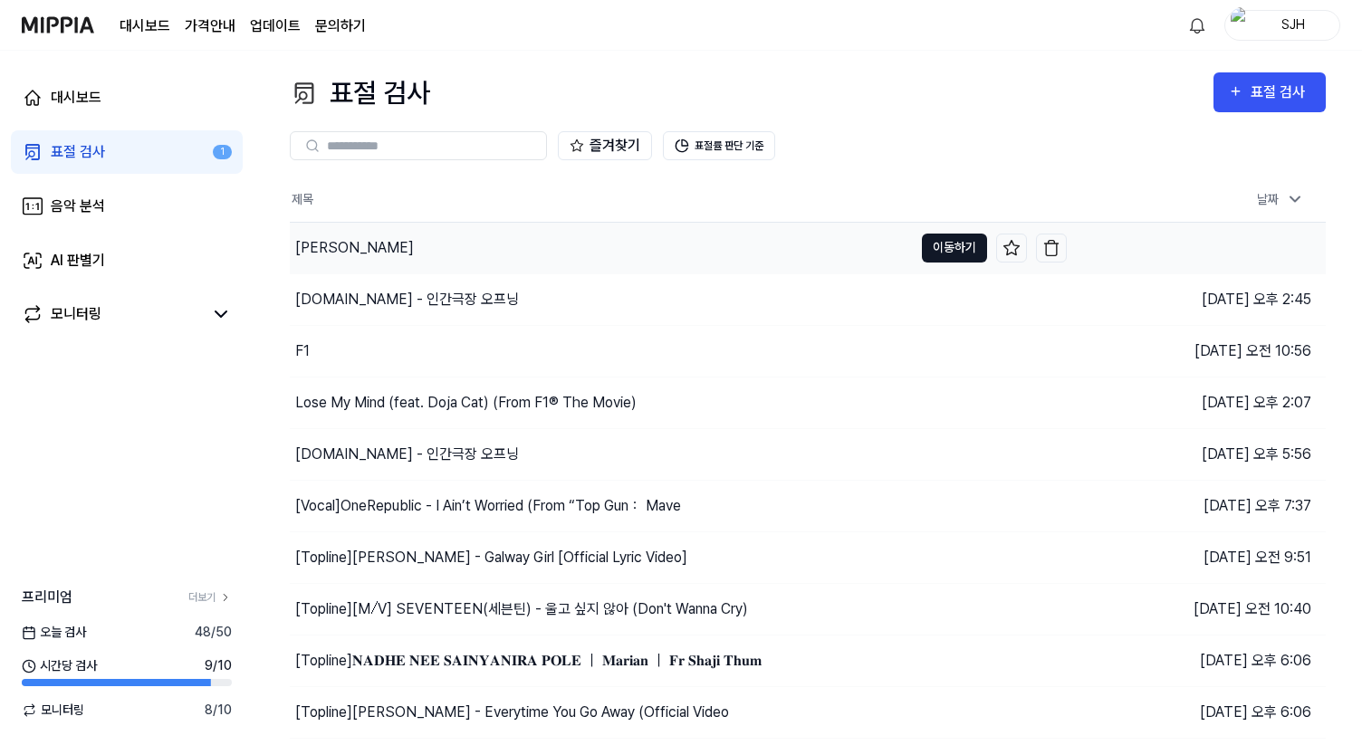
click at [933, 242] on button "이동하기" at bounding box center [954, 248] width 65 height 29
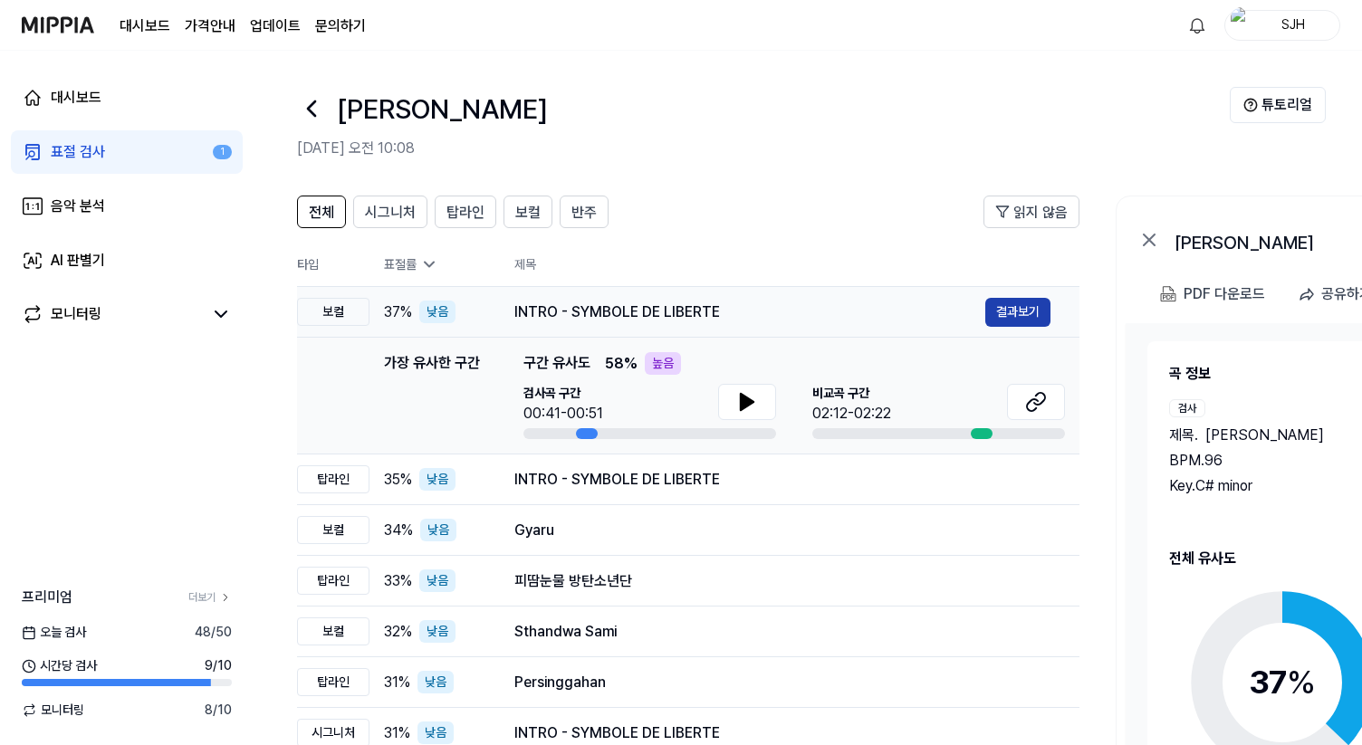
click at [1042, 311] on button "결과보기" at bounding box center [1017, 312] width 65 height 29
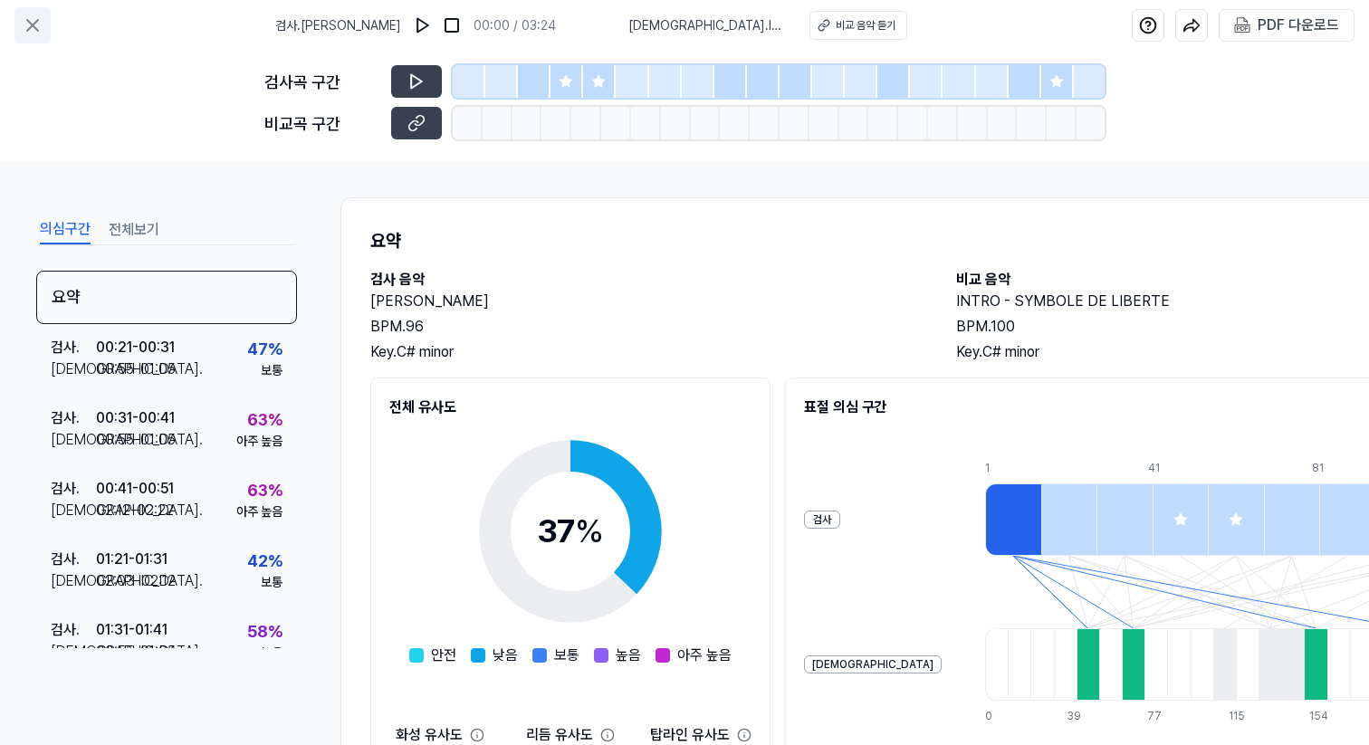
click at [15, 31] on button at bounding box center [32, 25] width 36 height 36
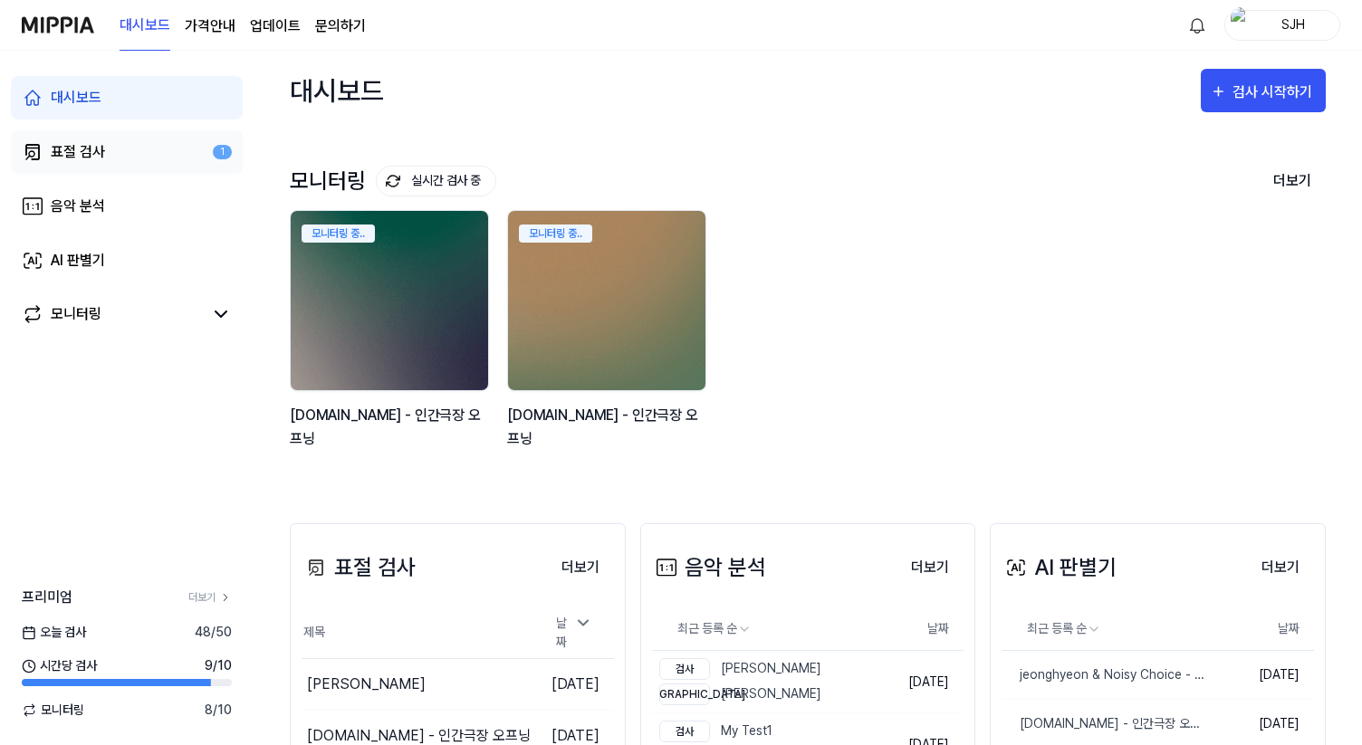
click at [118, 147] on link "표절 검사 1" at bounding box center [127, 151] width 232 height 43
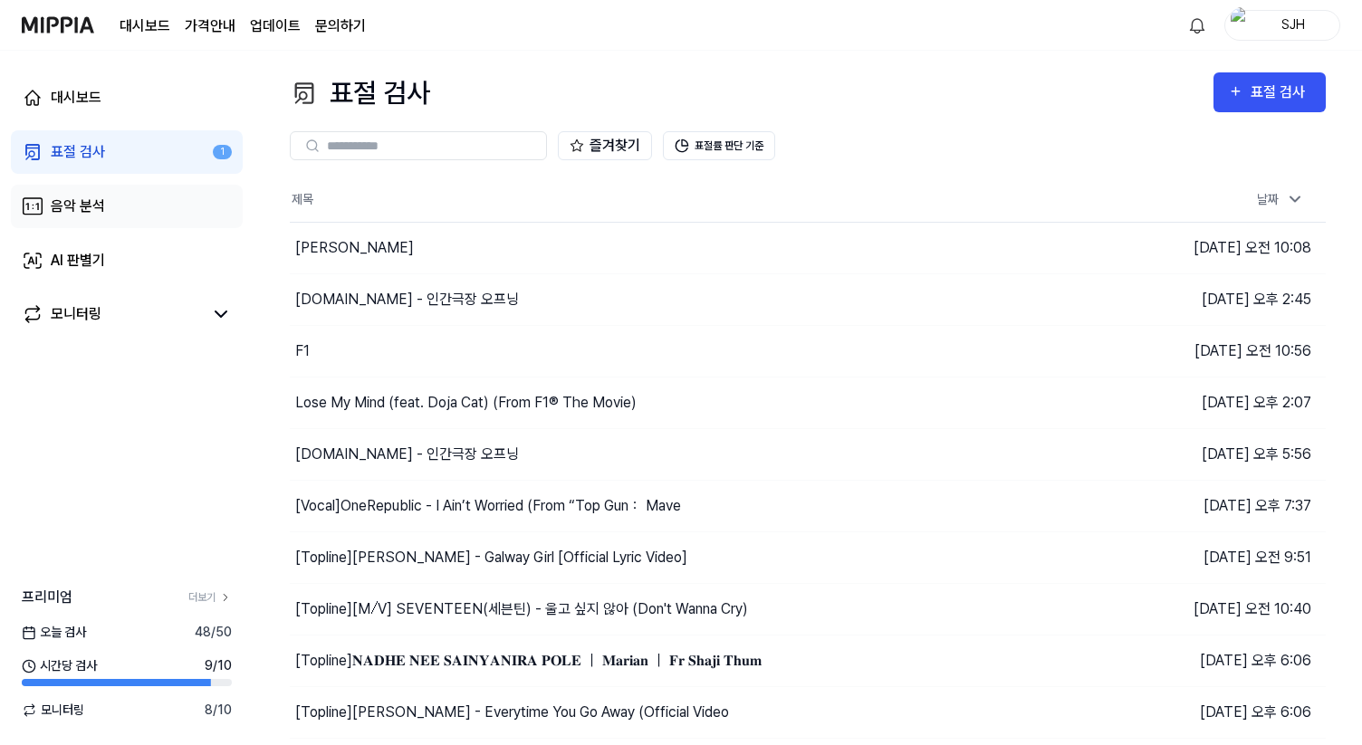
click at [111, 206] on link "음악 분석" at bounding box center [127, 206] width 232 height 43
